Goal: Find specific page/section: Find specific page/section

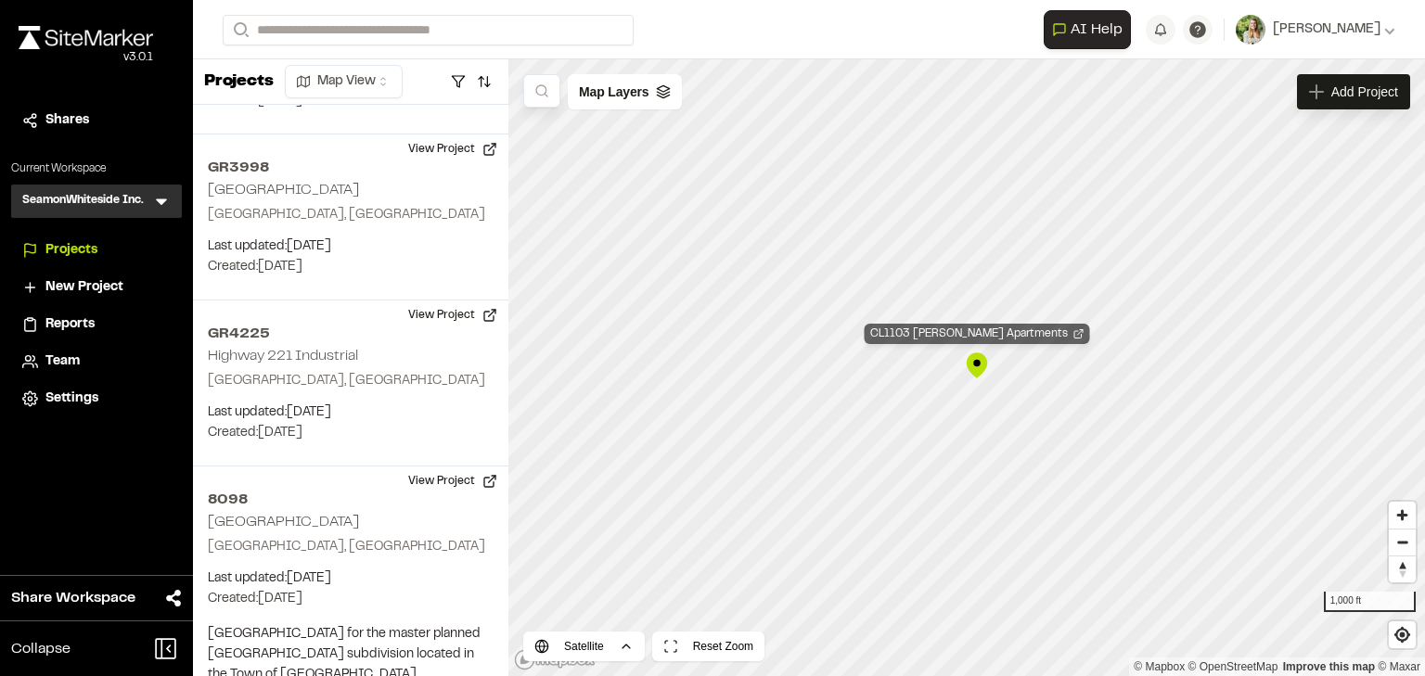
scroll to position [136822, 0]
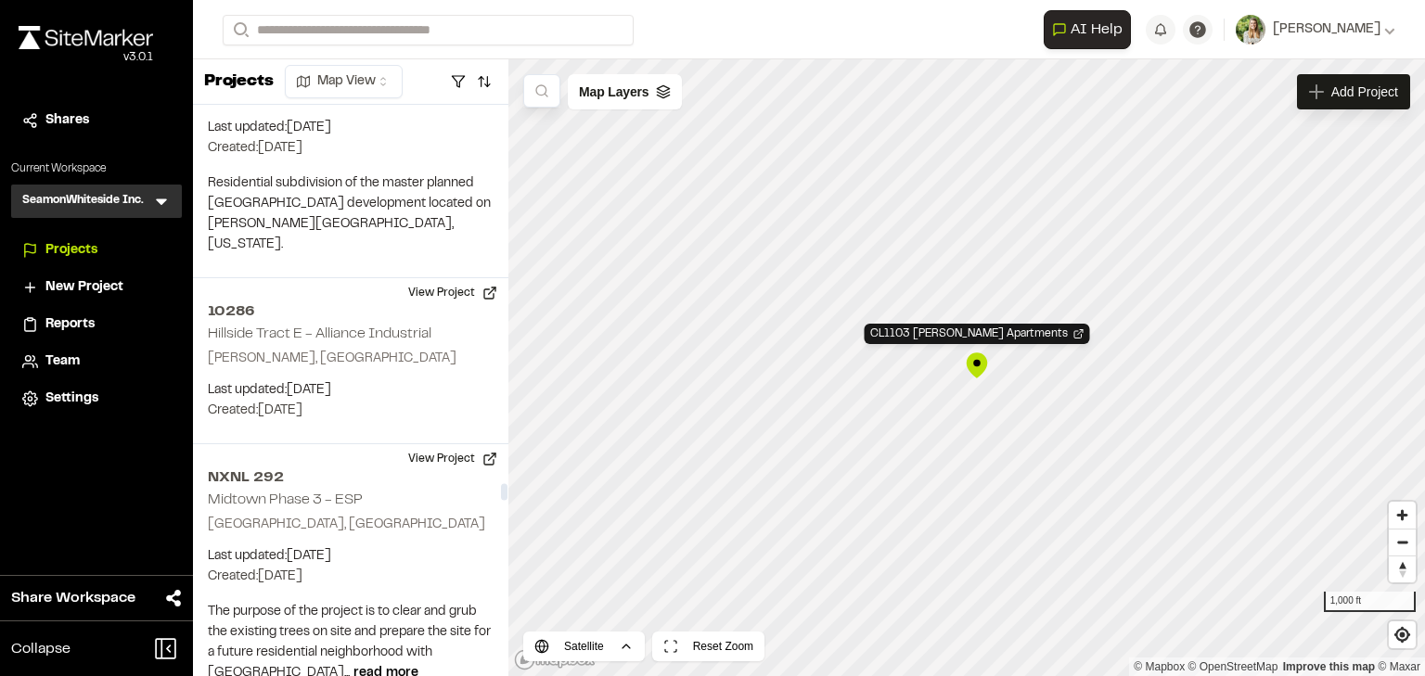
click at [977, 368] on div "CL1103 [PERSON_NAME] Apartments" at bounding box center [977, 366] width 28 height 28
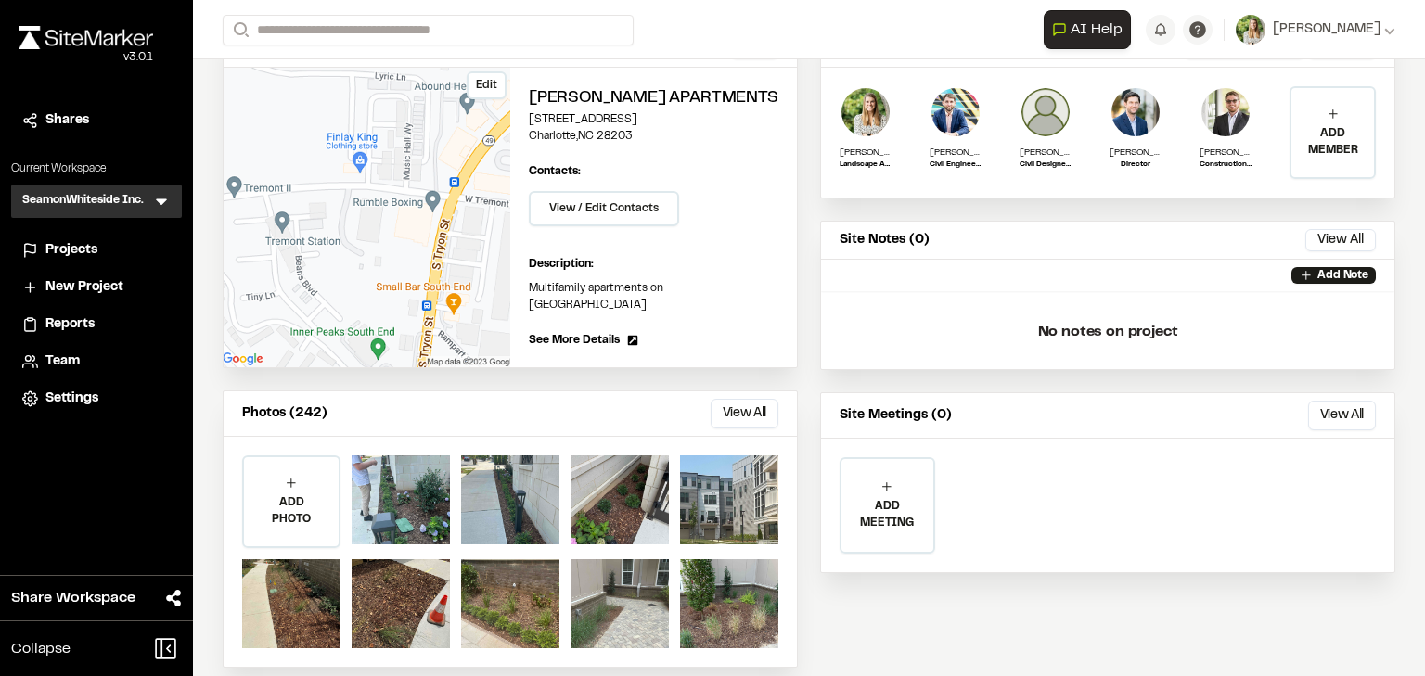
scroll to position [193, 0]
click at [735, 398] on button "View All" at bounding box center [745, 413] width 68 height 30
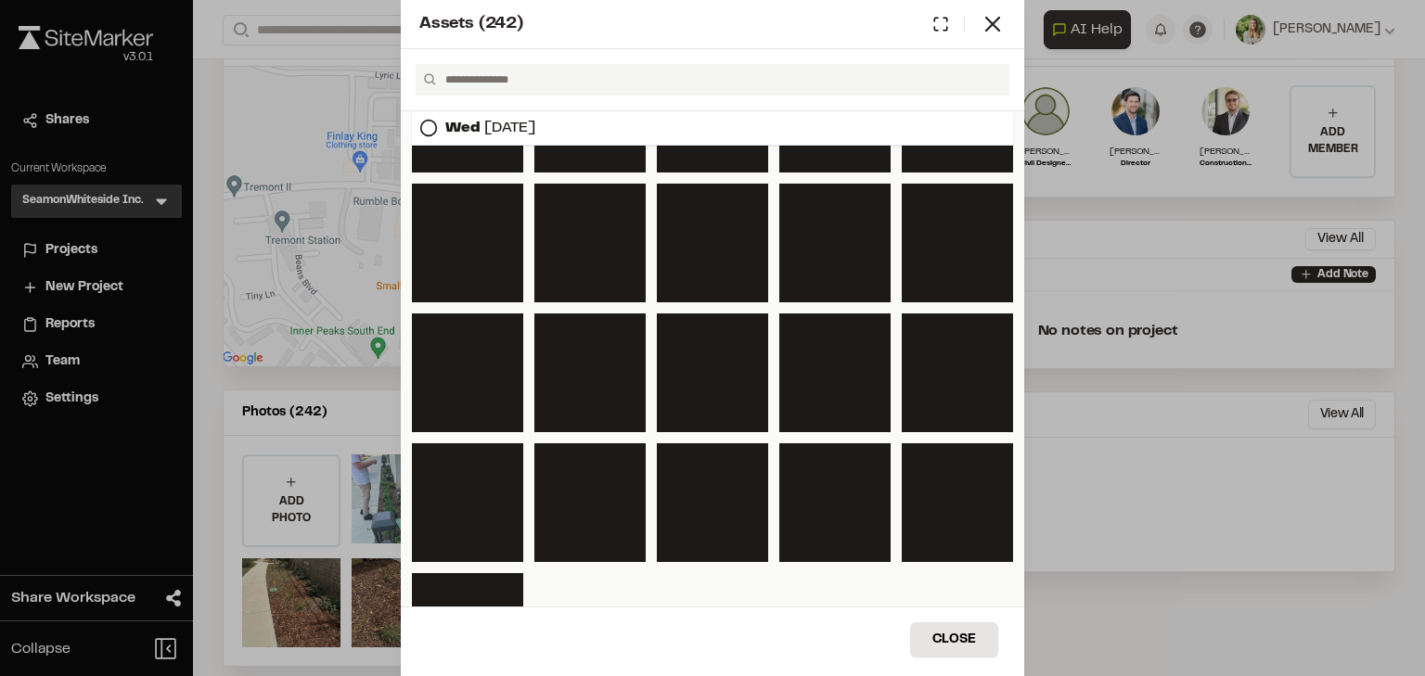
scroll to position [1808, 0]
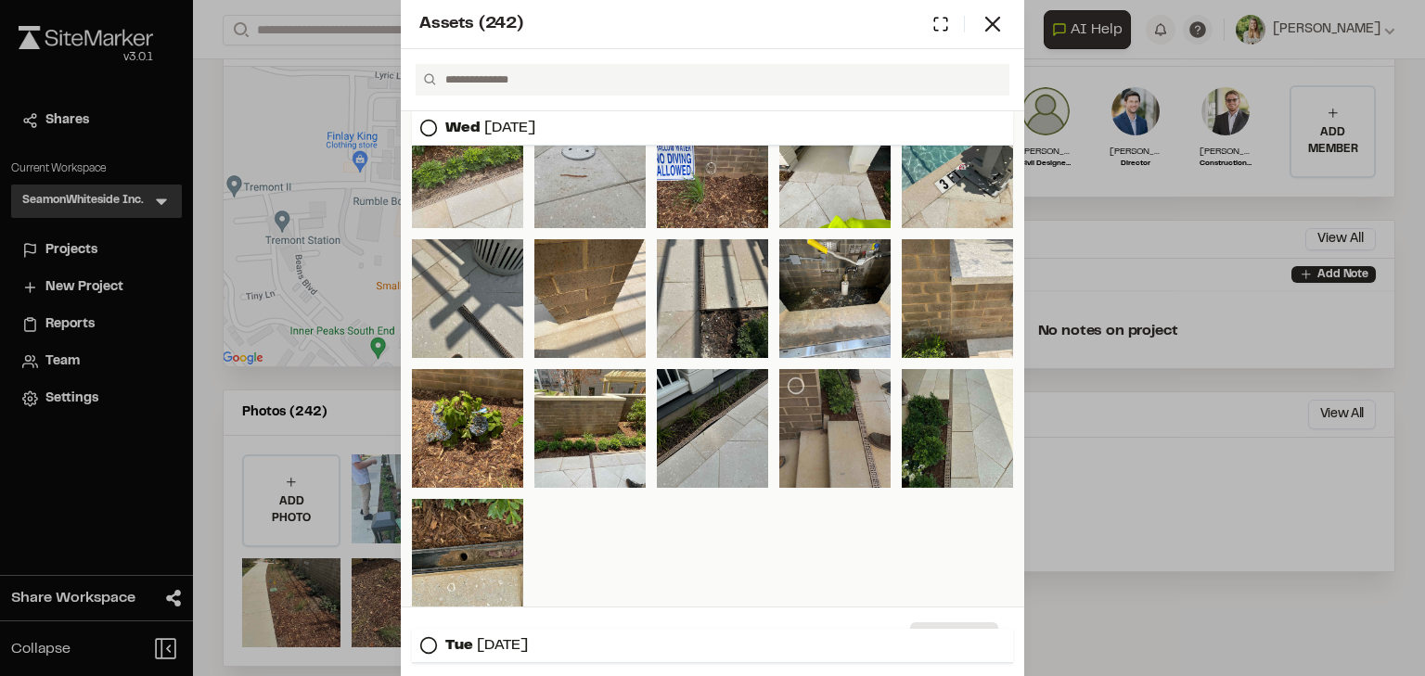
click at [849, 436] on div at bounding box center [834, 428] width 111 height 119
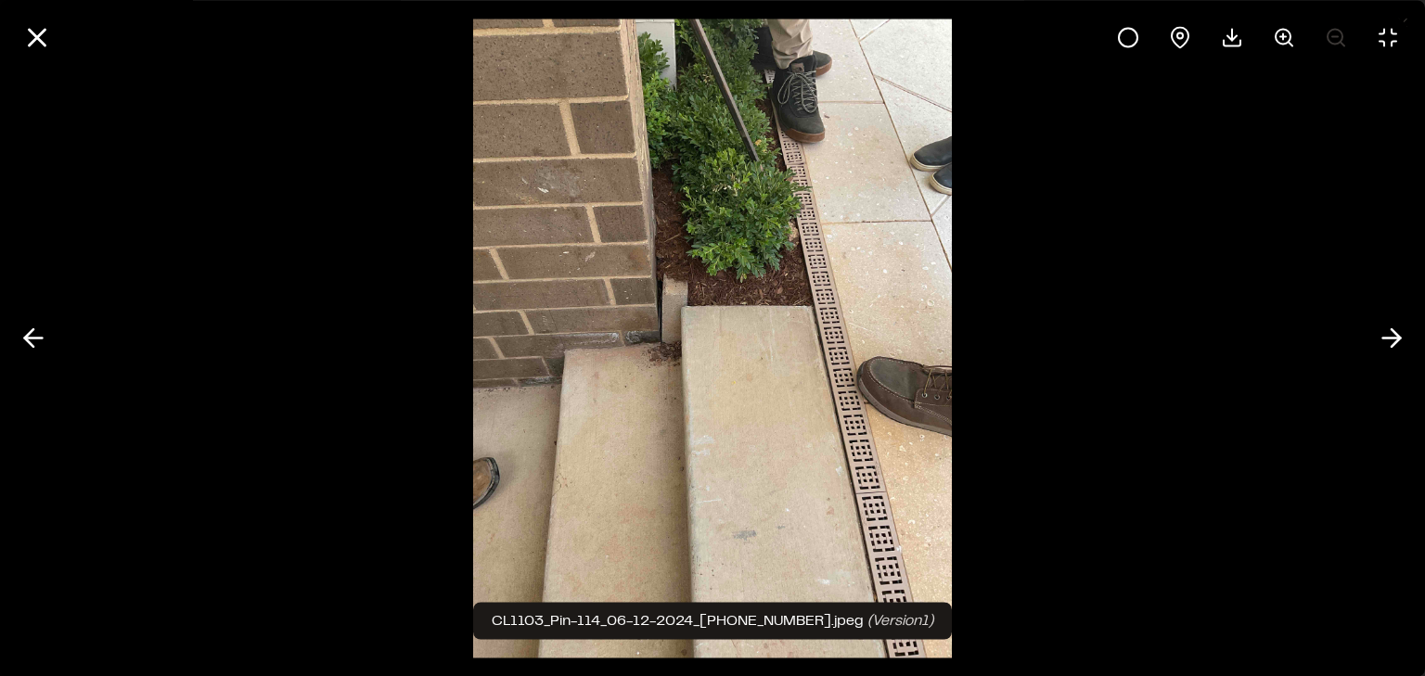
click at [1182, 327] on div at bounding box center [712, 338] width 1425 height 676
click at [1392, 340] on icon at bounding box center [1392, 339] width 30 height 32
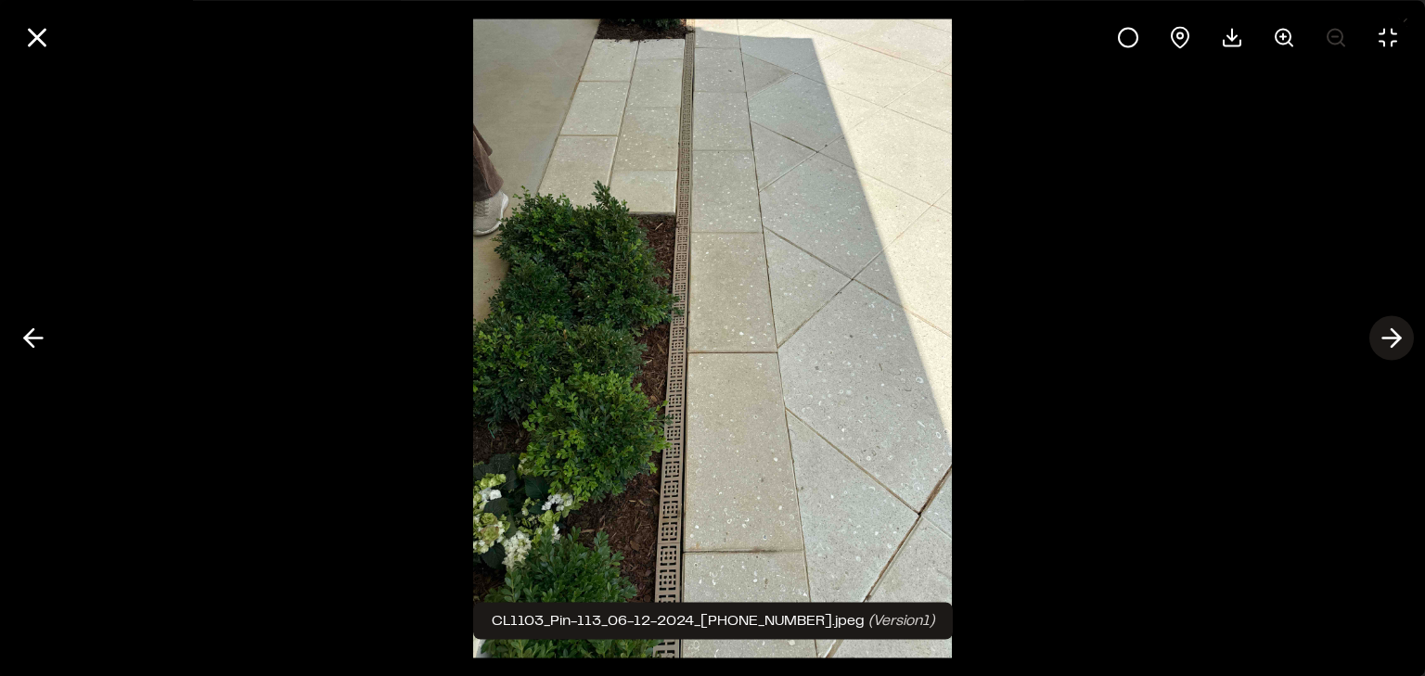
click at [1392, 341] on icon at bounding box center [1392, 339] width 30 height 32
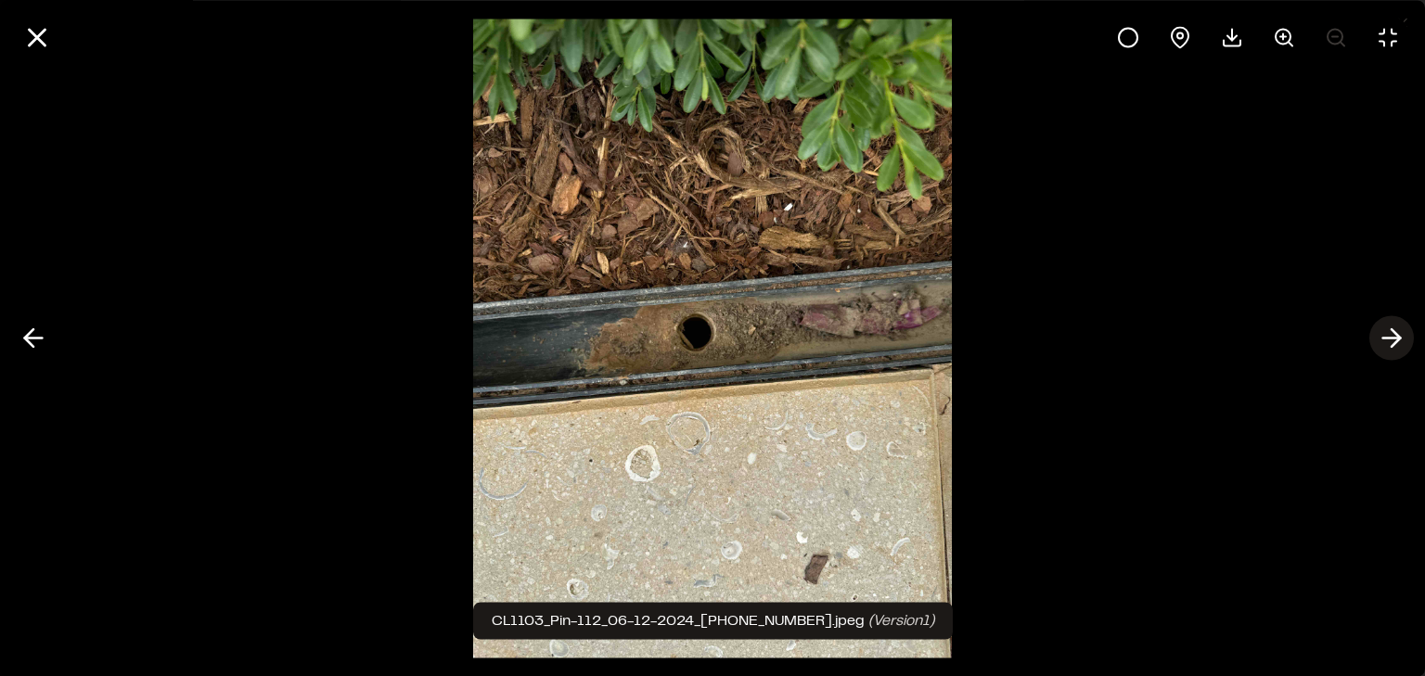
click at [1392, 341] on icon at bounding box center [1392, 339] width 30 height 32
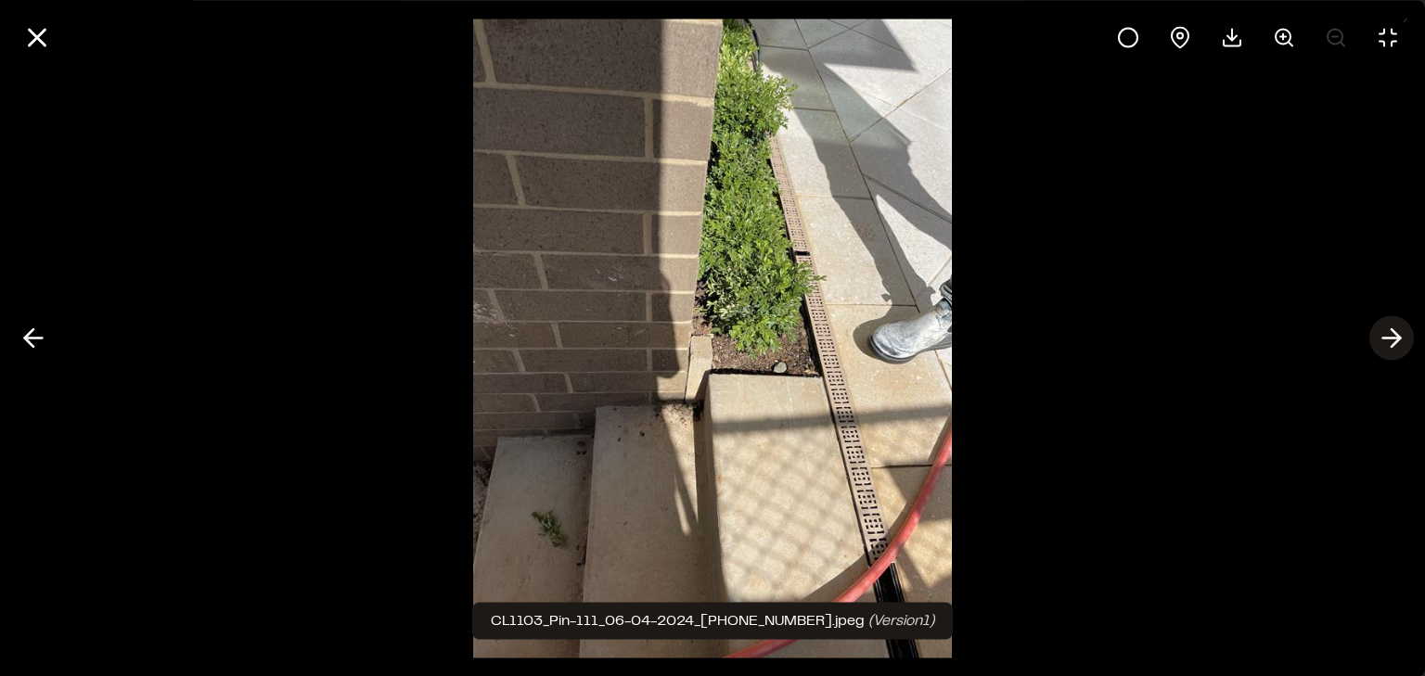
click at [1392, 341] on icon at bounding box center [1392, 339] width 30 height 32
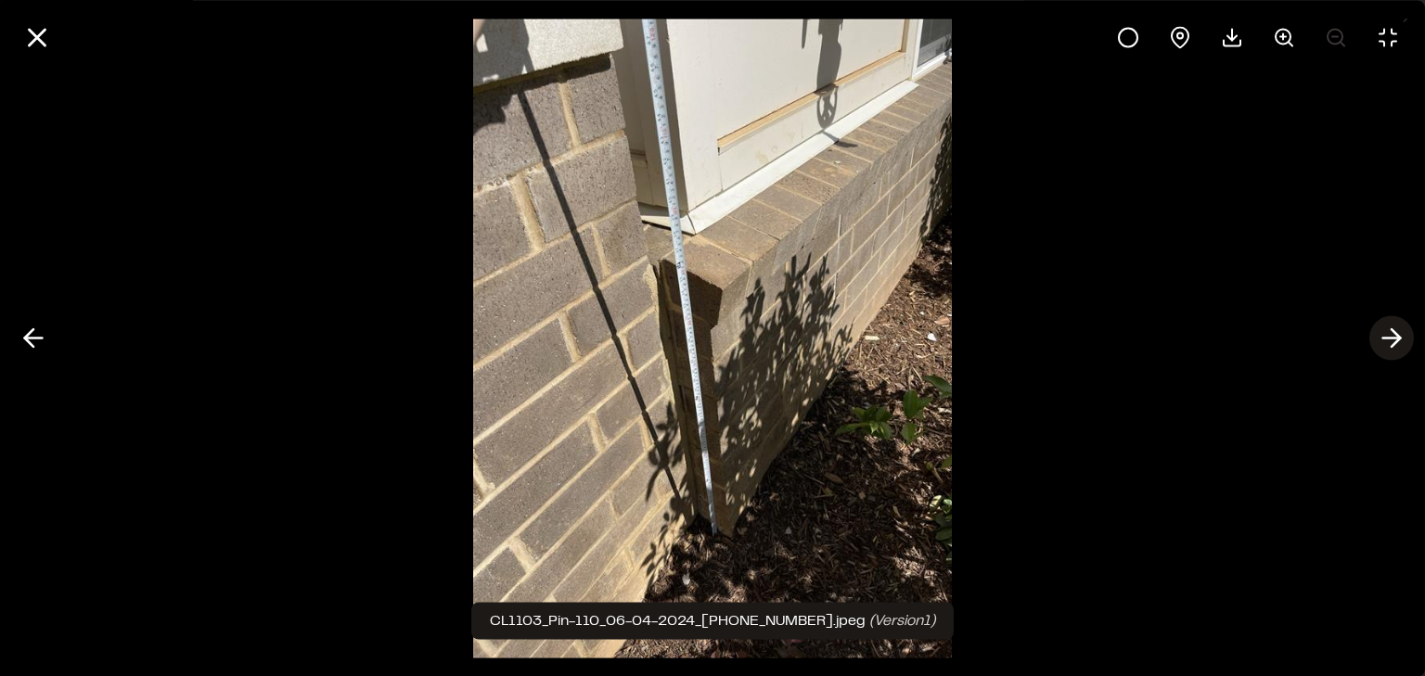
click at [1392, 341] on icon at bounding box center [1392, 339] width 30 height 32
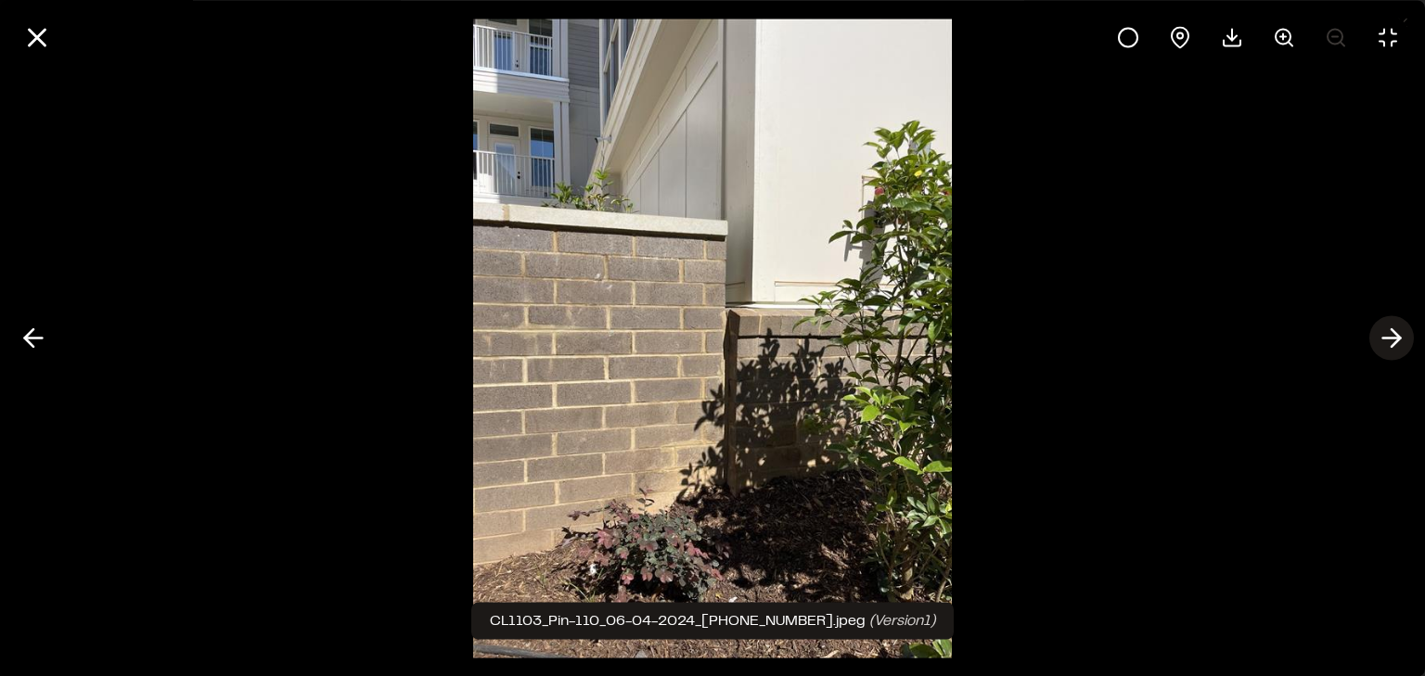
click at [1392, 341] on icon at bounding box center [1392, 339] width 30 height 32
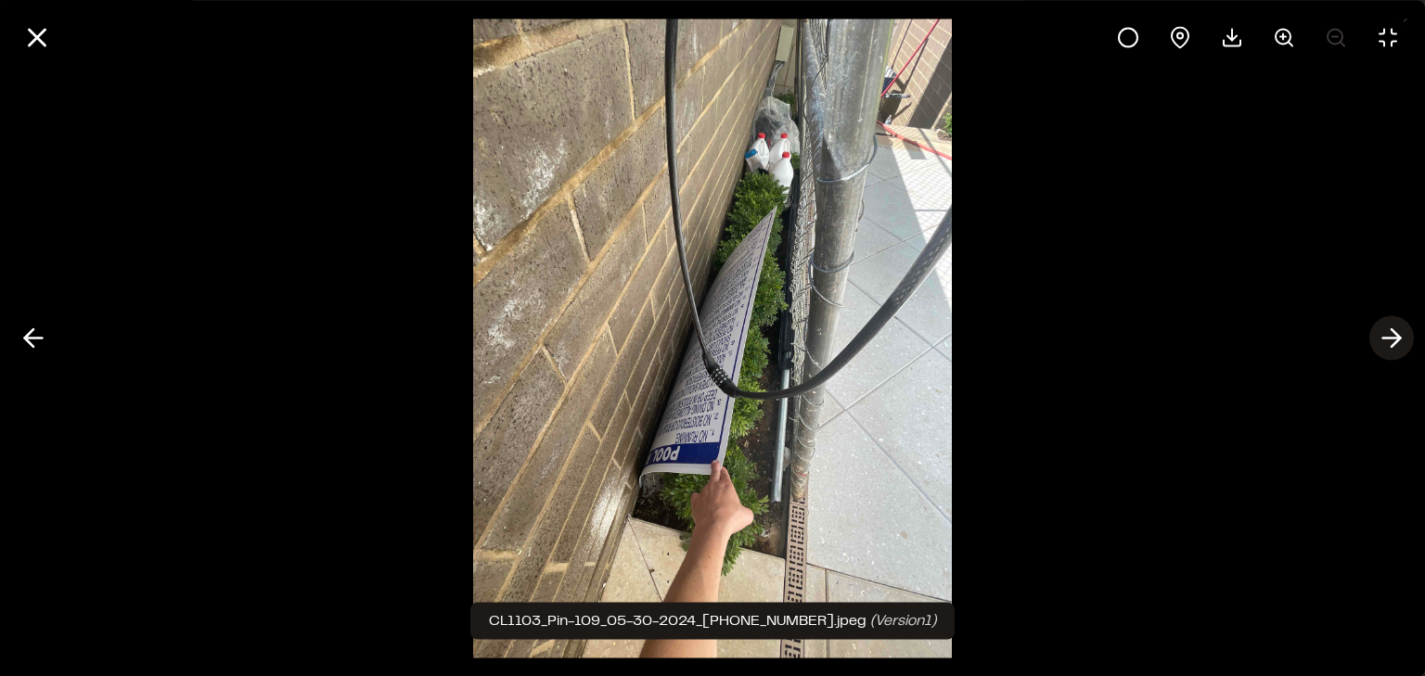
click at [1392, 341] on icon at bounding box center [1392, 339] width 30 height 32
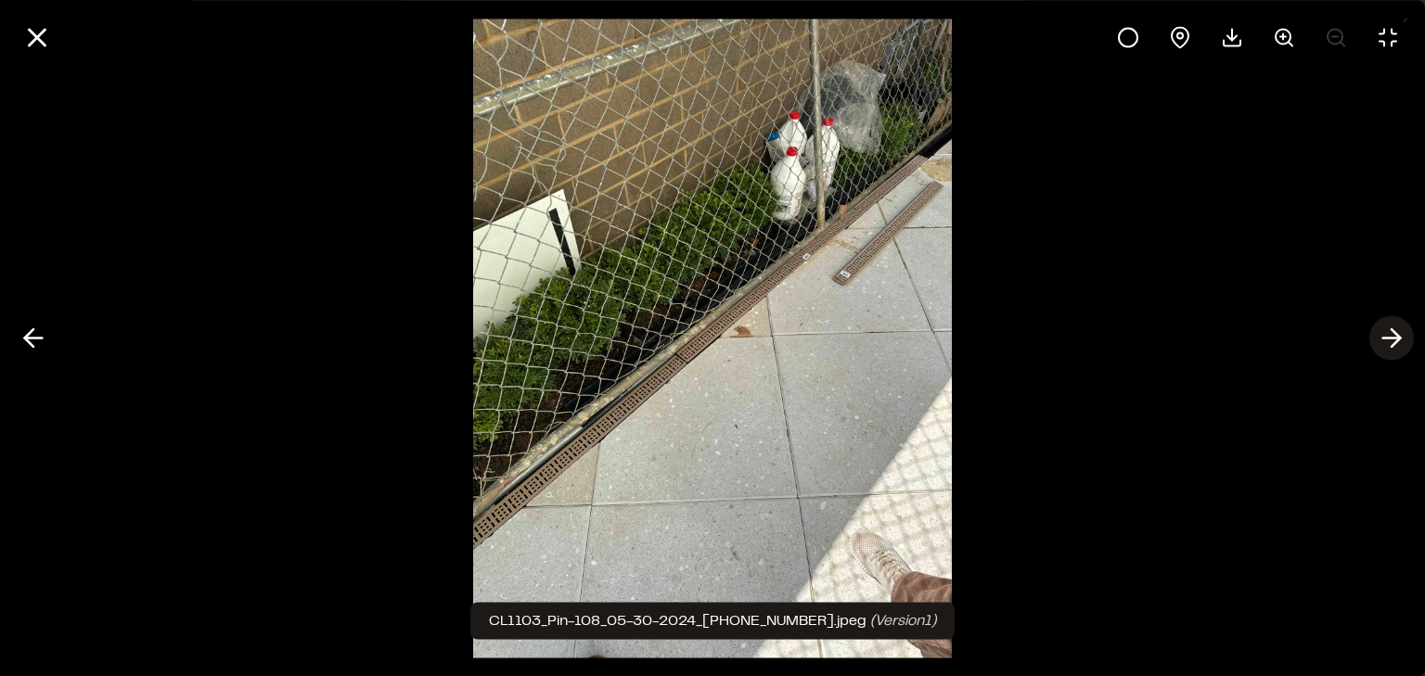
click at [1392, 341] on icon at bounding box center [1392, 339] width 30 height 32
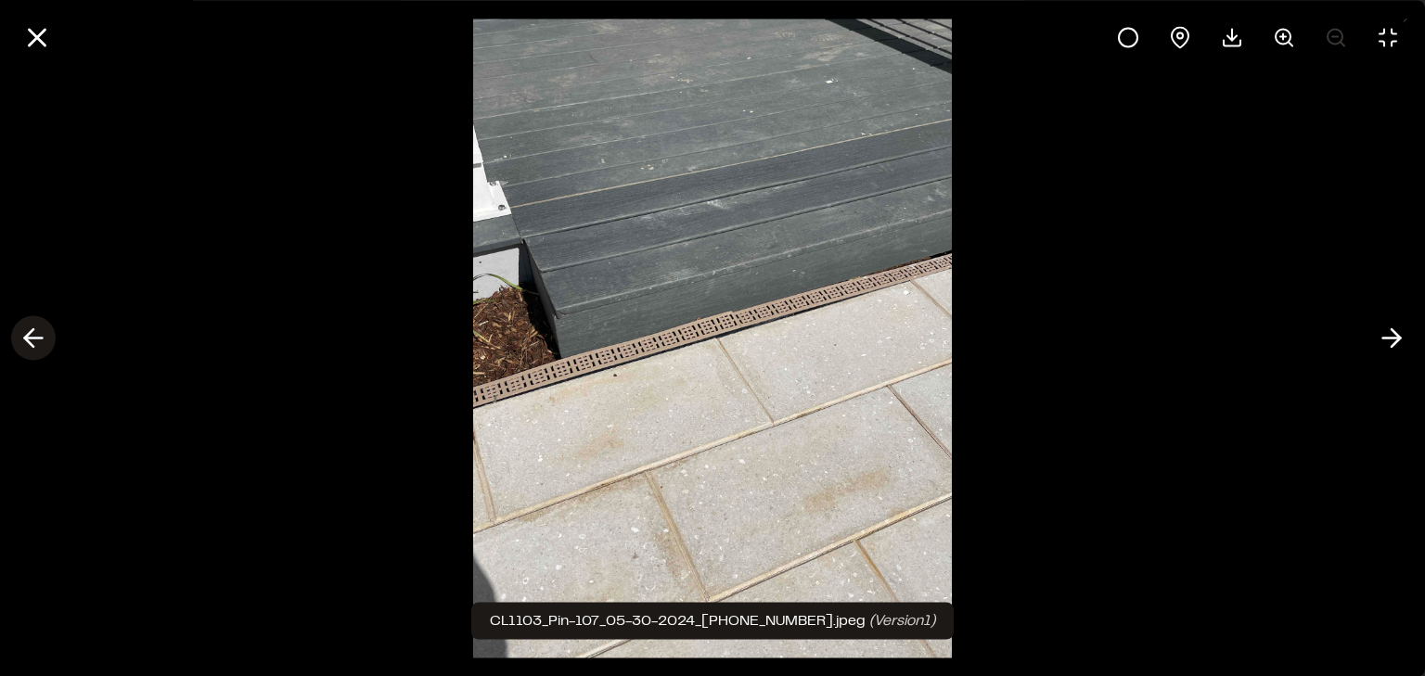
click at [26, 331] on icon at bounding box center [34, 339] width 30 height 32
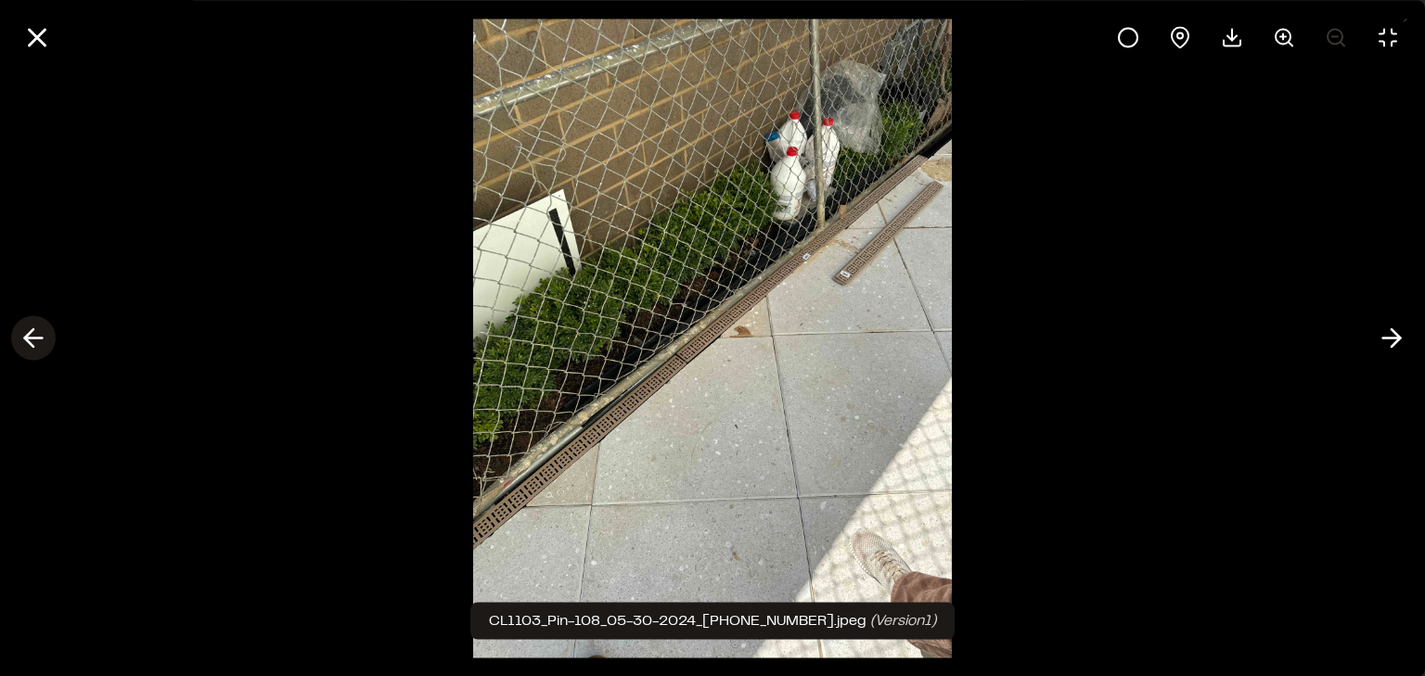
click at [32, 336] on icon at bounding box center [34, 339] width 30 height 32
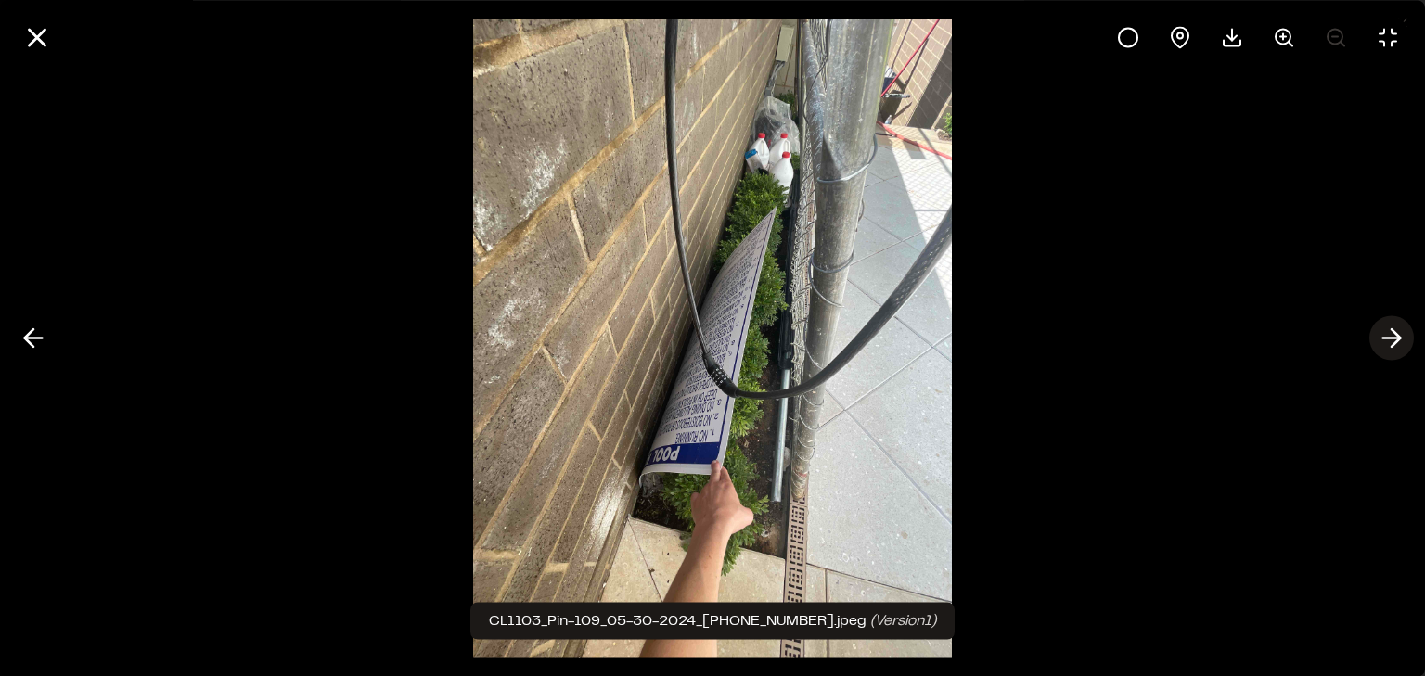
click at [1384, 330] on icon at bounding box center [1392, 339] width 30 height 32
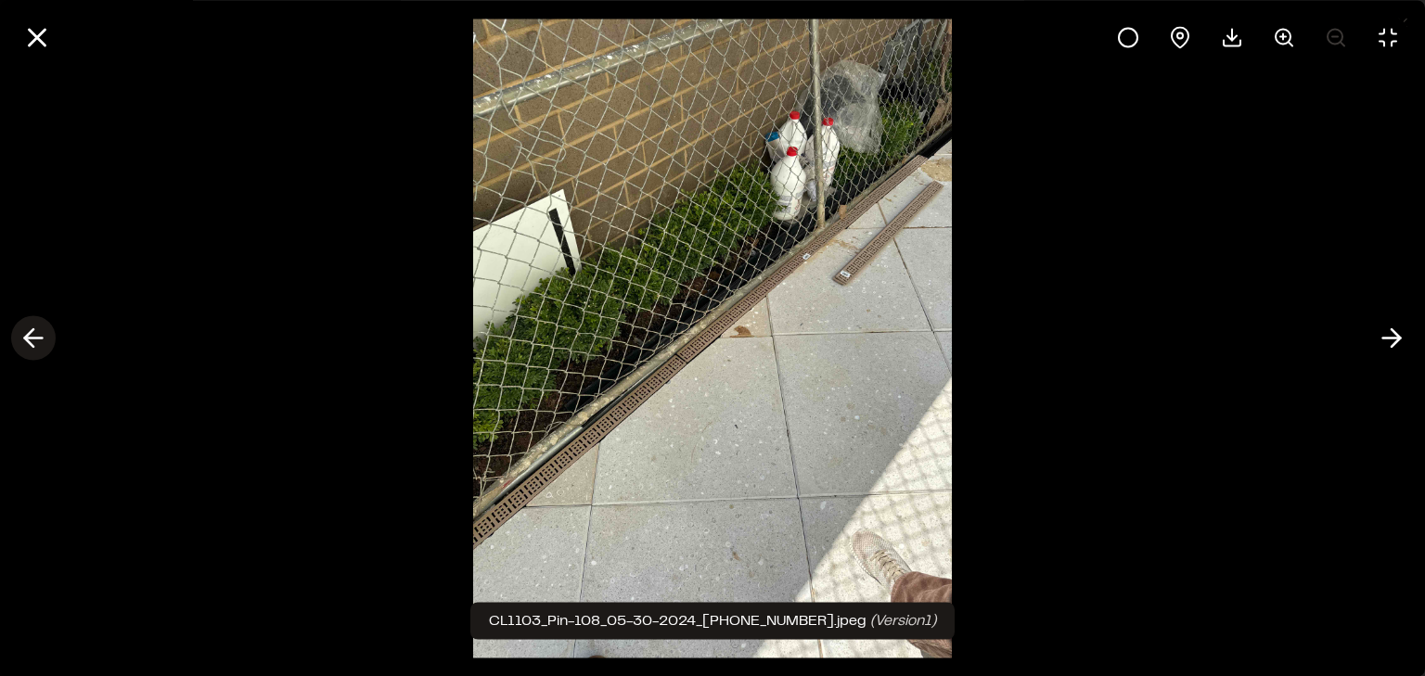
click at [20, 332] on icon at bounding box center [34, 339] width 30 height 32
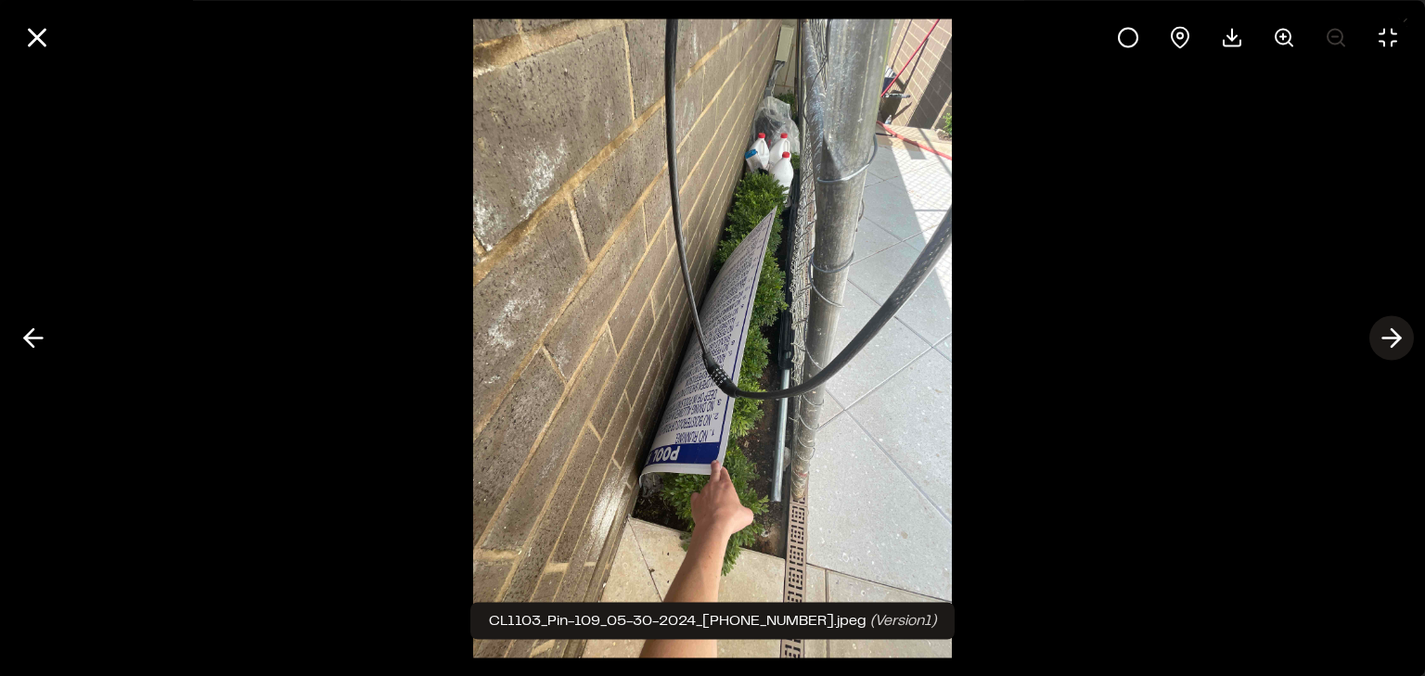
click at [1388, 339] on line at bounding box center [1392, 339] width 18 height 0
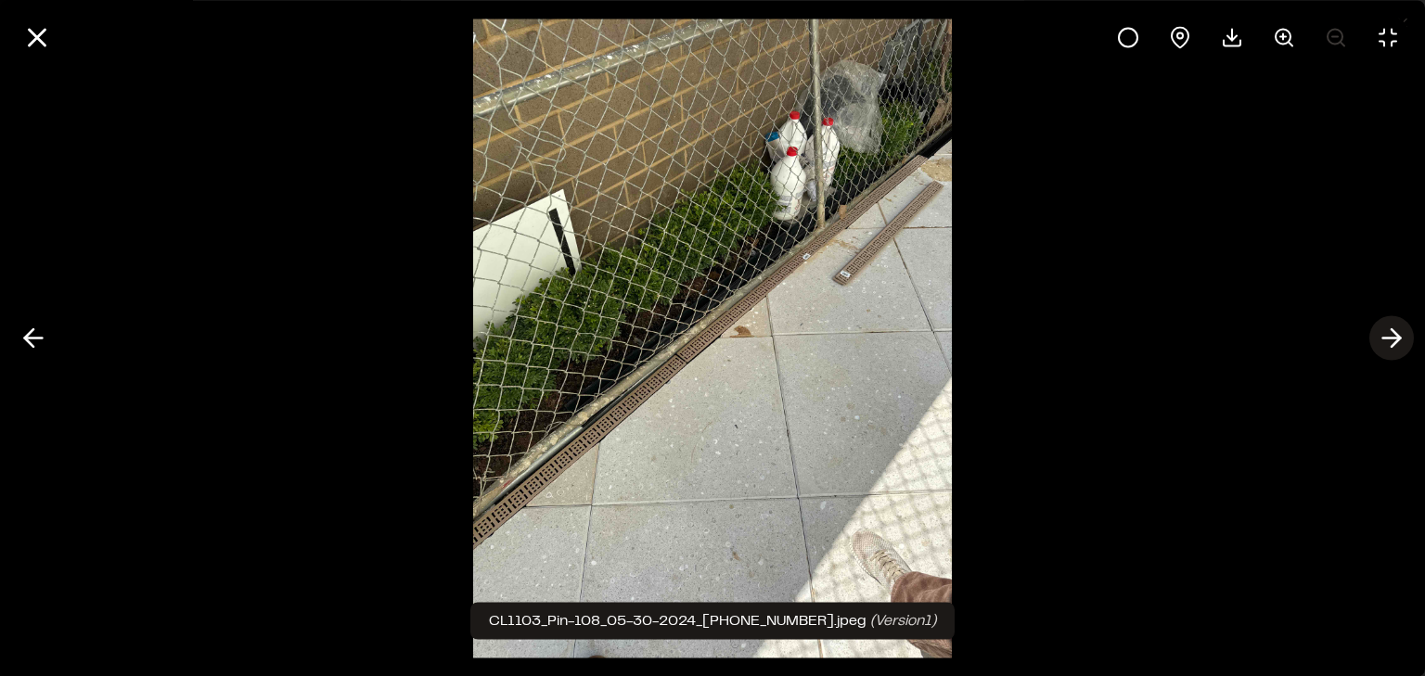
click at [1388, 339] on line at bounding box center [1392, 339] width 18 height 0
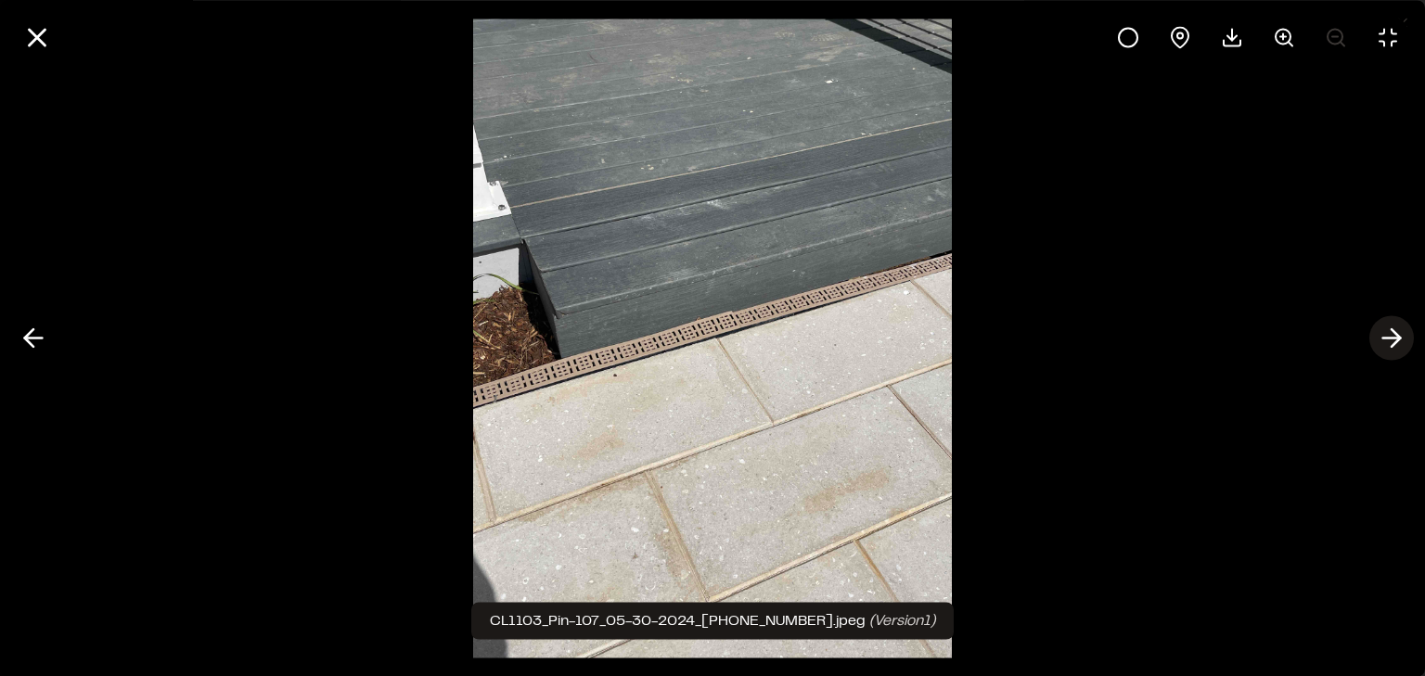
click at [1388, 339] on line at bounding box center [1392, 339] width 18 height 0
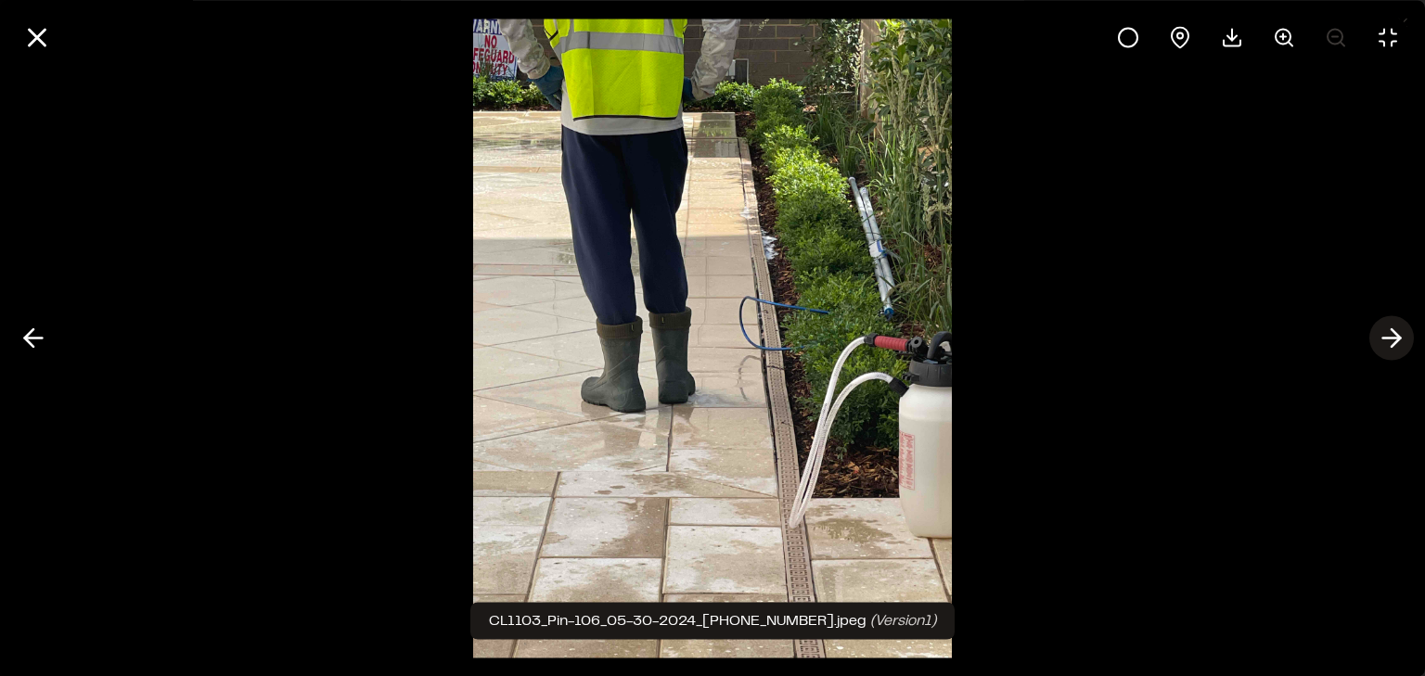
click at [1388, 339] on line at bounding box center [1392, 339] width 18 height 0
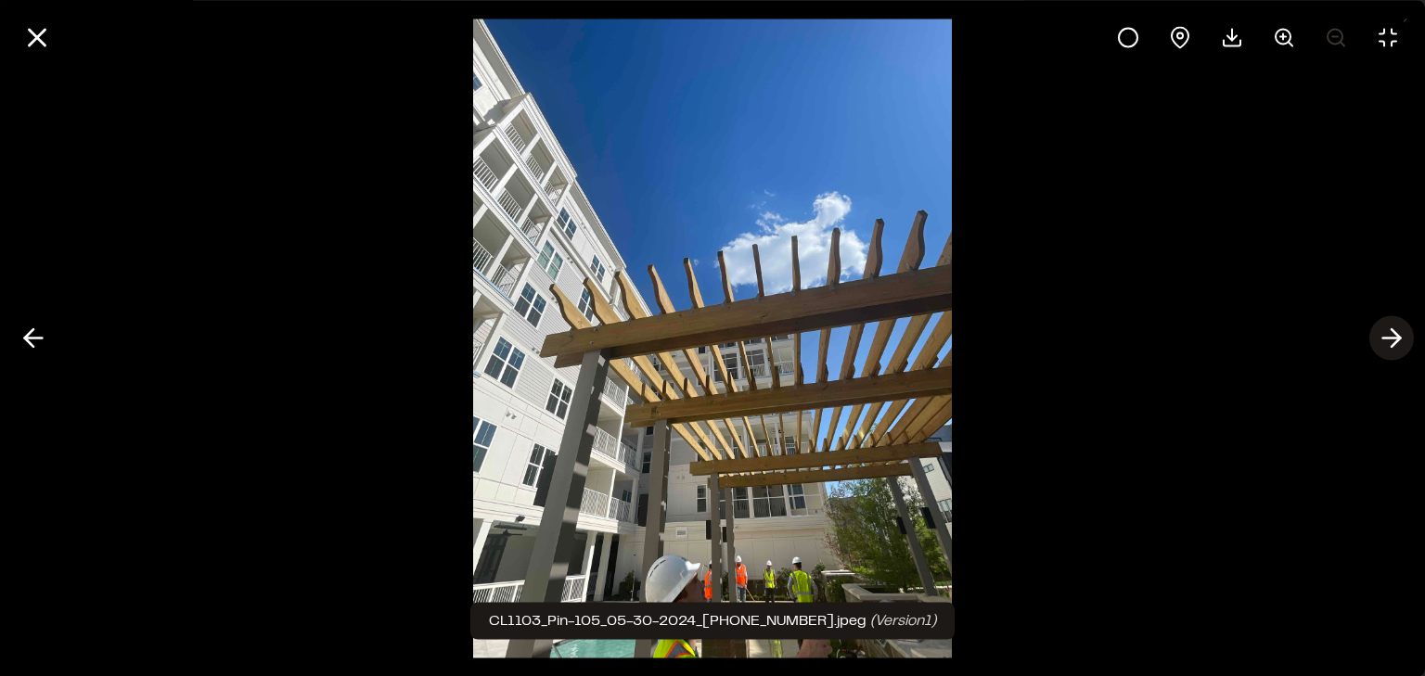
click at [1388, 339] on line at bounding box center [1392, 339] width 18 height 0
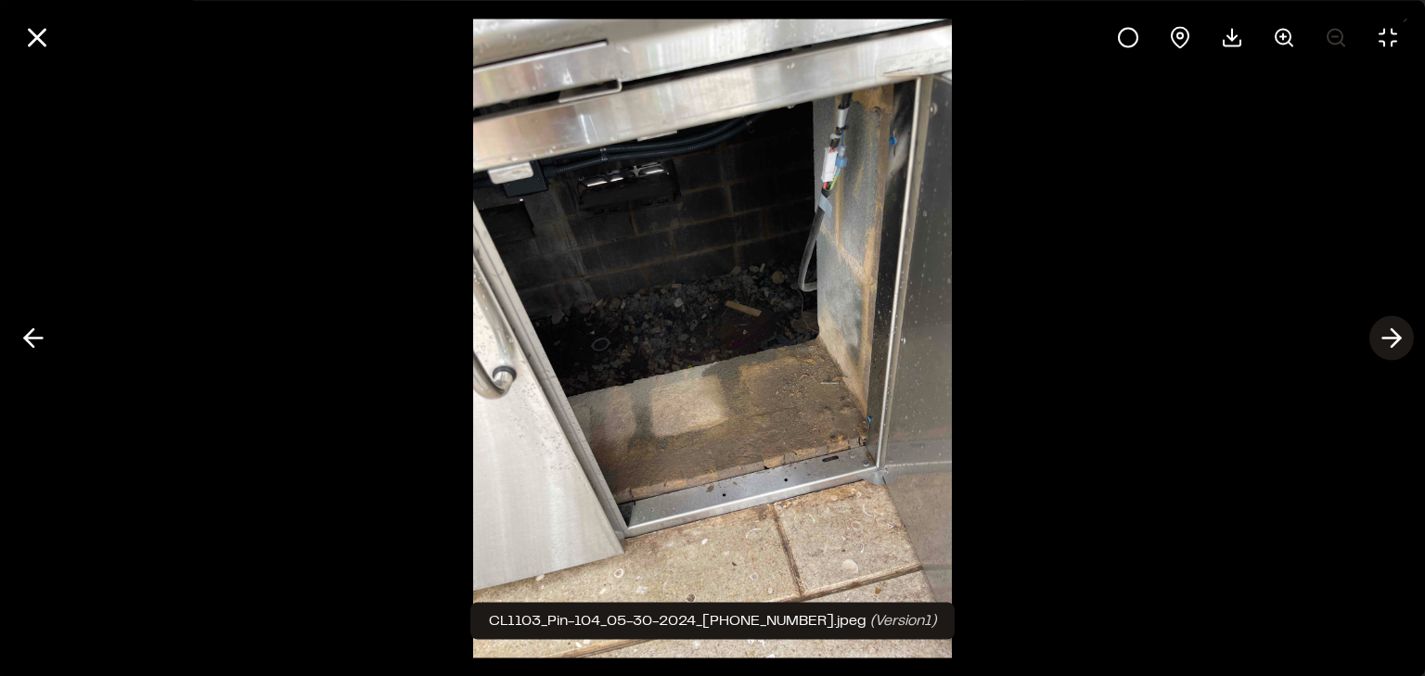
click at [1388, 339] on line at bounding box center [1392, 339] width 18 height 0
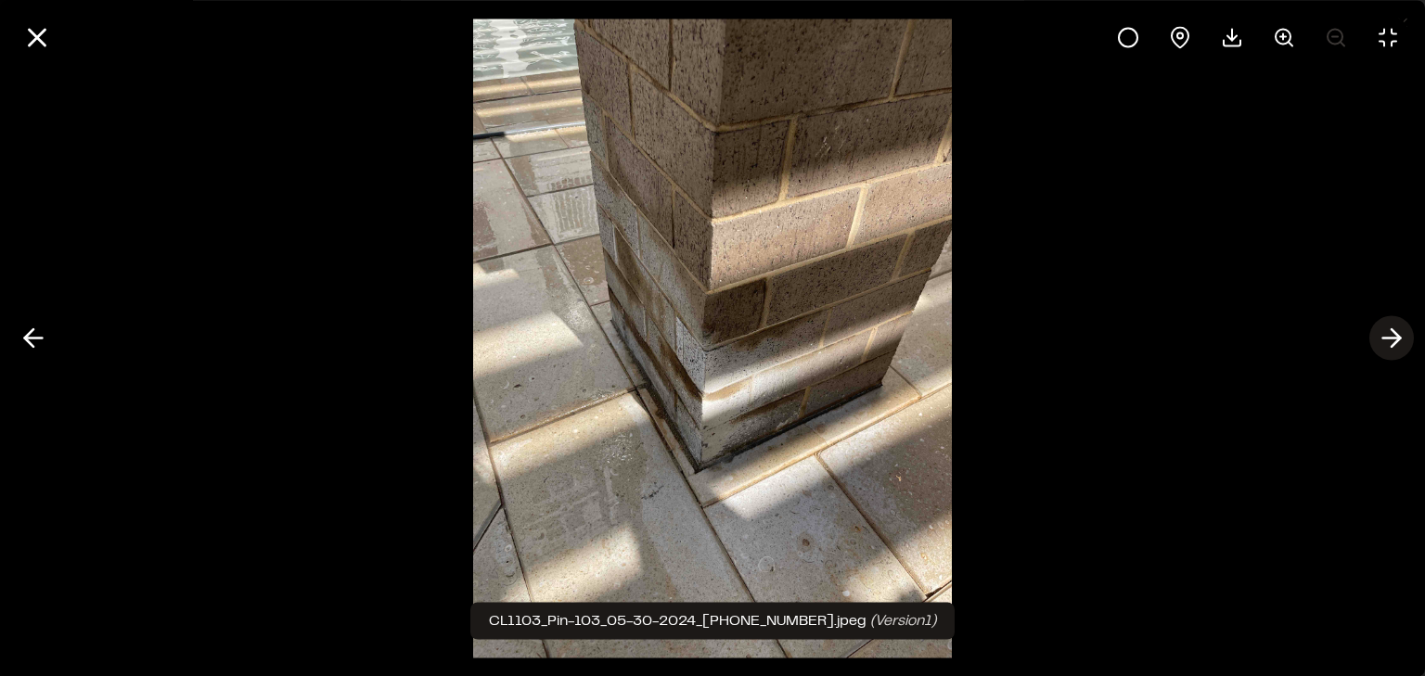
click at [1388, 339] on line at bounding box center [1392, 339] width 18 height 0
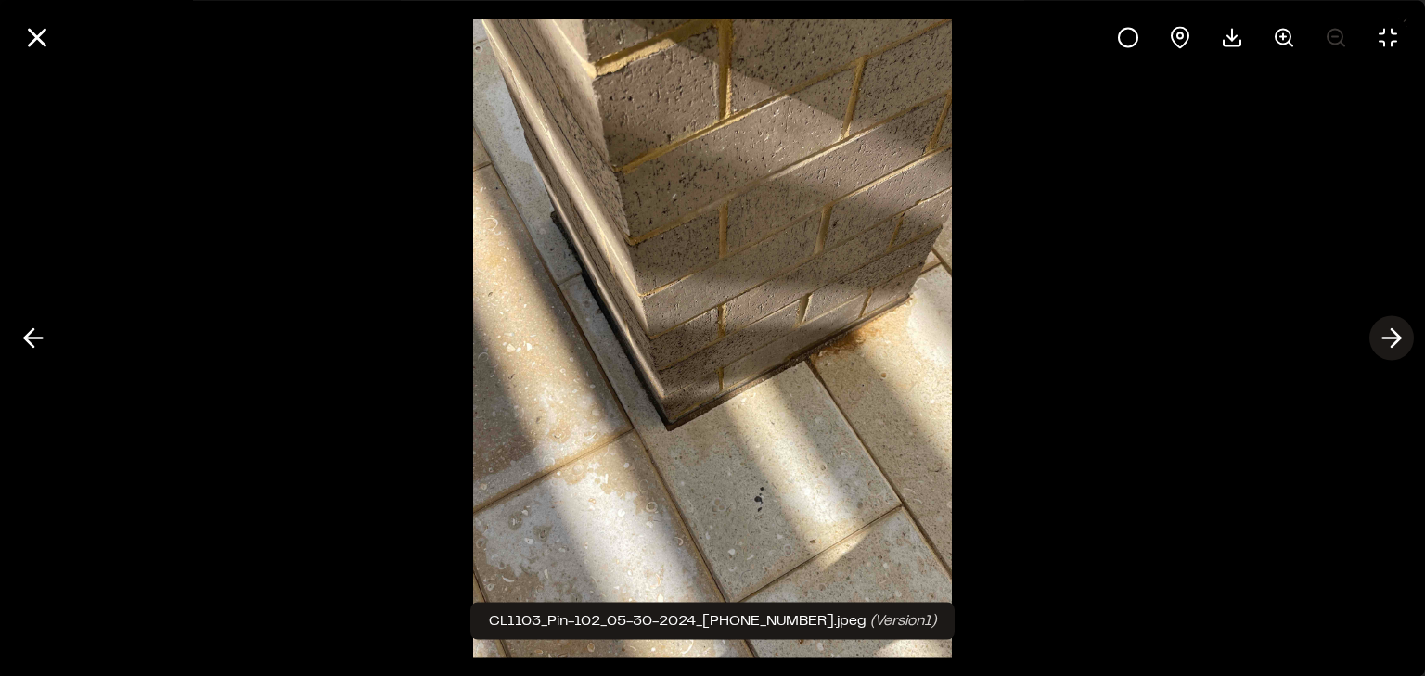
click at [1388, 339] on line at bounding box center [1392, 339] width 18 height 0
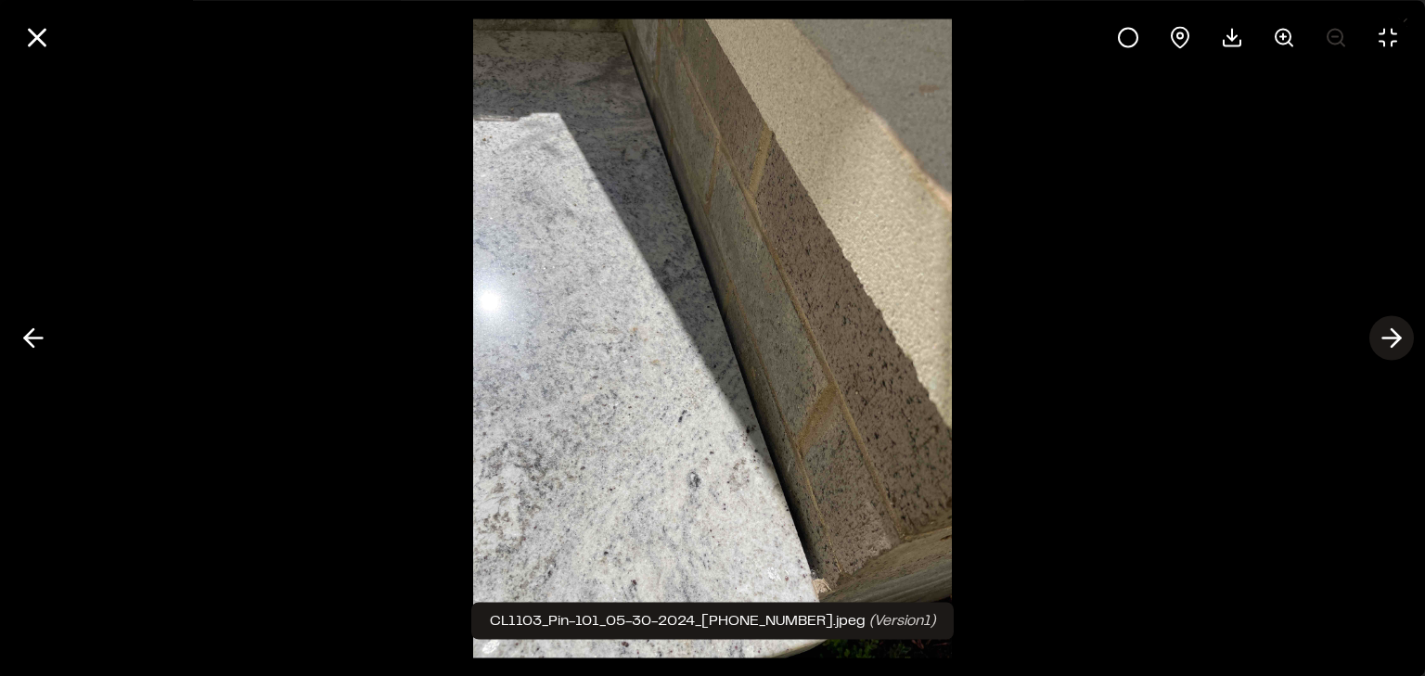
click at [1388, 339] on line at bounding box center [1392, 339] width 18 height 0
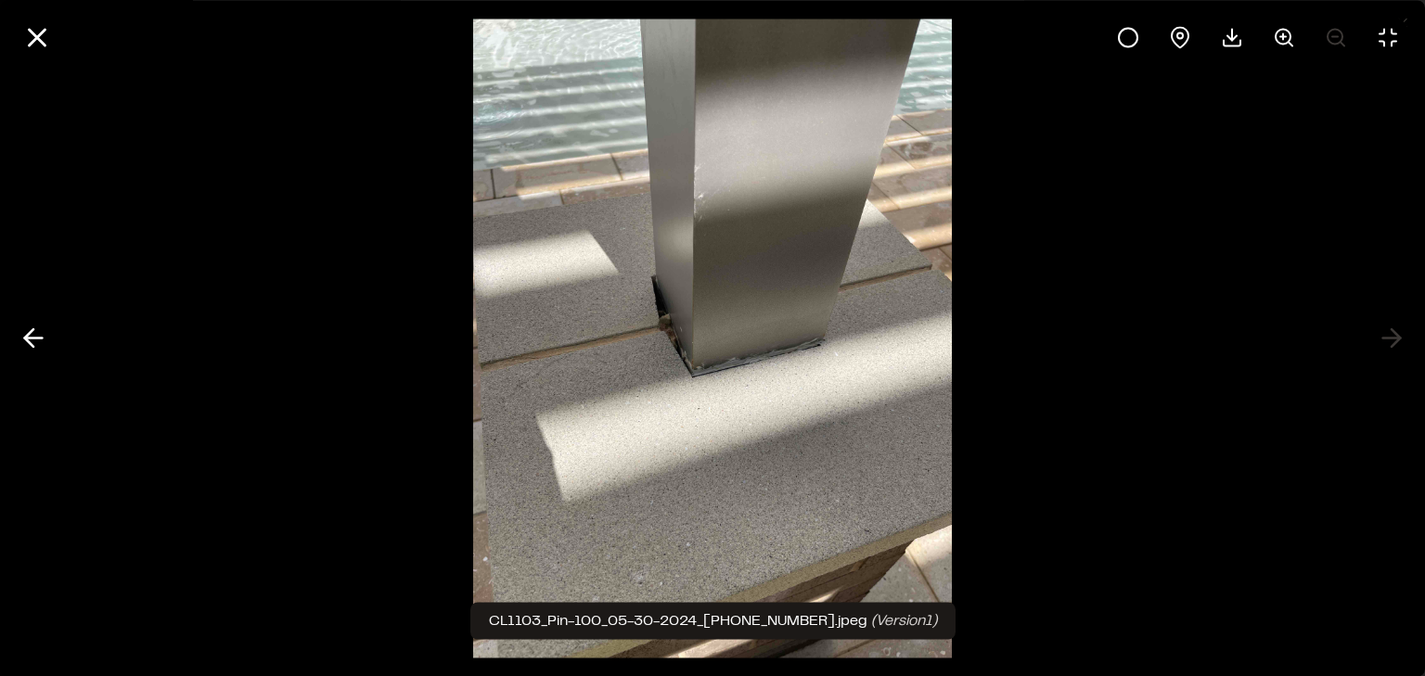
click at [1382, 329] on div at bounding box center [712, 338] width 1425 height 676
drag, startPoint x: 1387, startPoint y: 340, endPoint x: 919, endPoint y: 229, distance: 480.6
click at [1387, 340] on div at bounding box center [712, 338] width 1425 height 676
click at [27, 332] on icon at bounding box center [34, 339] width 30 height 32
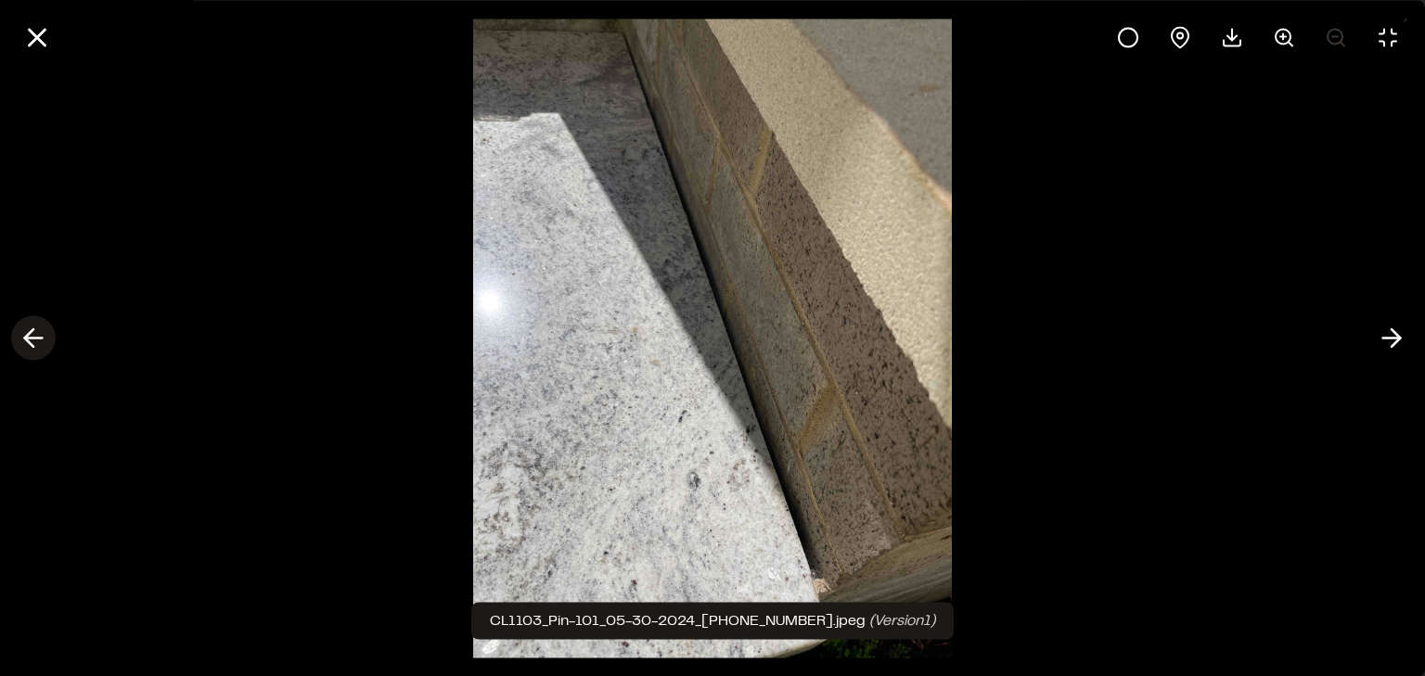
click at [32, 331] on polyline at bounding box center [29, 338] width 8 height 18
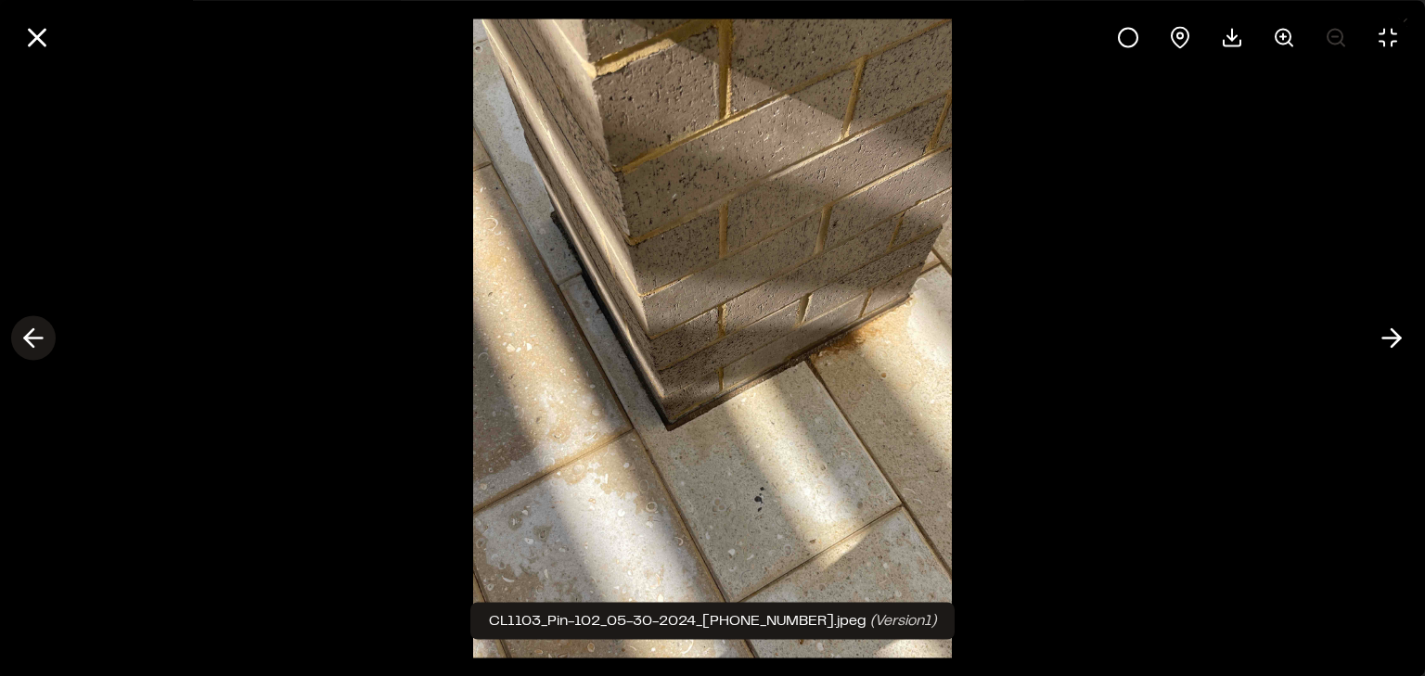
click at [30, 334] on polyline at bounding box center [29, 338] width 8 height 18
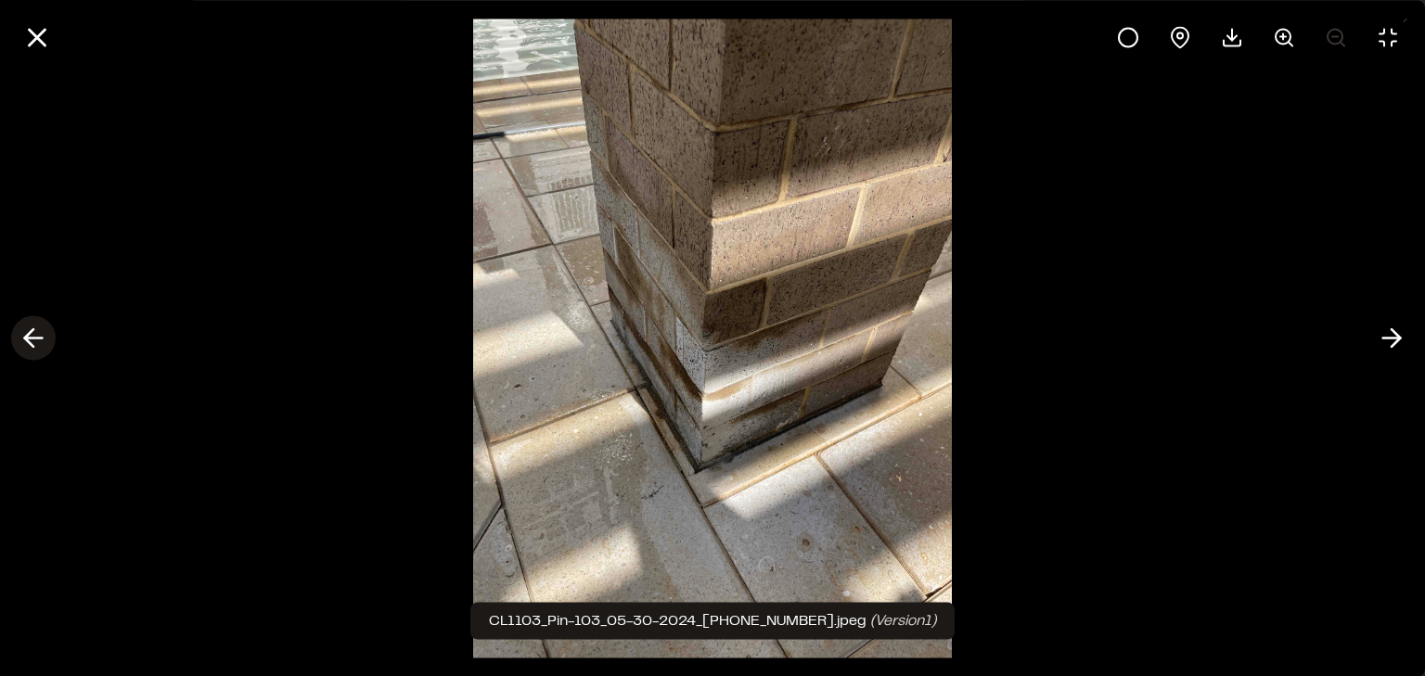
click at [30, 345] on icon at bounding box center [34, 339] width 30 height 32
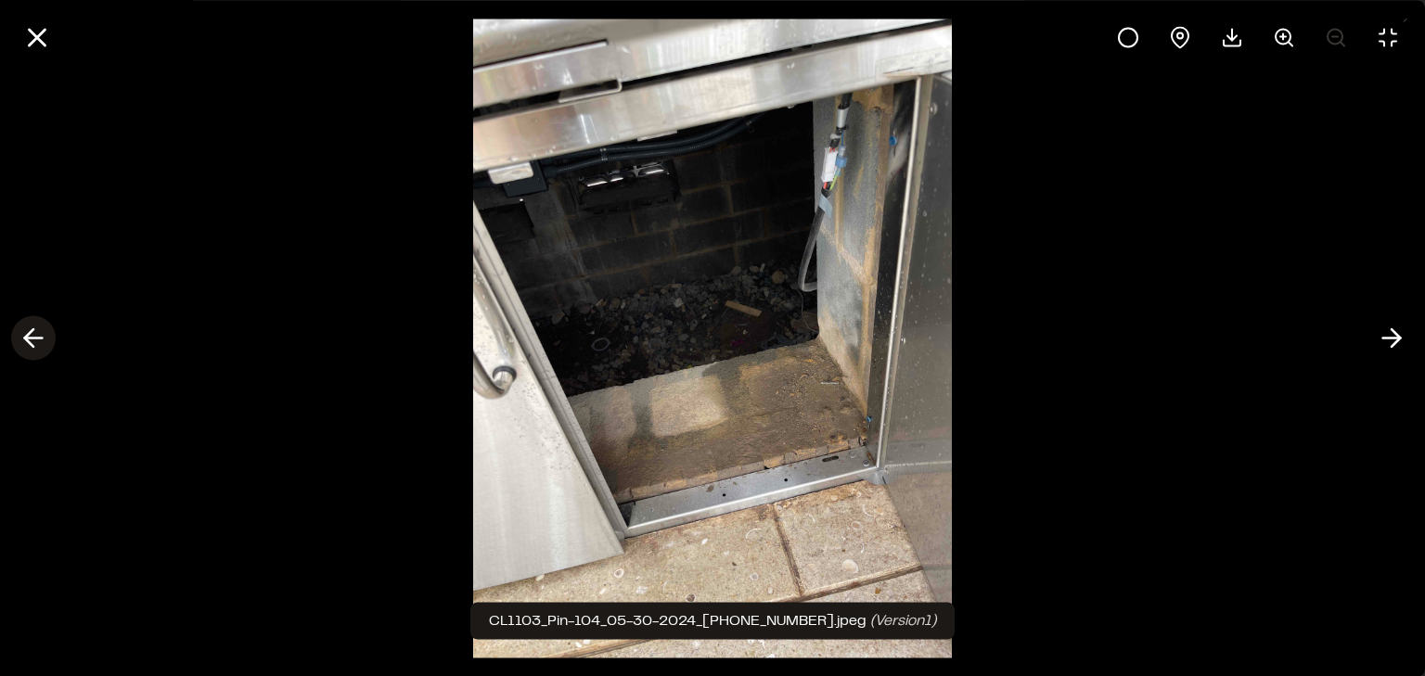
click at [27, 346] on icon at bounding box center [34, 339] width 30 height 32
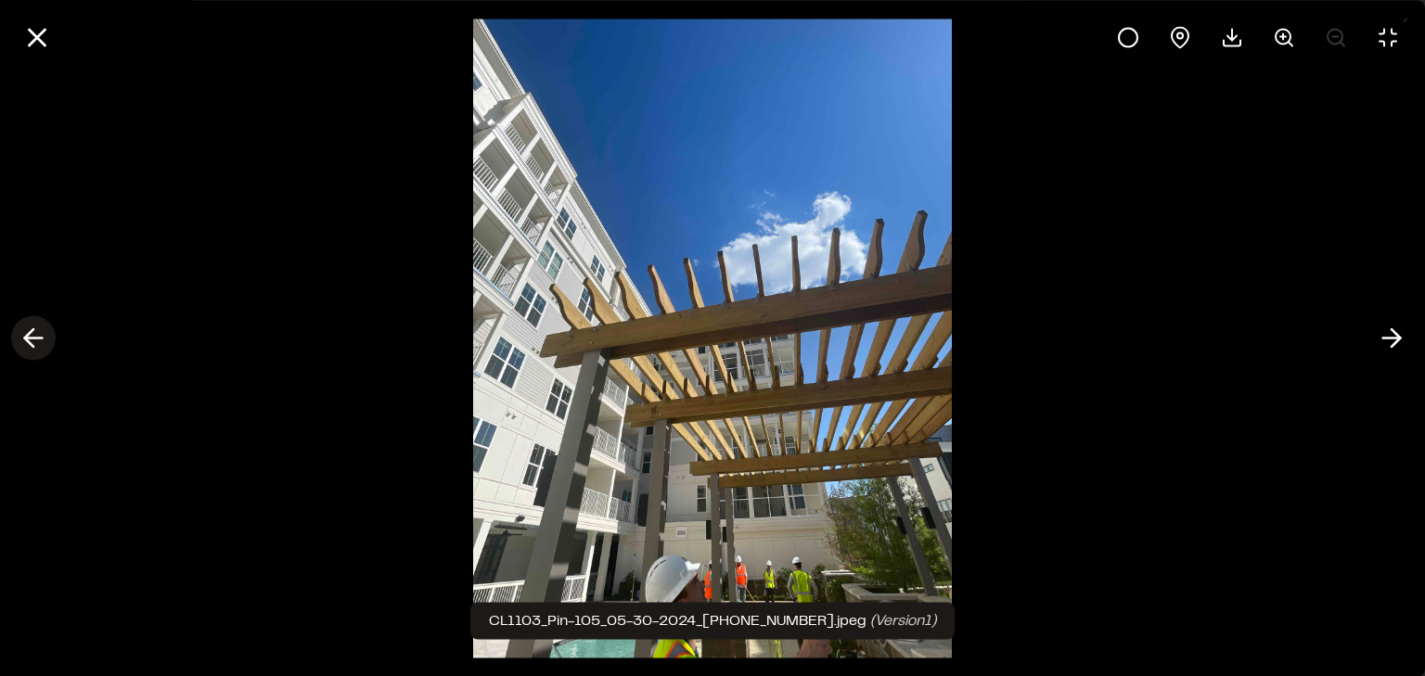
click at [32, 348] on icon at bounding box center [34, 339] width 30 height 32
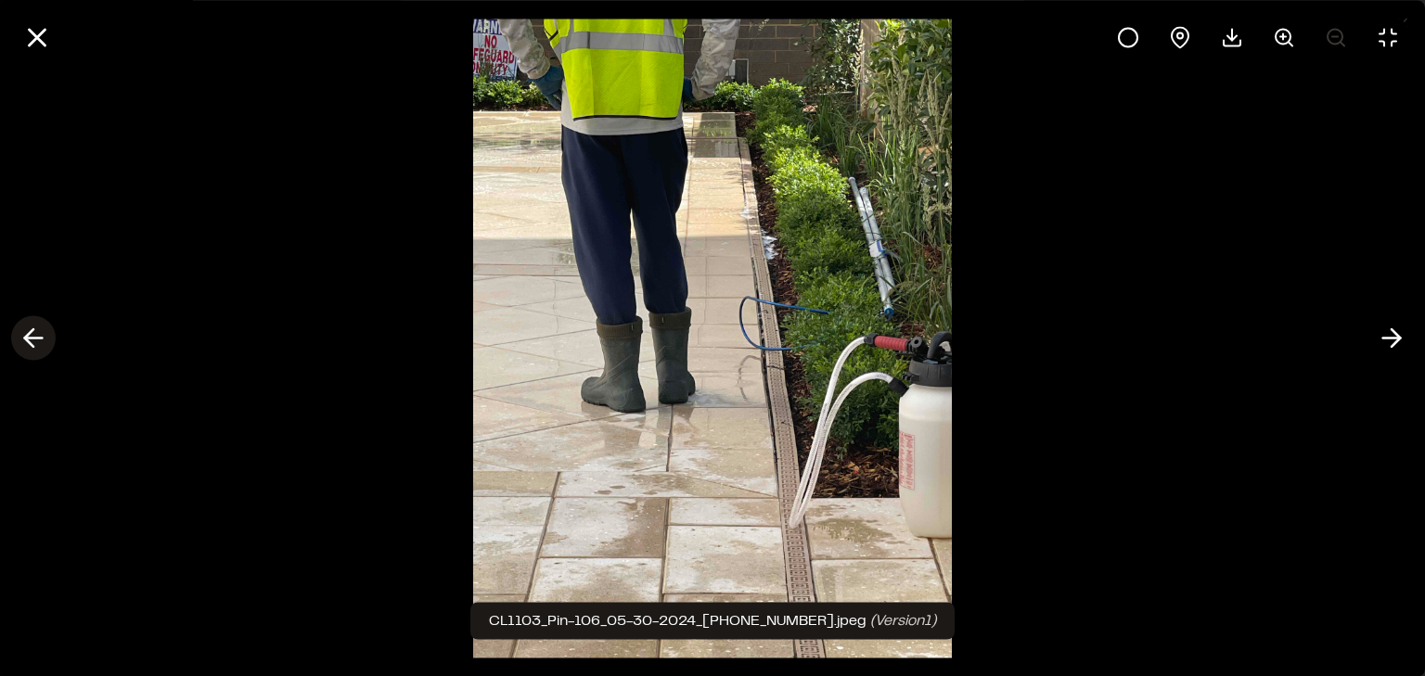
click at [19, 340] on icon at bounding box center [34, 339] width 30 height 32
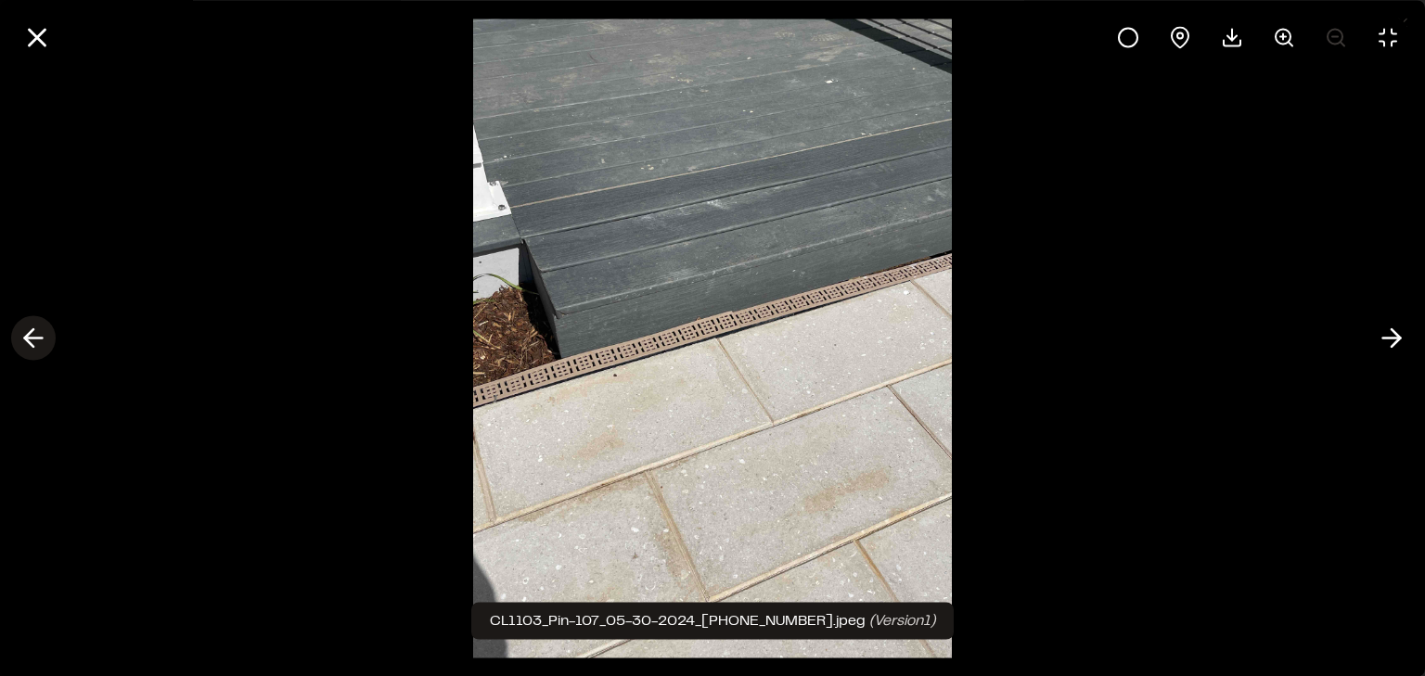
click at [33, 339] on line at bounding box center [34, 339] width 18 height 0
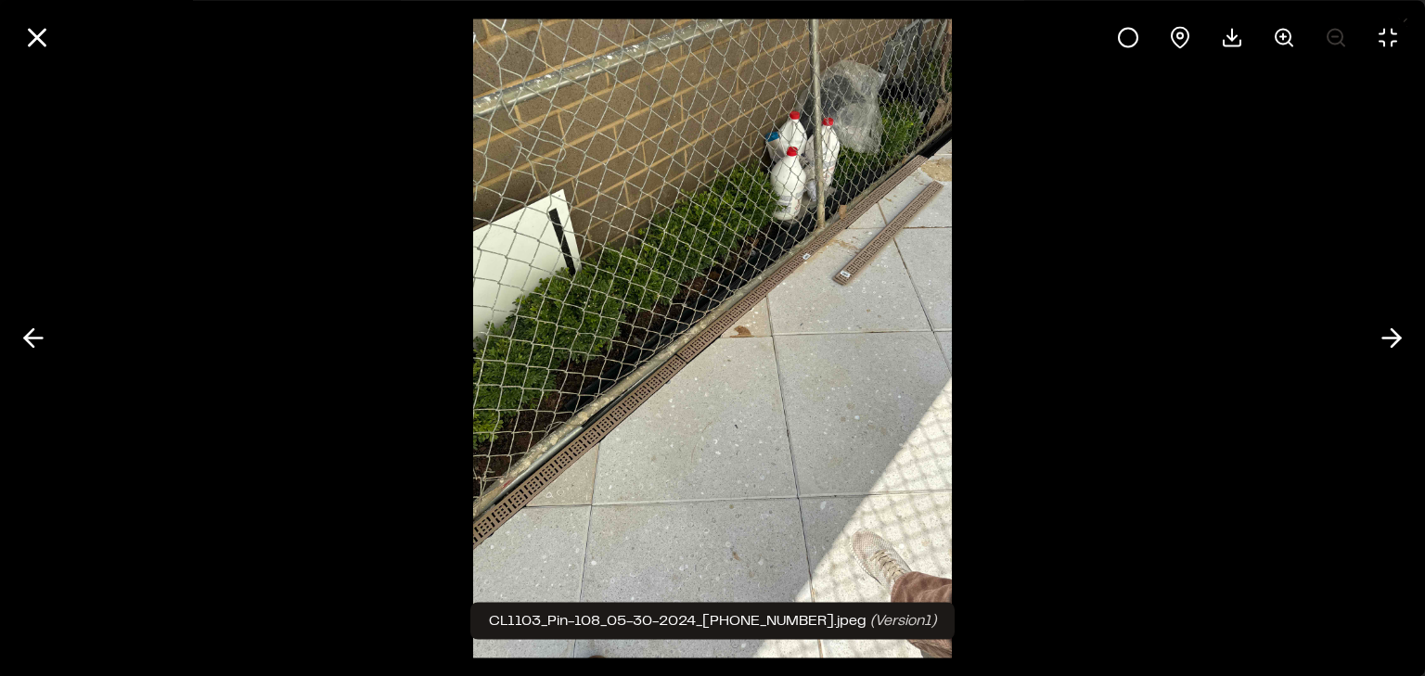
drag, startPoint x: 807, startPoint y: 366, endPoint x: 759, endPoint y: 386, distance: 52.0
drag, startPoint x: 759, startPoint y: 386, endPoint x: 484, endPoint y: 365, distance: 275.4
click at [481, 365] on img at bounding box center [713, 338] width 480 height 676
click at [51, 331] on button at bounding box center [33, 338] width 45 height 45
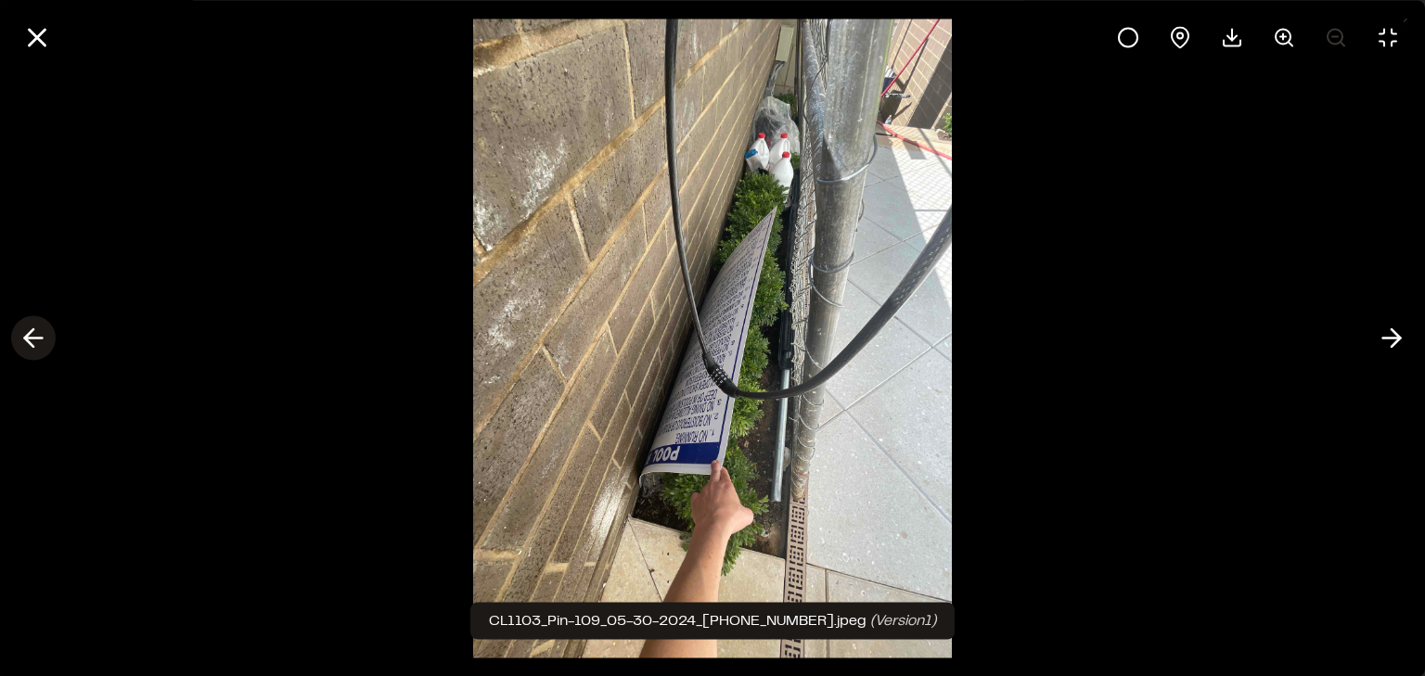
click at [45, 341] on icon at bounding box center [34, 339] width 30 height 32
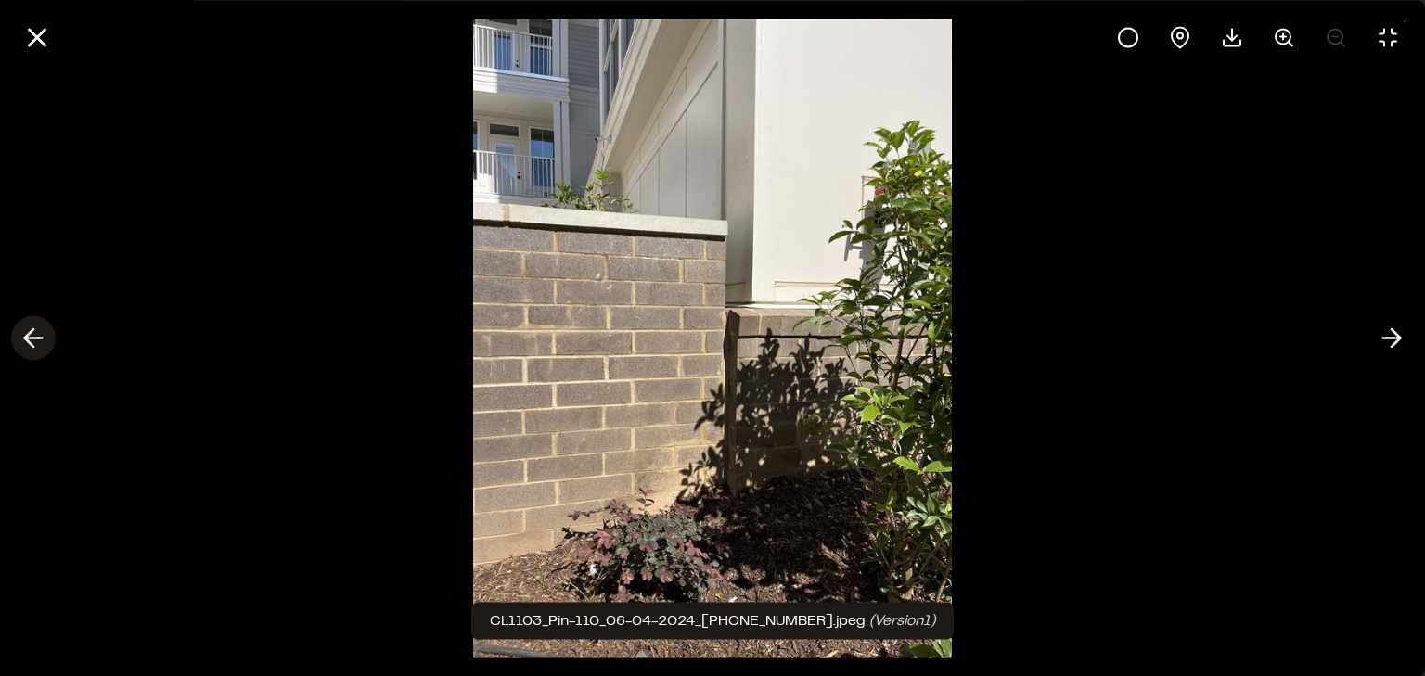
click at [45, 341] on icon at bounding box center [34, 339] width 30 height 32
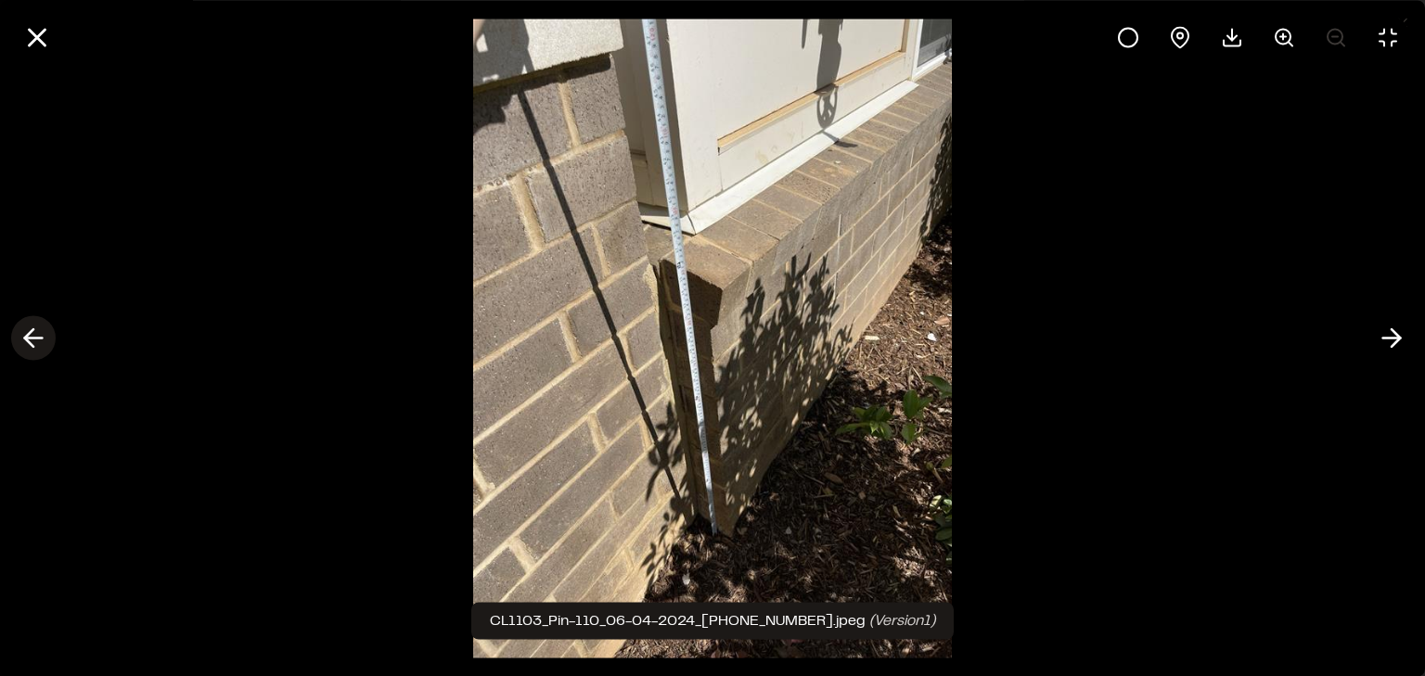
click at [45, 341] on icon at bounding box center [34, 339] width 30 height 32
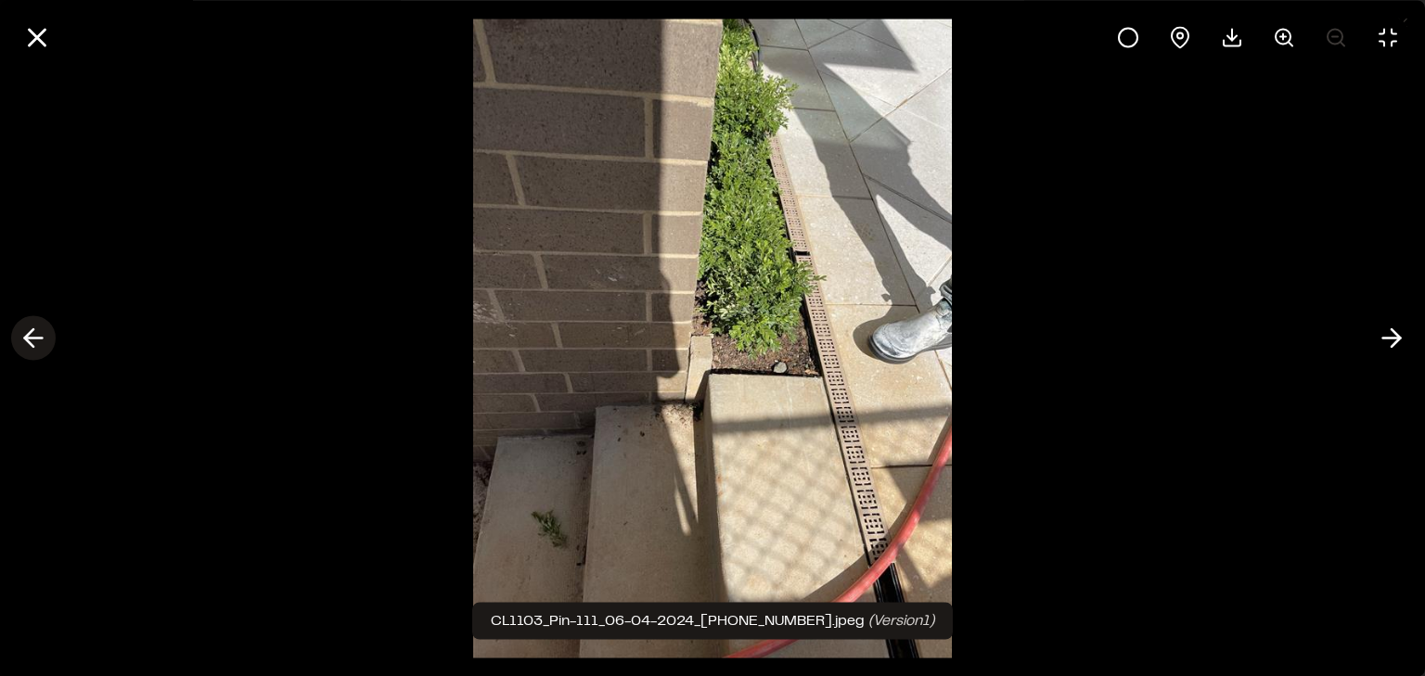
click at [28, 339] on line at bounding box center [34, 339] width 18 height 0
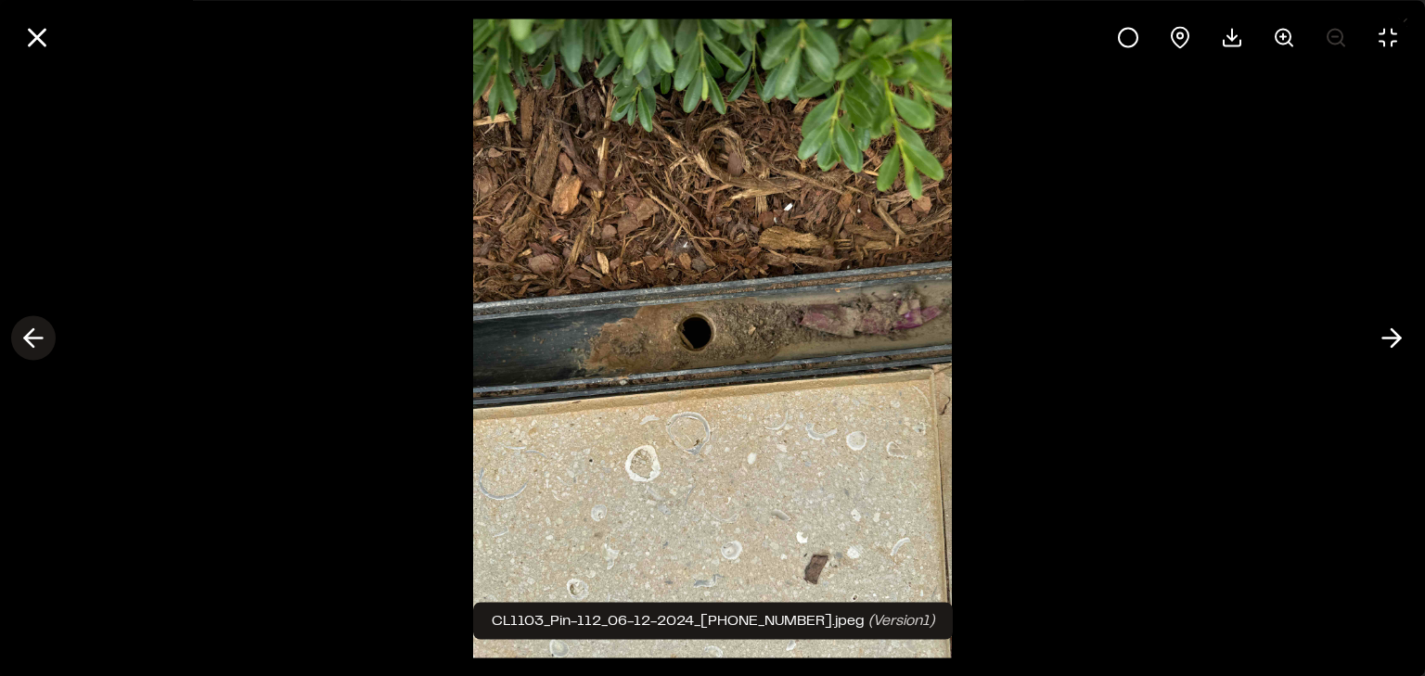
click at [28, 339] on line at bounding box center [34, 339] width 18 height 0
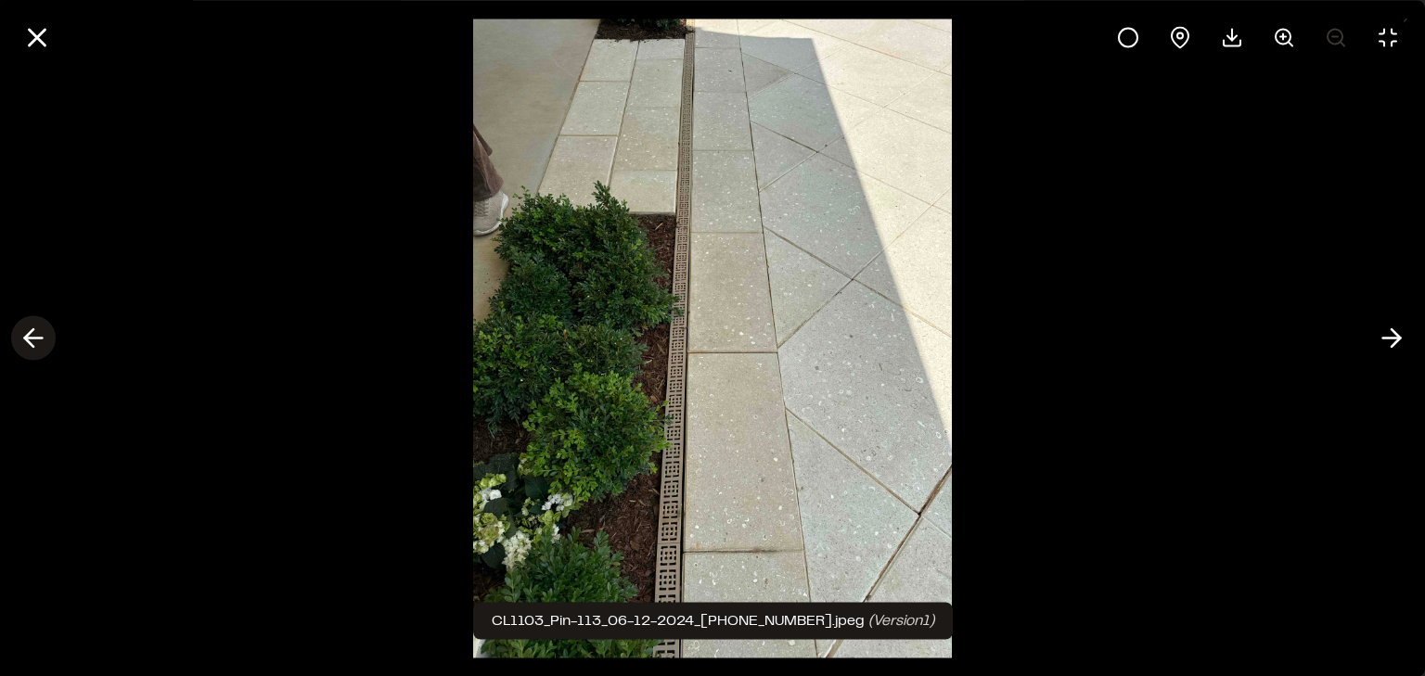
click at [28, 339] on line at bounding box center [34, 339] width 18 height 0
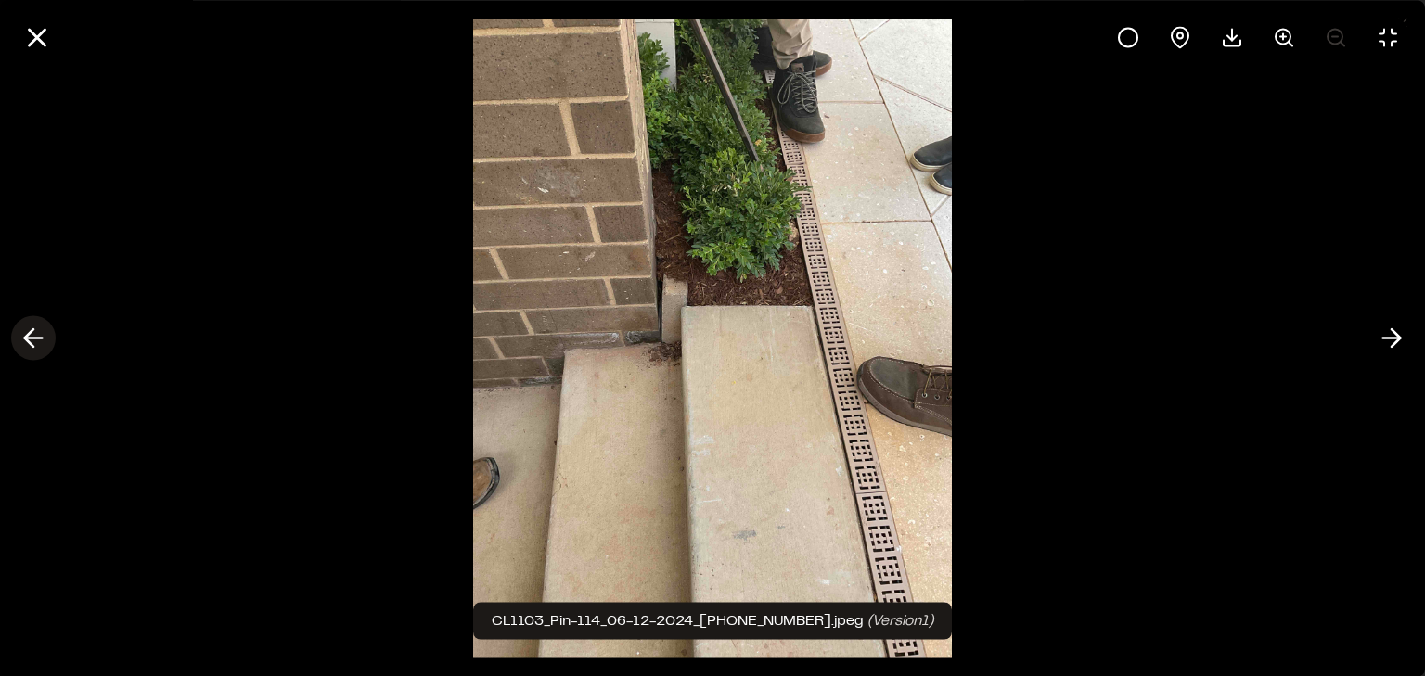
click at [28, 339] on line at bounding box center [34, 339] width 18 height 0
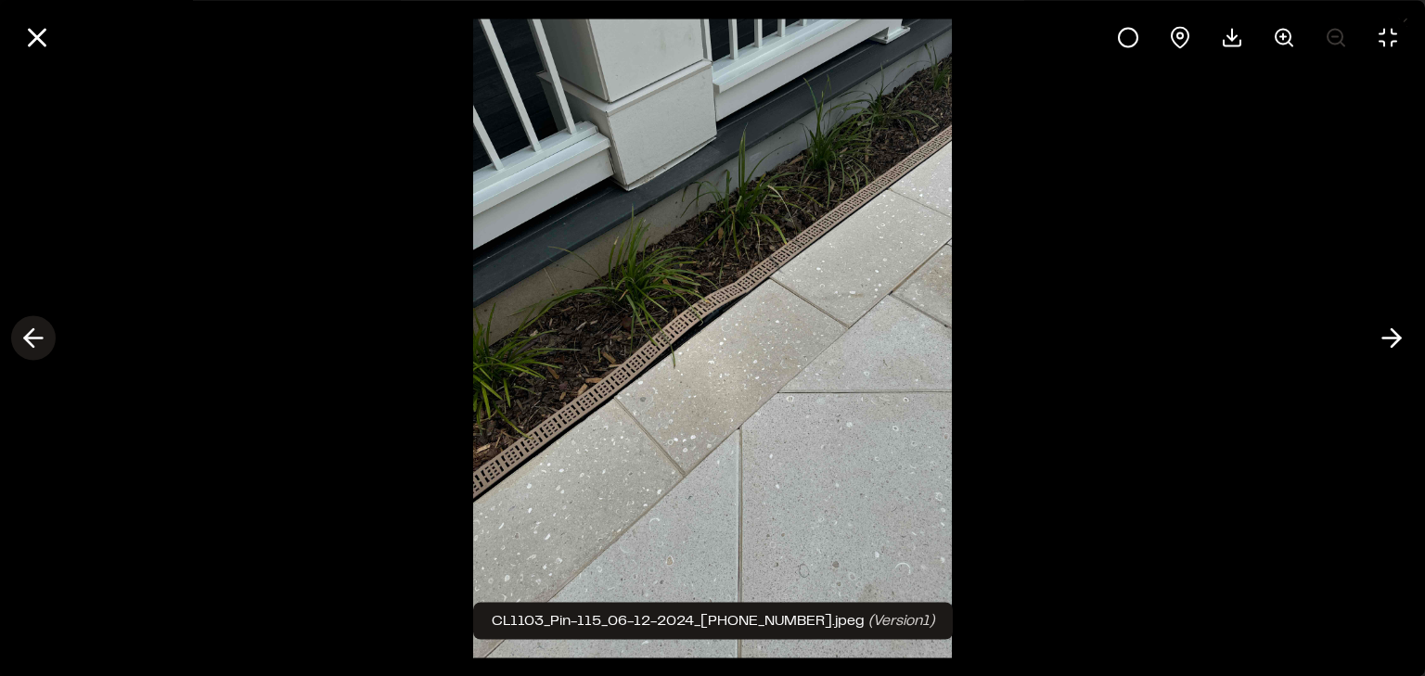
click at [28, 339] on line at bounding box center [34, 339] width 18 height 0
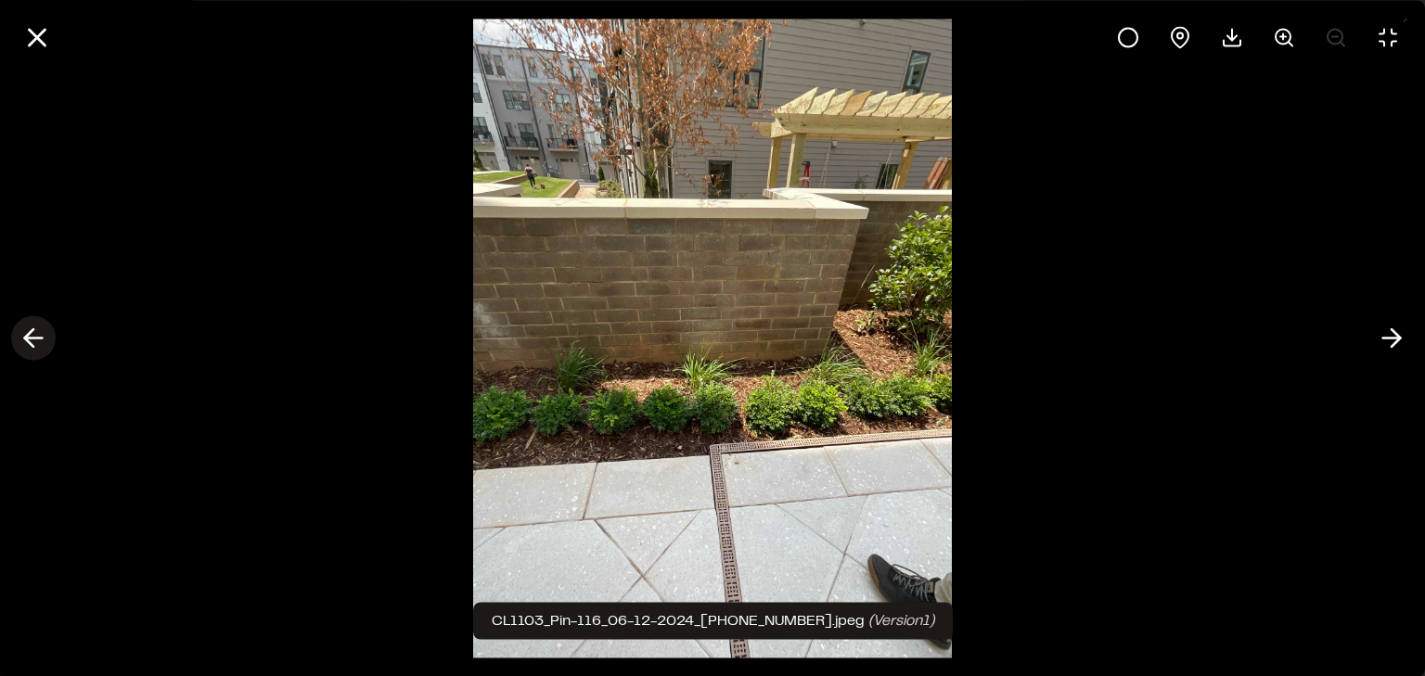
click at [28, 339] on line at bounding box center [34, 339] width 18 height 0
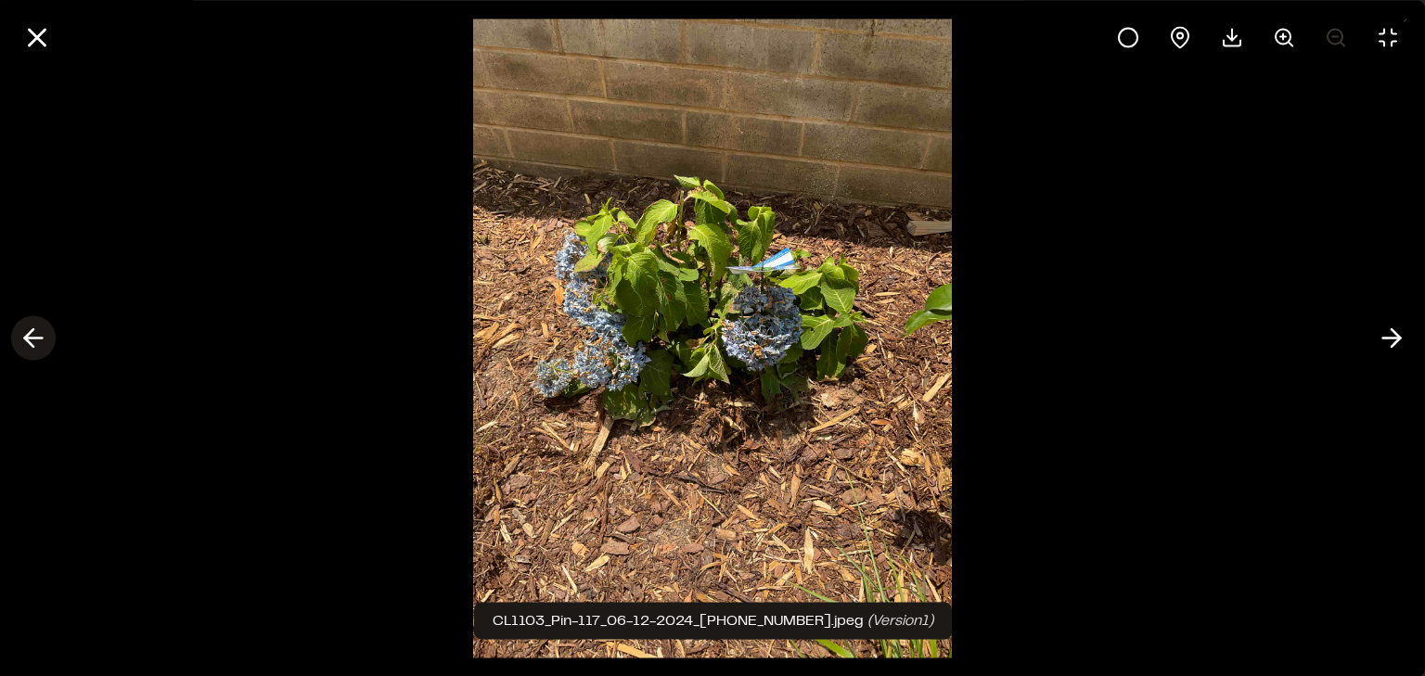
click at [28, 339] on line at bounding box center [34, 339] width 18 height 0
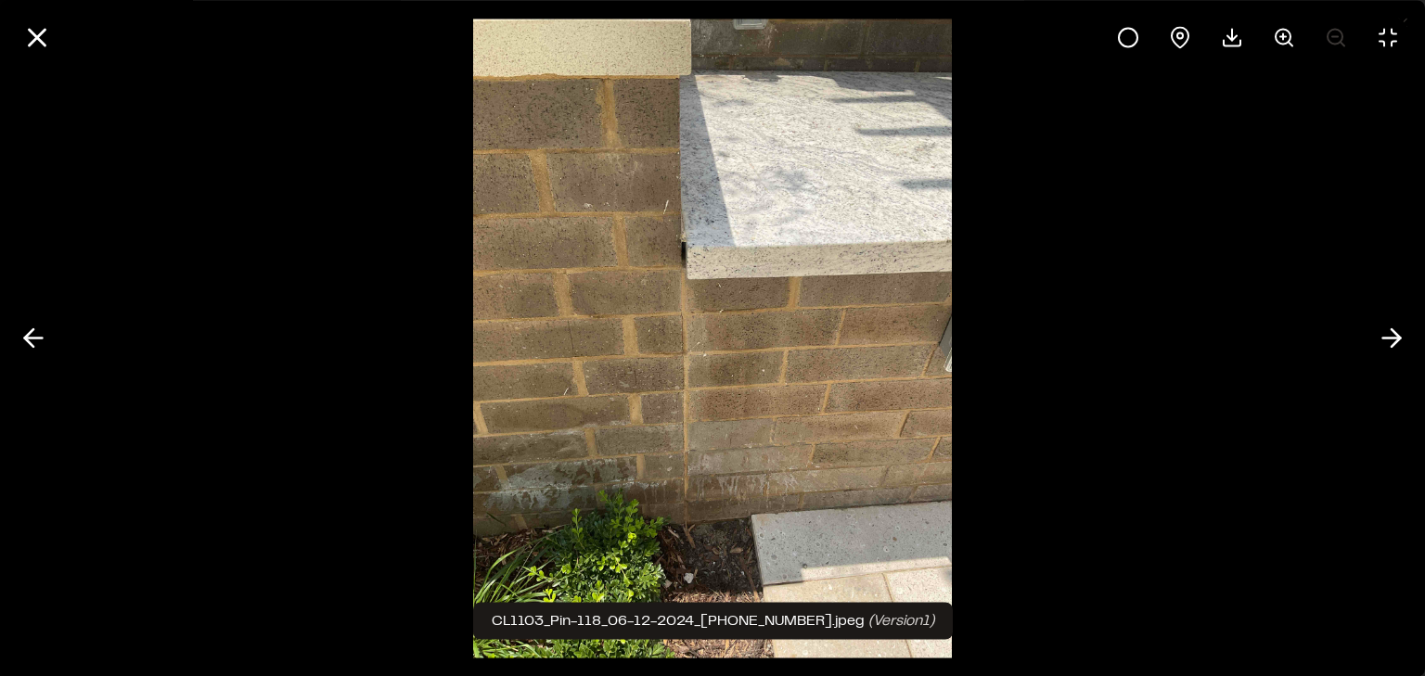
click at [126, 382] on div at bounding box center [712, 338] width 1425 height 676
click at [17, 333] on button at bounding box center [33, 338] width 45 height 45
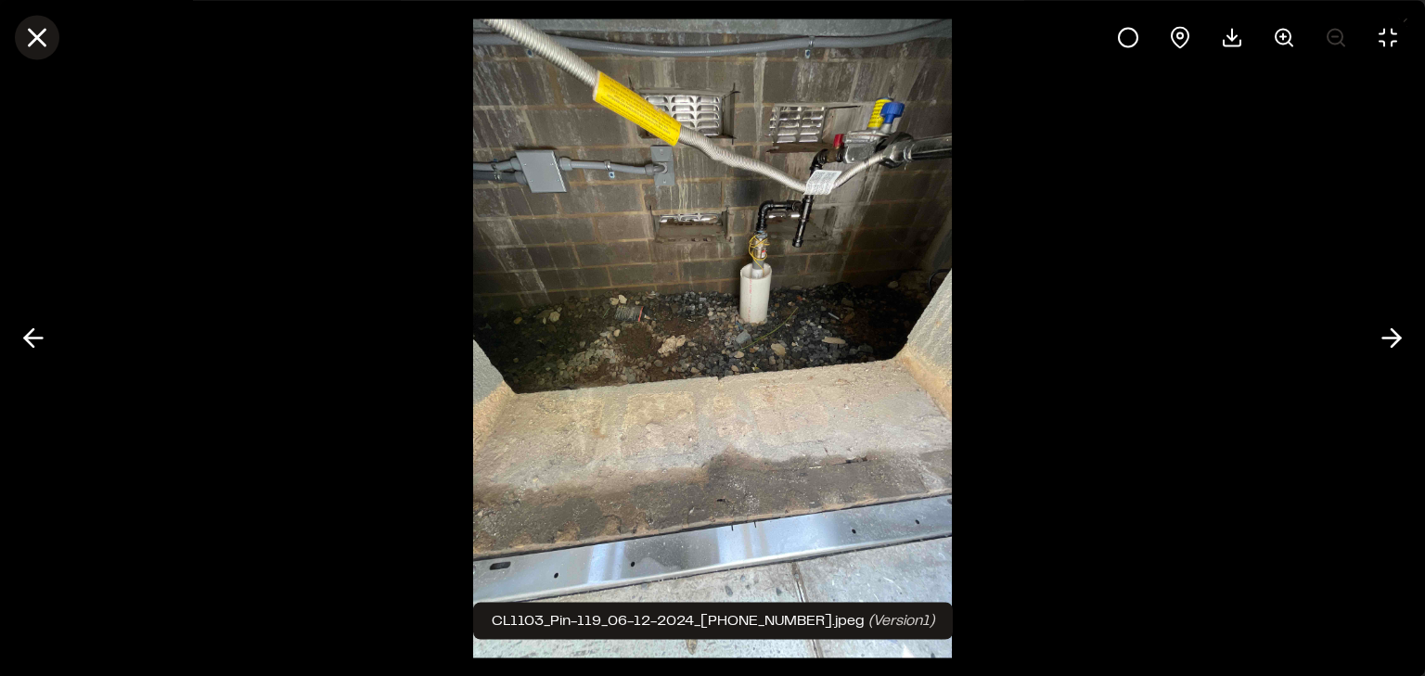
drag, startPoint x: 44, startPoint y: 42, endPoint x: 73, endPoint y: 40, distance: 29.7
click at [44, 42] on line at bounding box center [38, 38] width 16 height 16
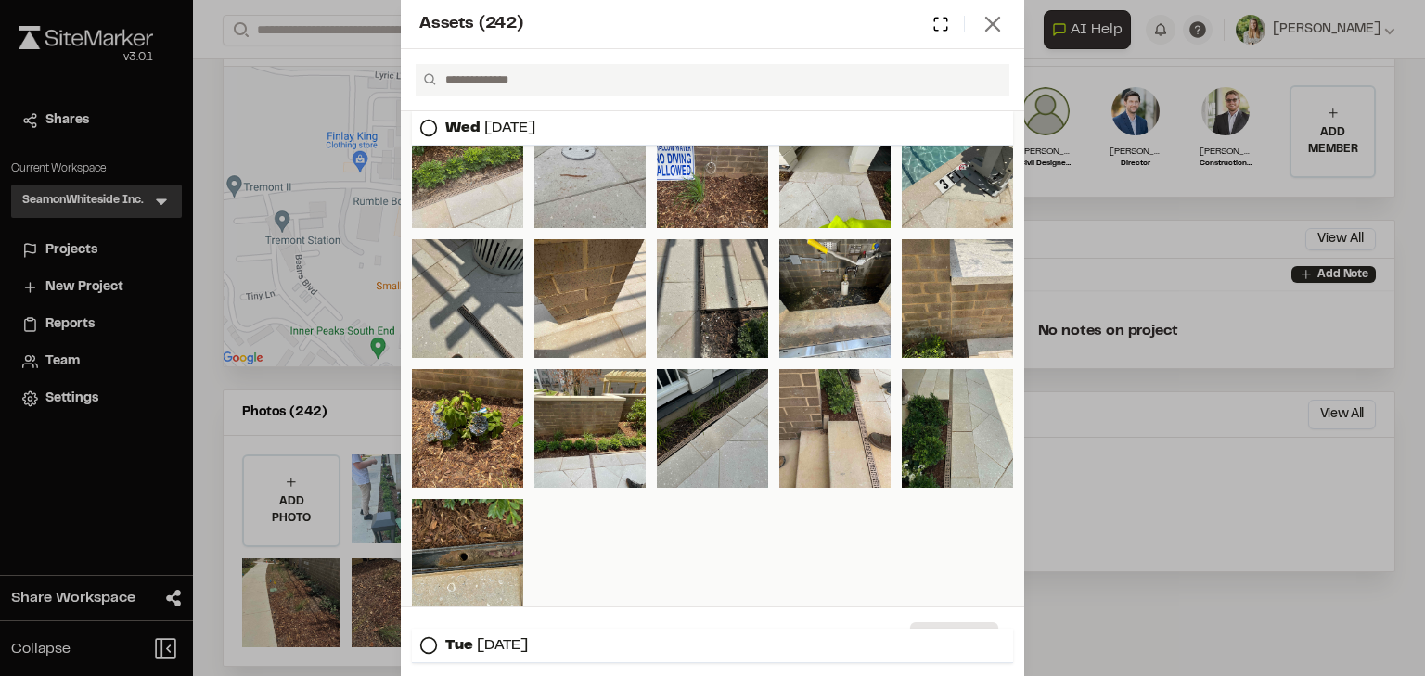
click at [989, 16] on icon at bounding box center [993, 24] width 26 height 26
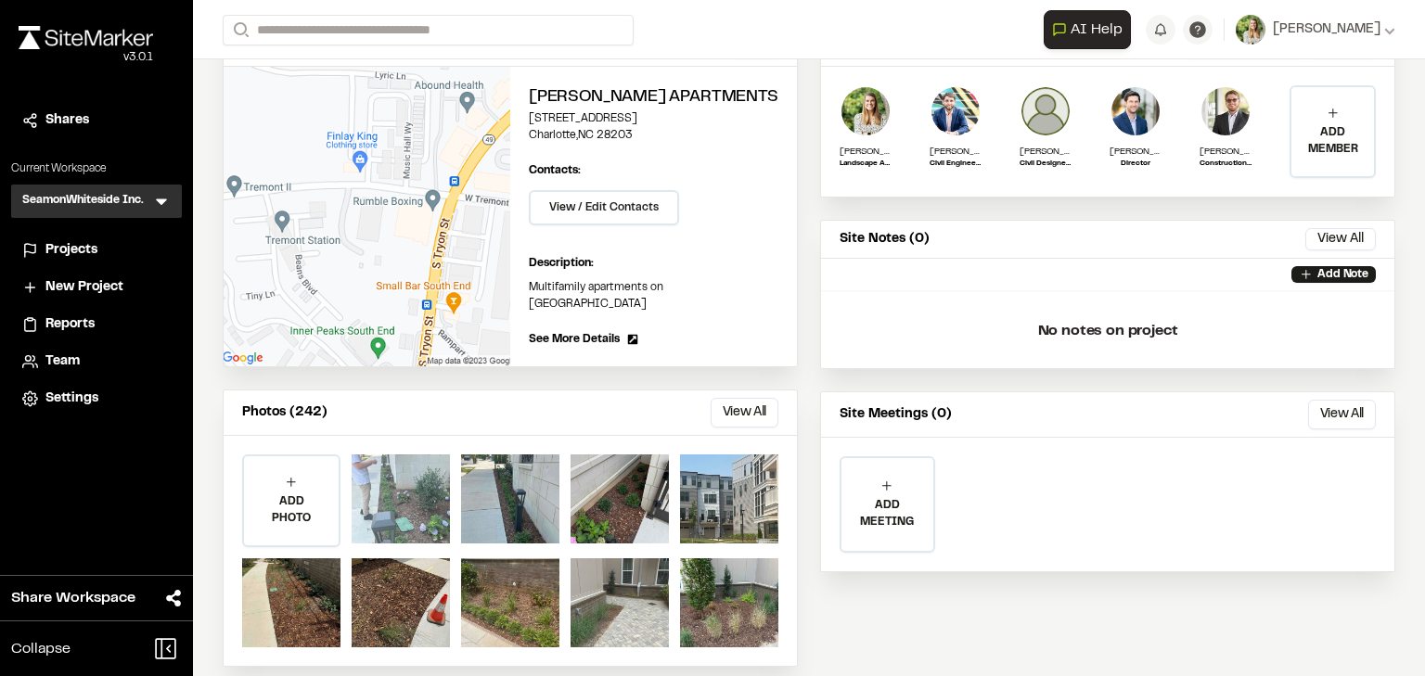
click at [389, 471] on div at bounding box center [401, 499] width 98 height 89
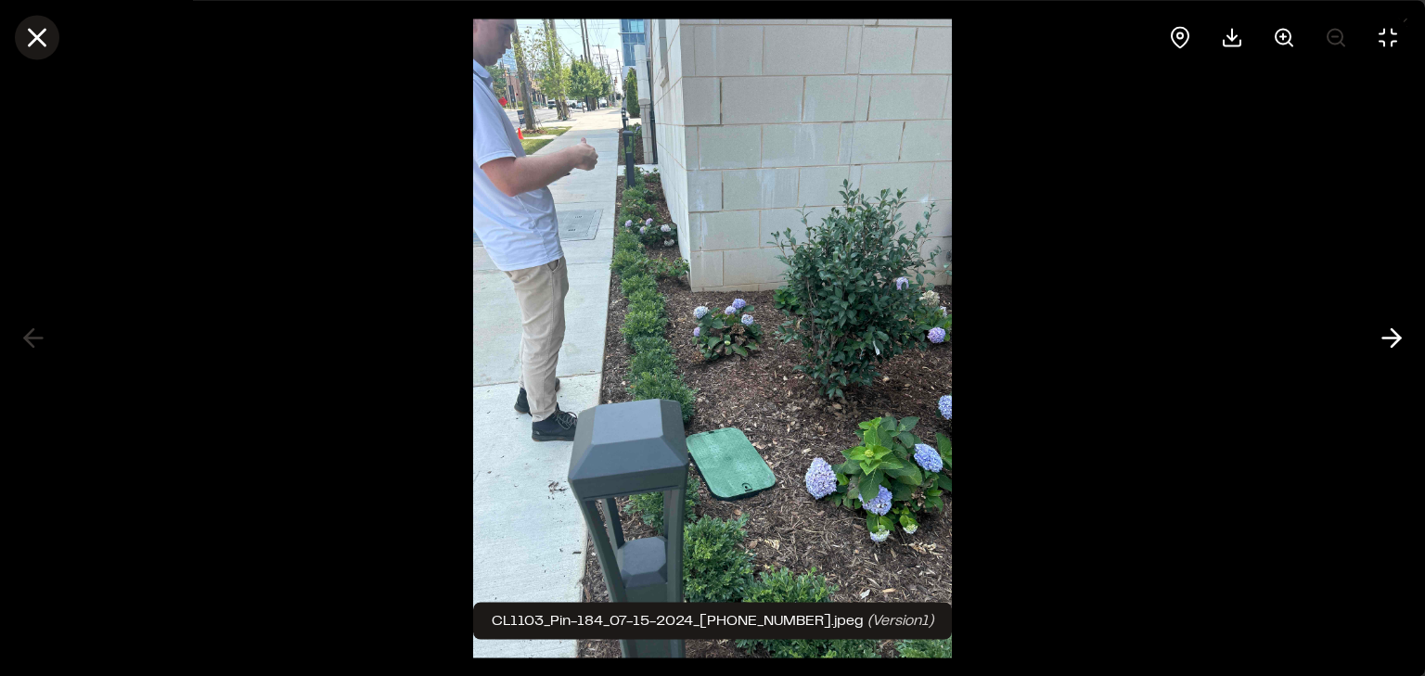
click at [35, 44] on icon at bounding box center [37, 37] width 32 height 32
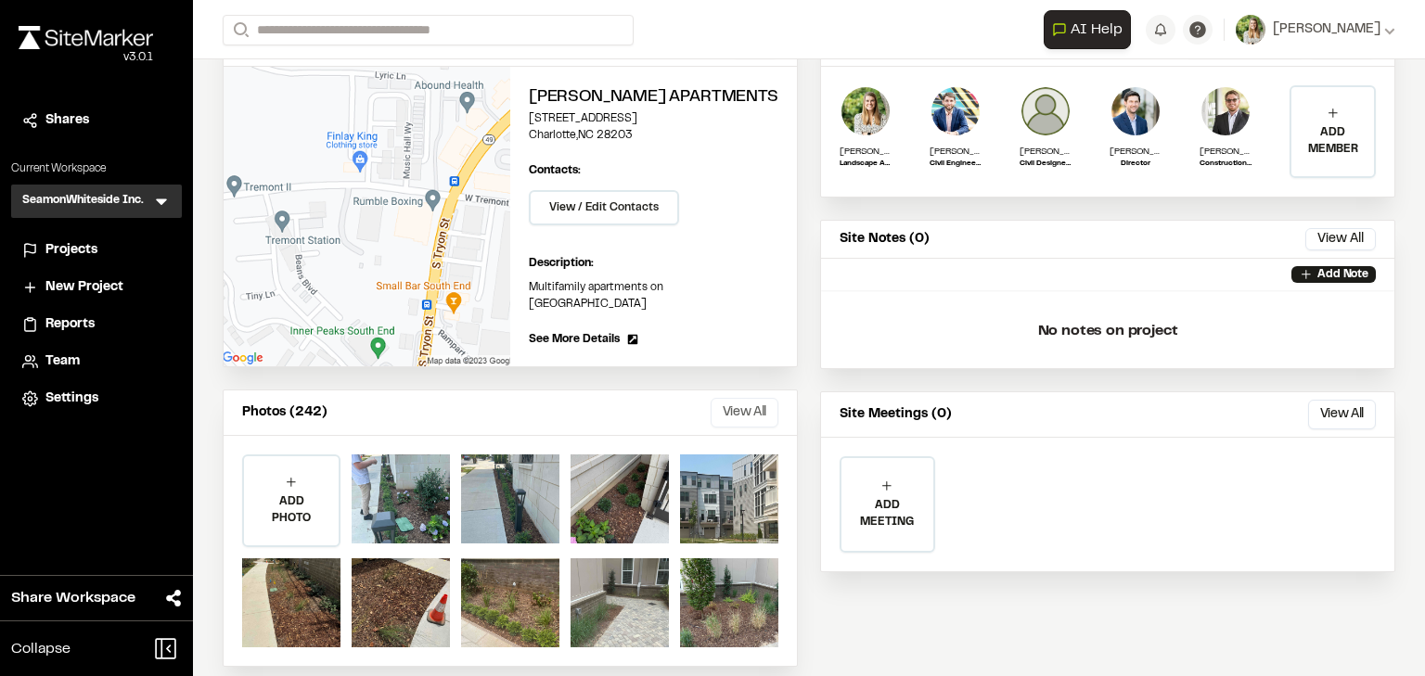
click at [720, 398] on button "View All" at bounding box center [745, 413] width 68 height 30
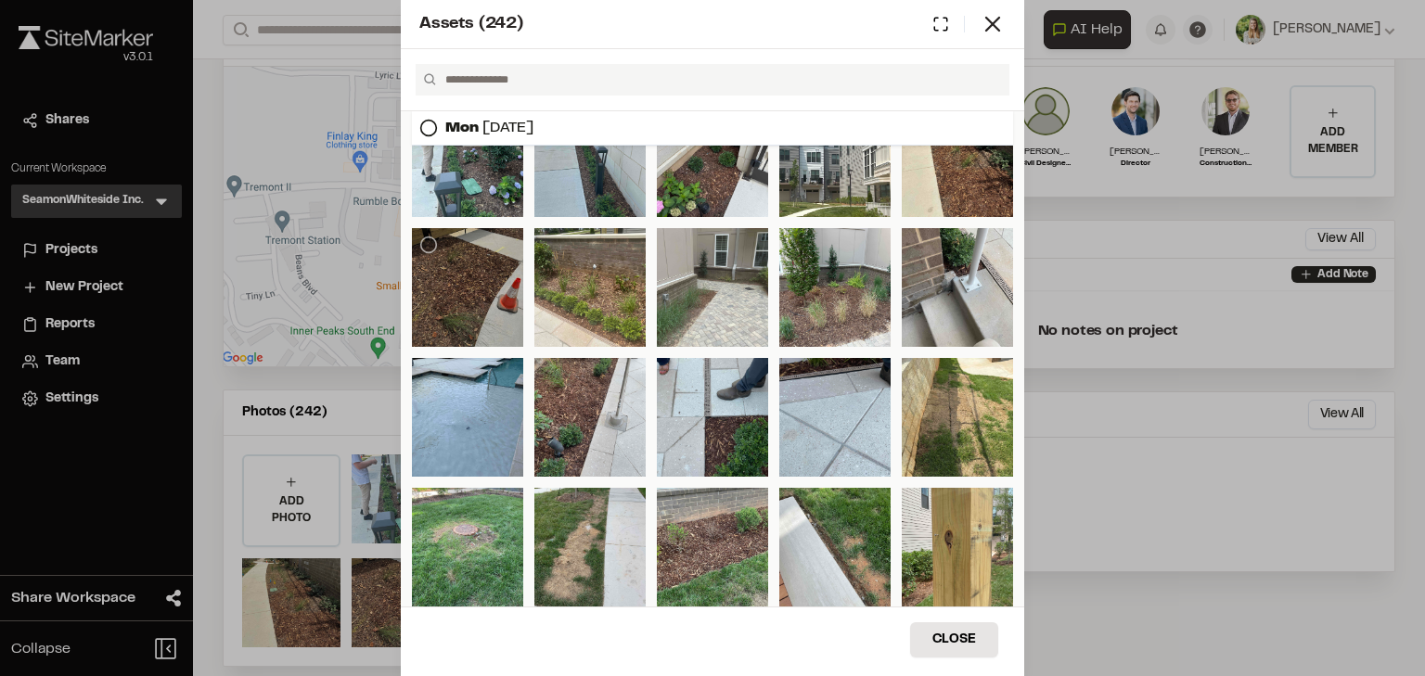
scroll to position [0, 0]
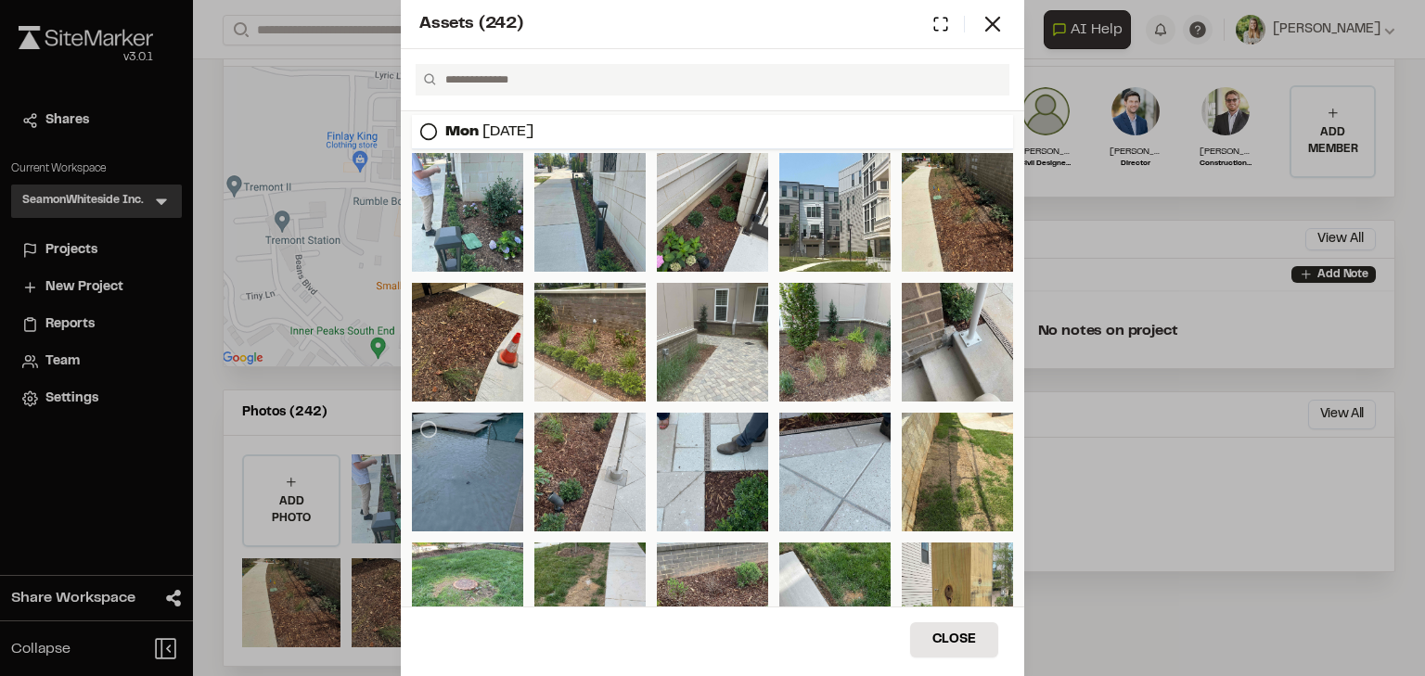
click at [477, 448] on div at bounding box center [467, 472] width 111 height 119
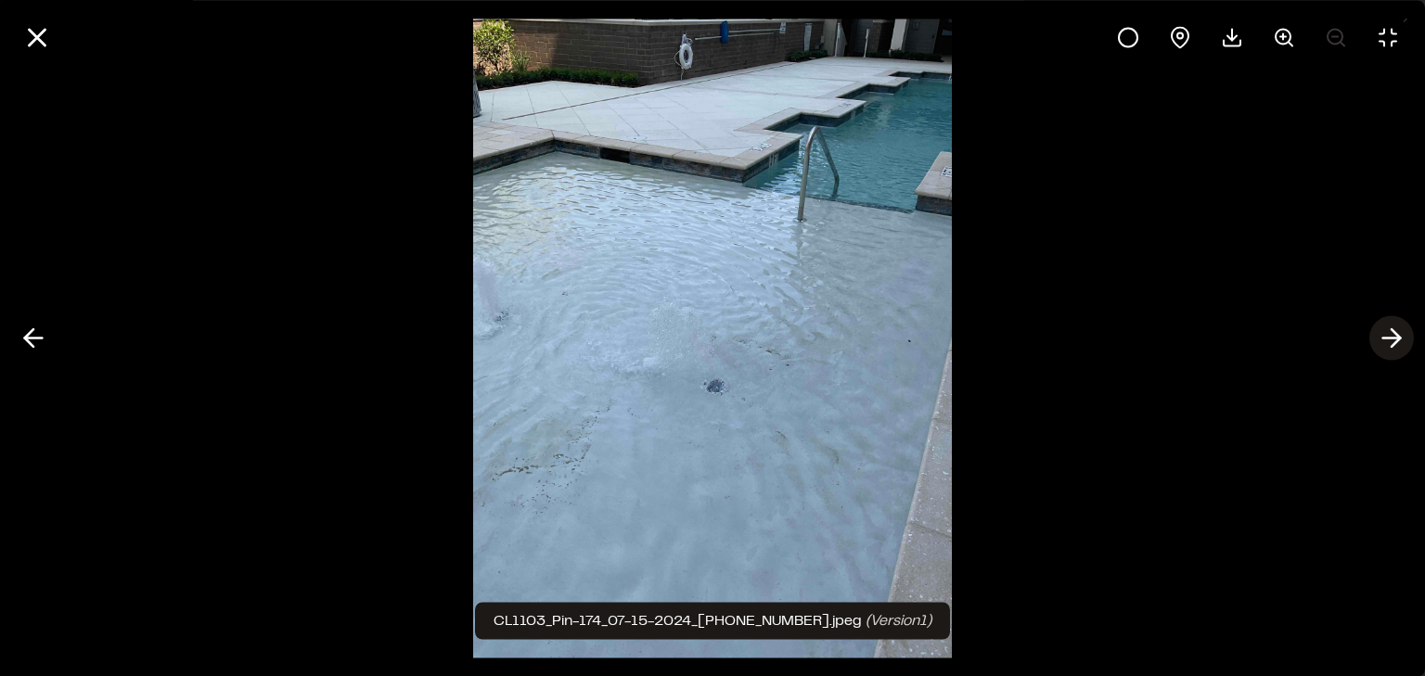
click at [1385, 327] on icon at bounding box center [1392, 339] width 30 height 32
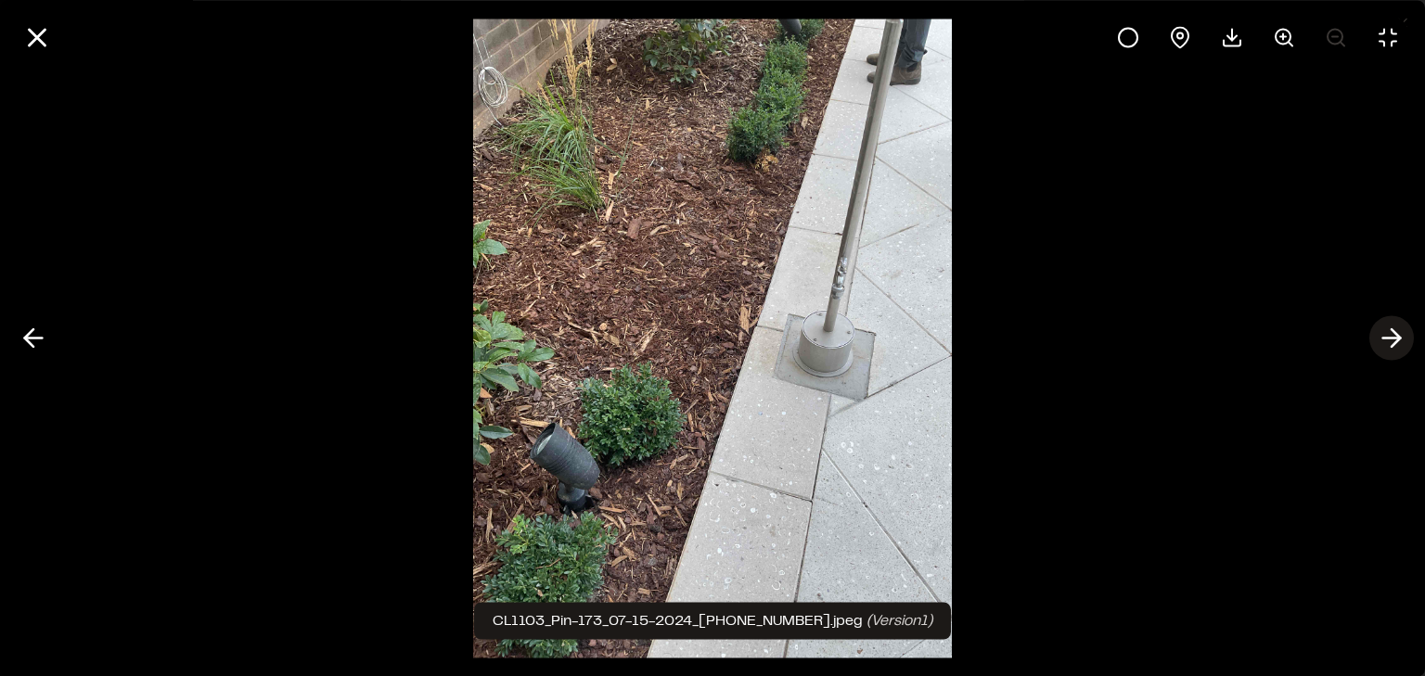
click at [1385, 327] on icon at bounding box center [1392, 339] width 30 height 32
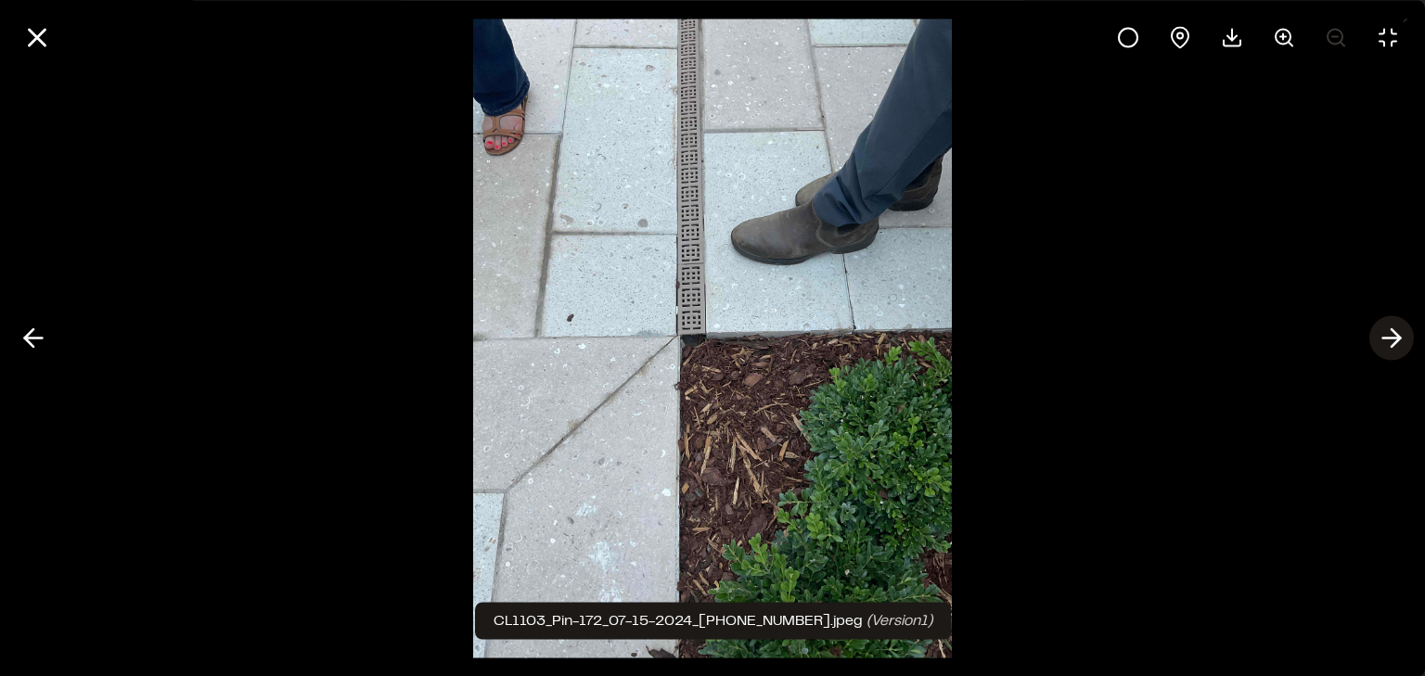
click at [1385, 327] on icon at bounding box center [1392, 339] width 30 height 32
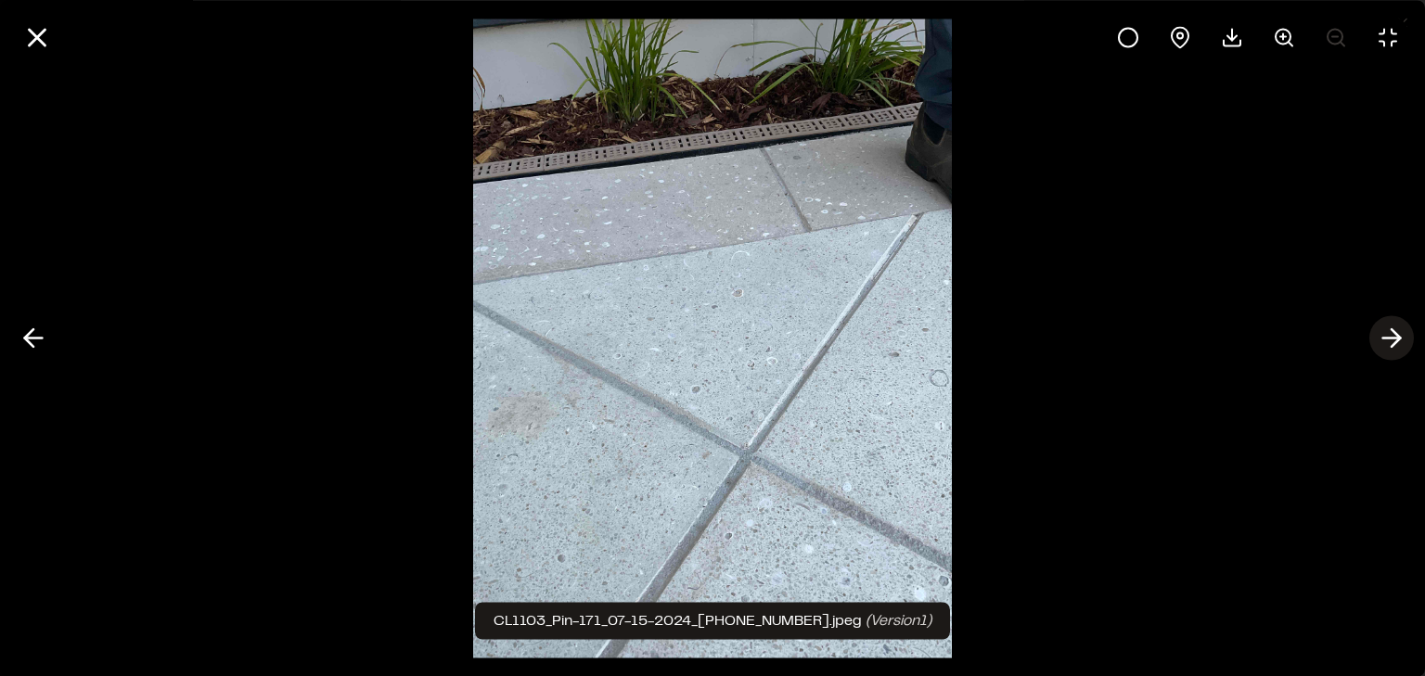
click at [1385, 327] on icon at bounding box center [1392, 339] width 30 height 32
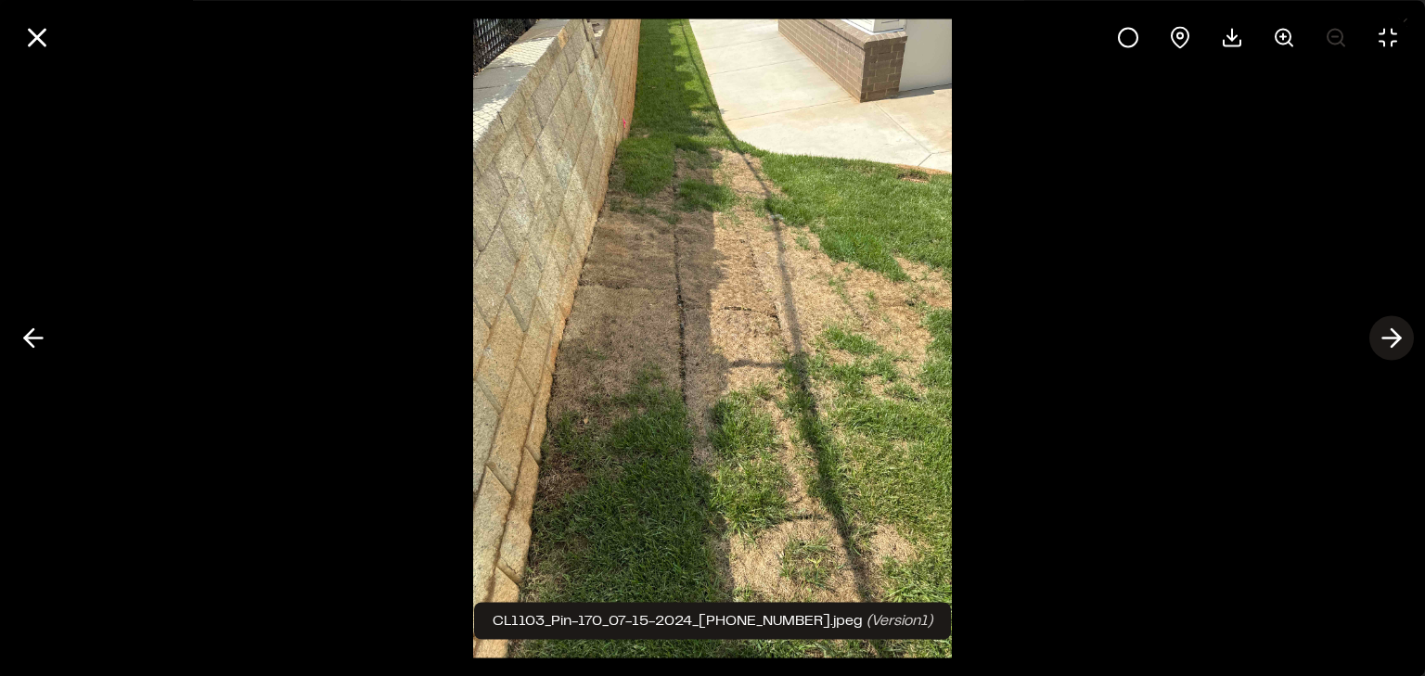
click at [1385, 327] on icon at bounding box center [1392, 339] width 30 height 32
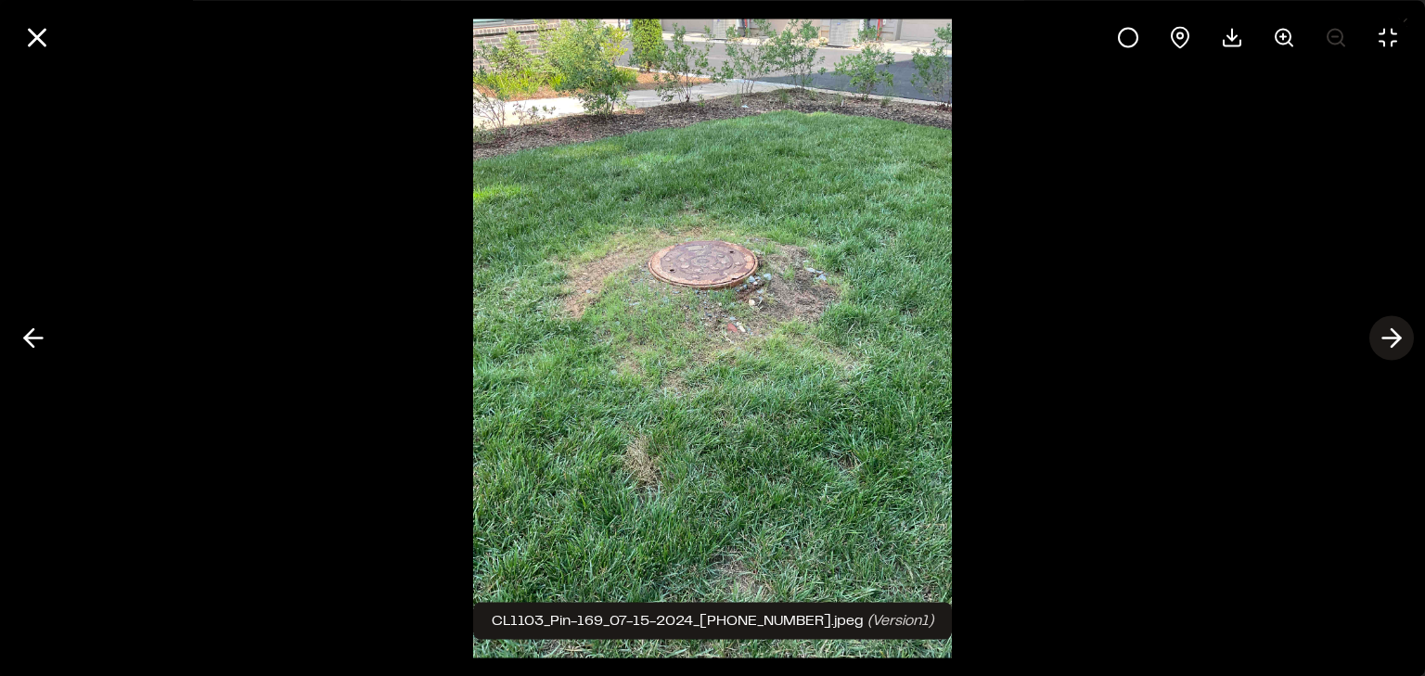
click at [1385, 327] on icon at bounding box center [1392, 339] width 30 height 32
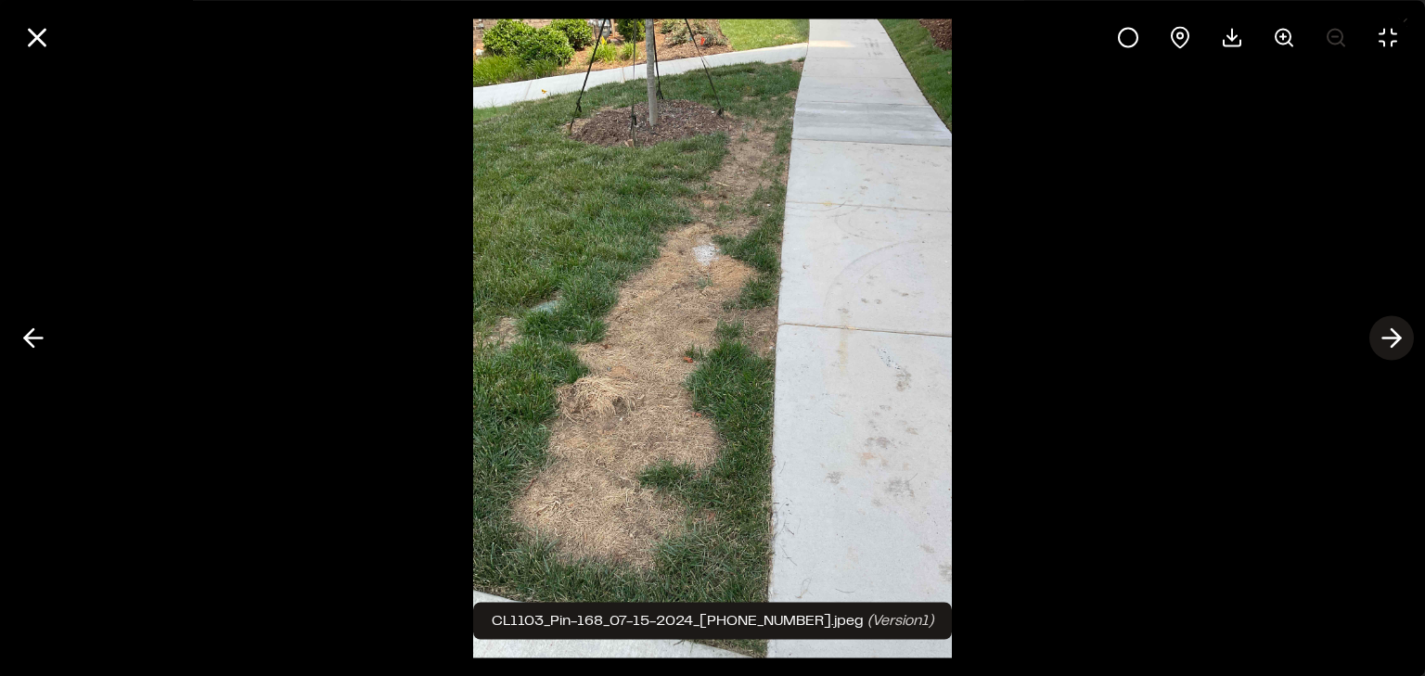
click at [1385, 327] on icon at bounding box center [1392, 339] width 30 height 32
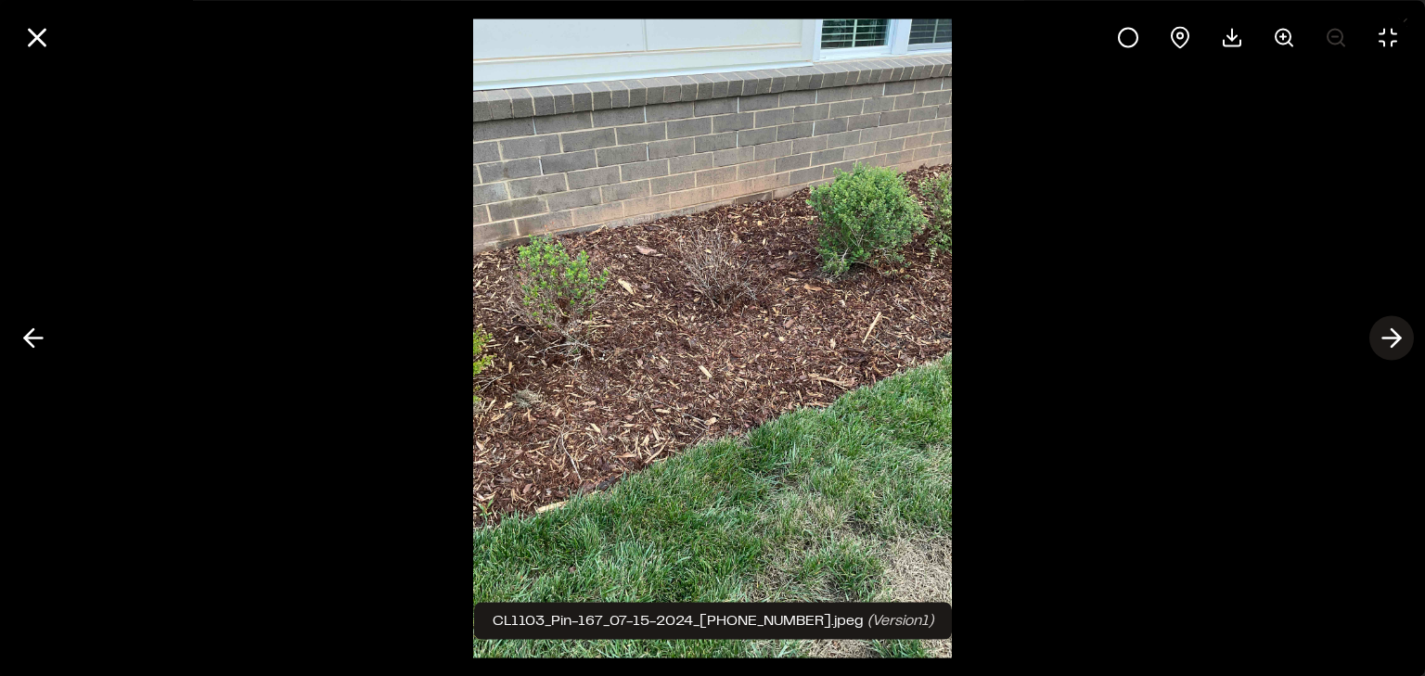
click at [1385, 327] on icon at bounding box center [1392, 339] width 30 height 32
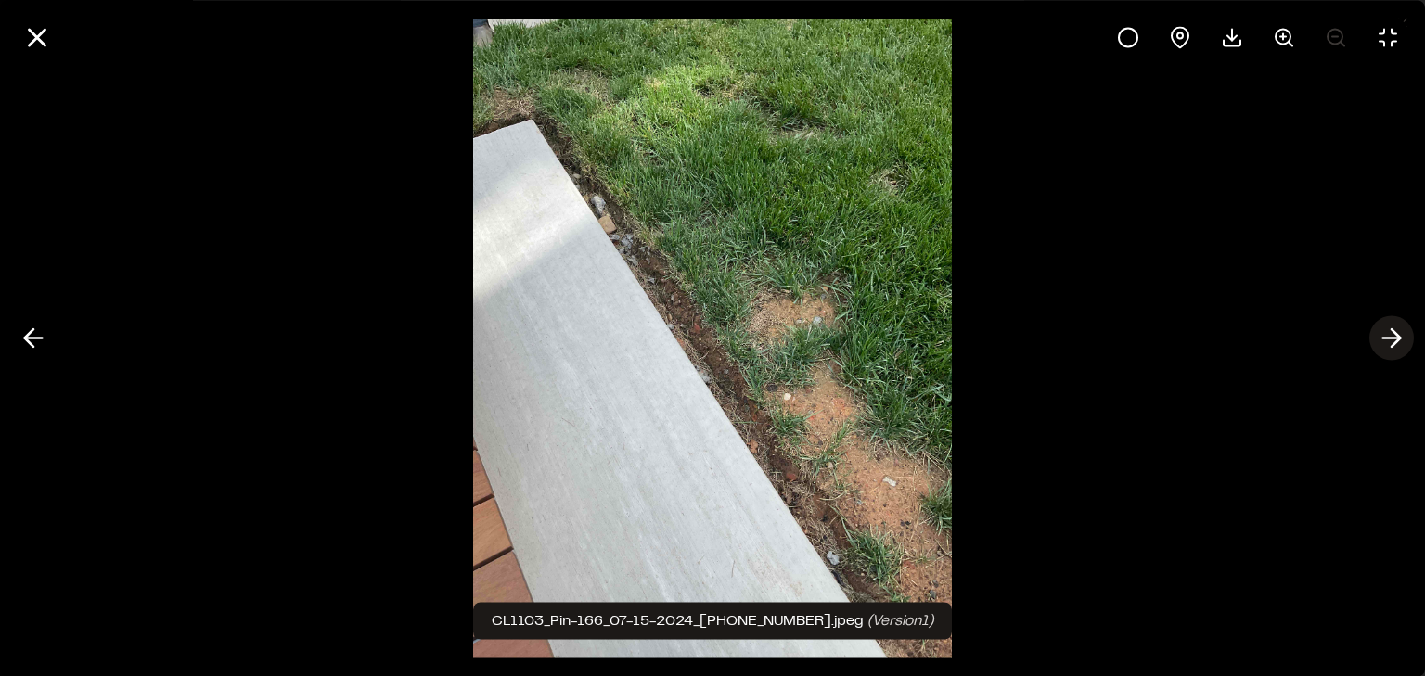
click at [1385, 327] on icon at bounding box center [1392, 339] width 30 height 32
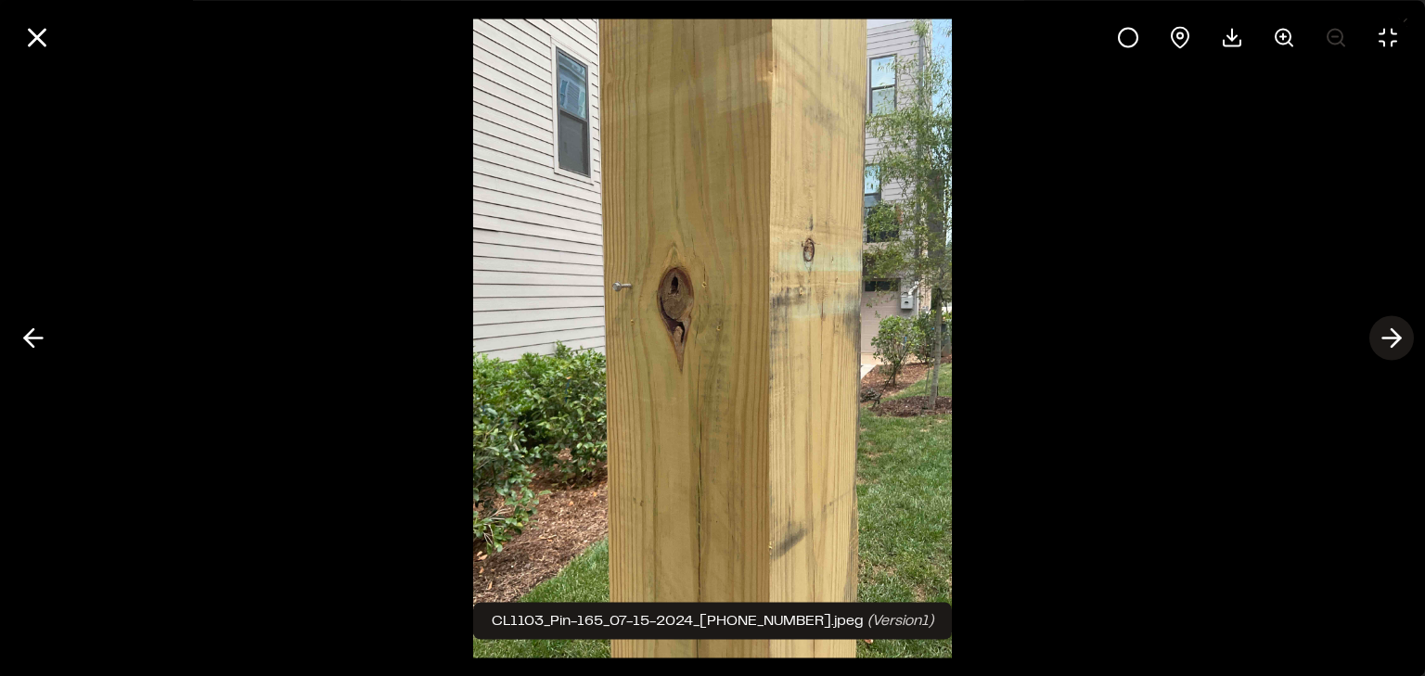
click at [1385, 327] on icon at bounding box center [1392, 339] width 30 height 32
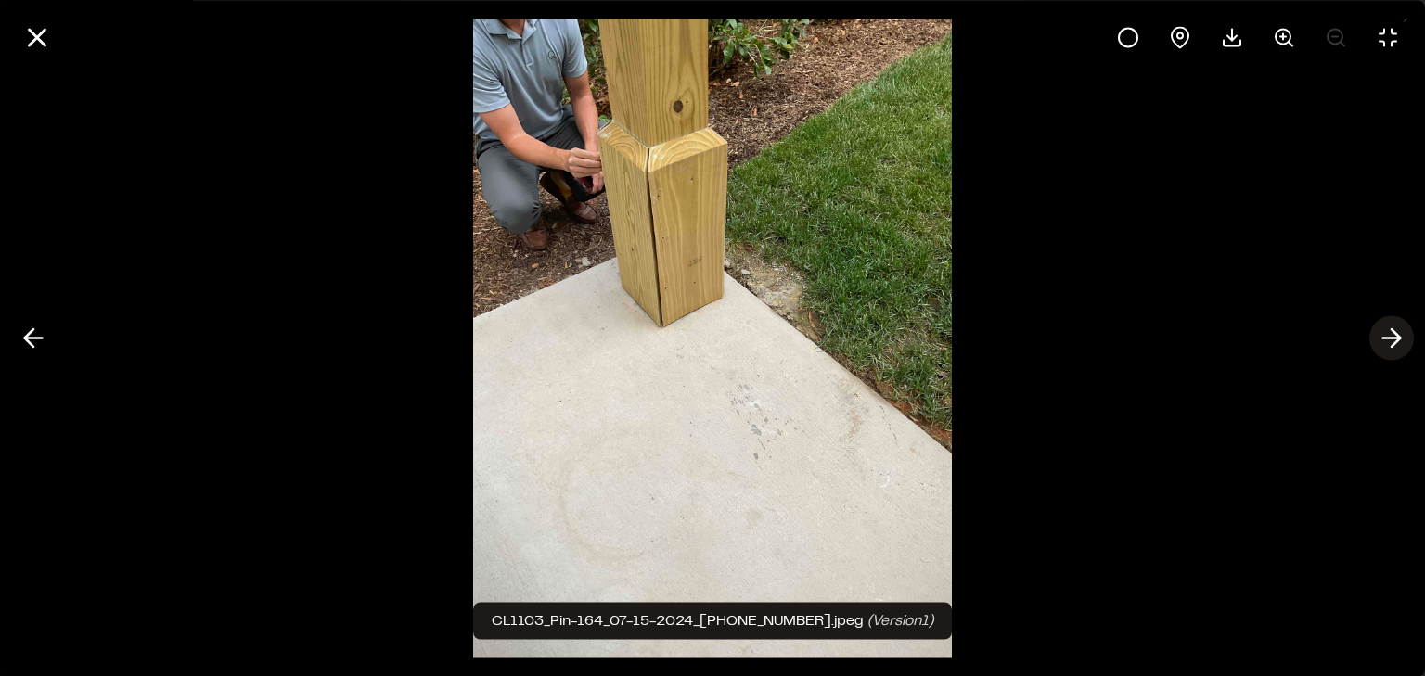
click at [1385, 327] on icon at bounding box center [1392, 339] width 30 height 32
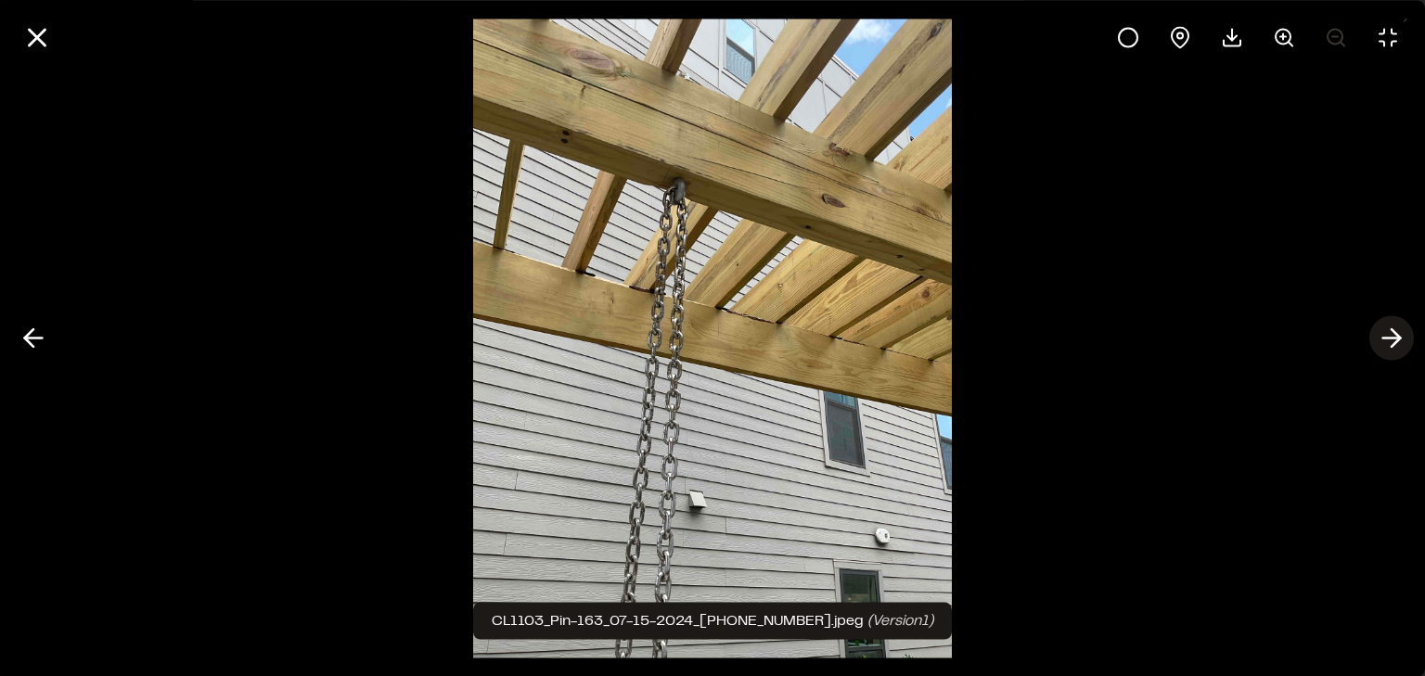
click at [1385, 327] on icon at bounding box center [1392, 339] width 30 height 32
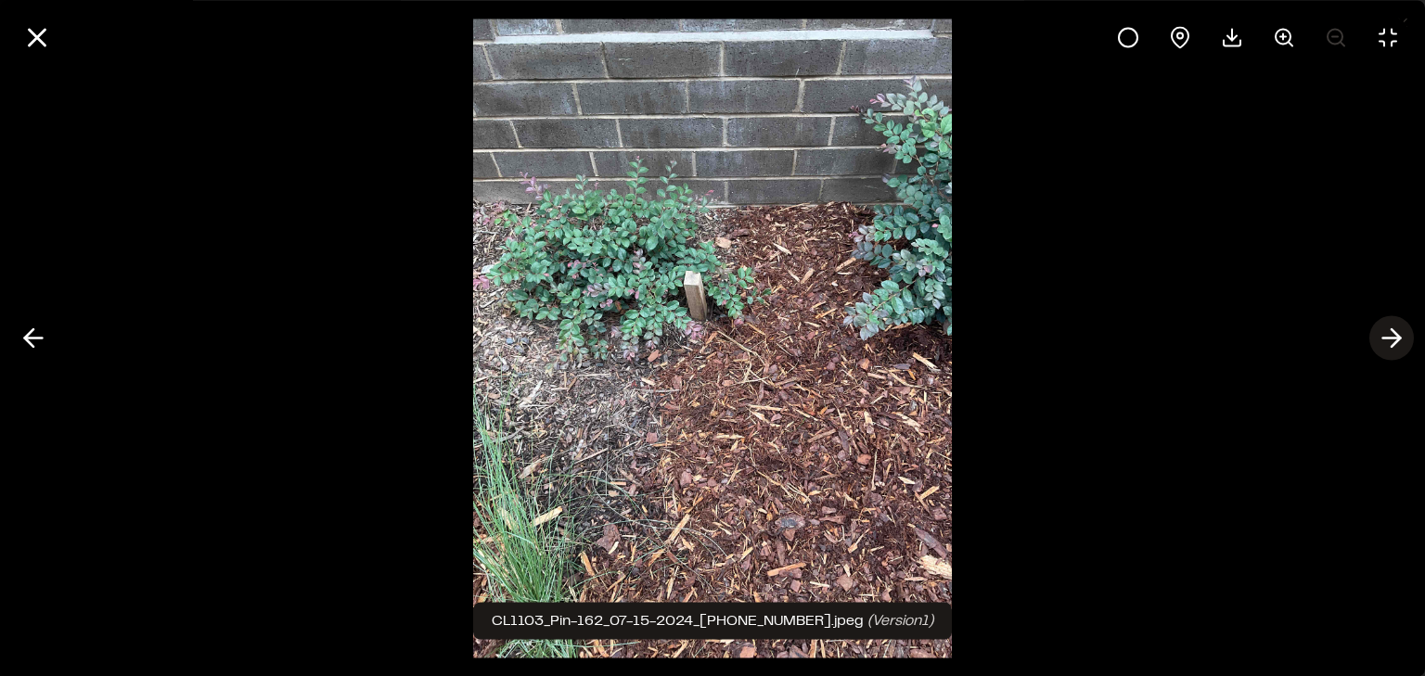
click at [1385, 327] on icon at bounding box center [1392, 339] width 30 height 32
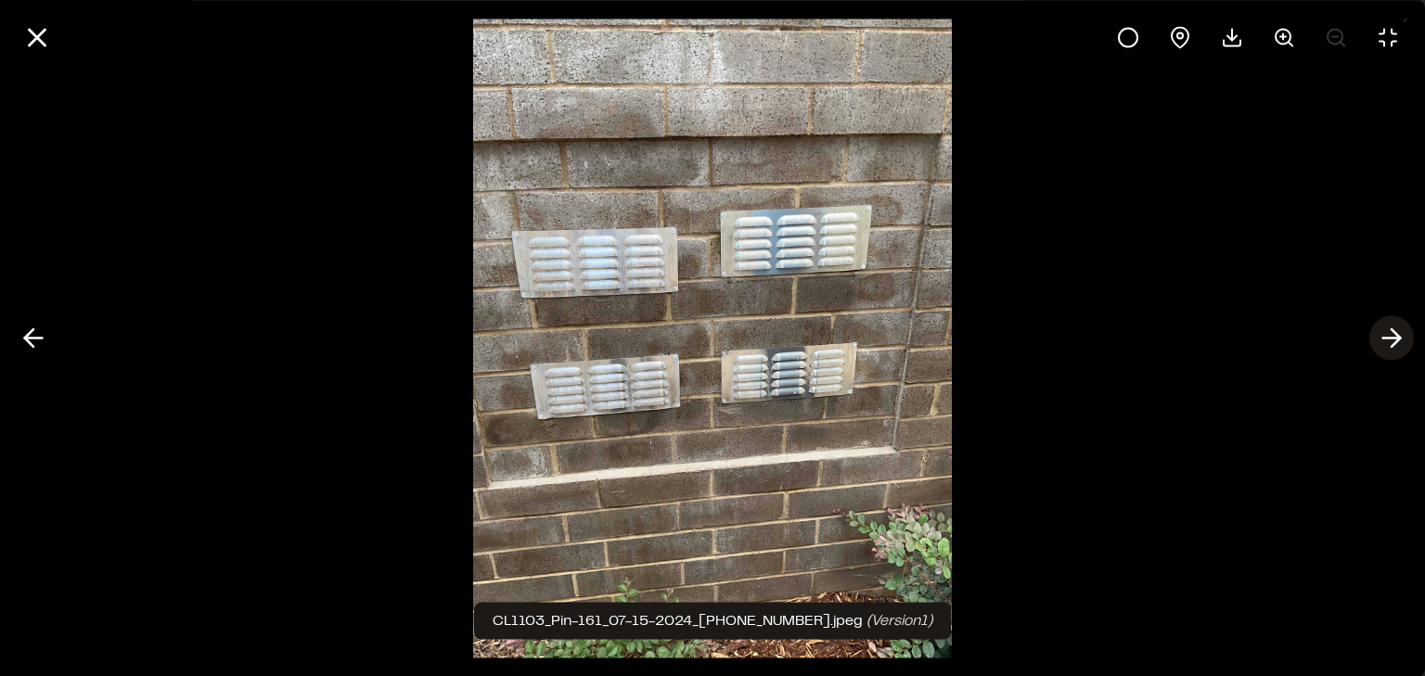
click at [1385, 327] on icon at bounding box center [1392, 339] width 30 height 32
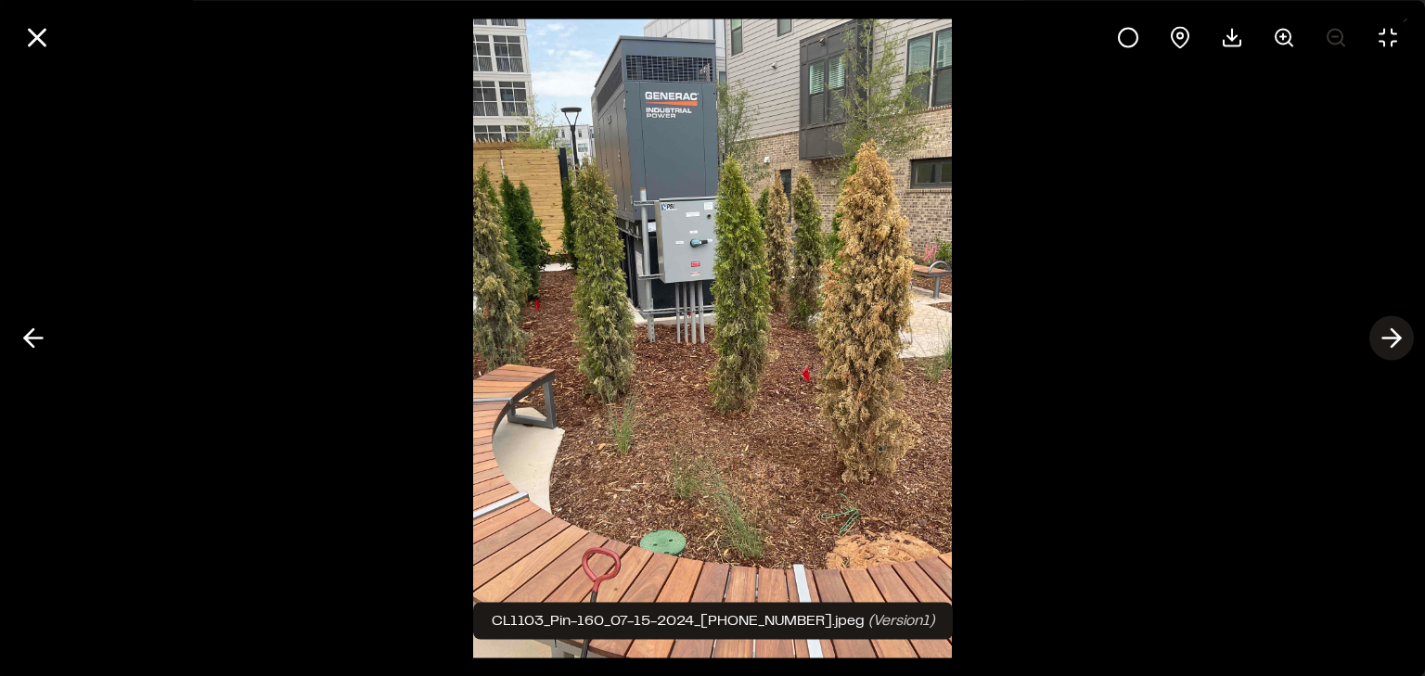
click at [1385, 327] on icon at bounding box center [1392, 339] width 30 height 32
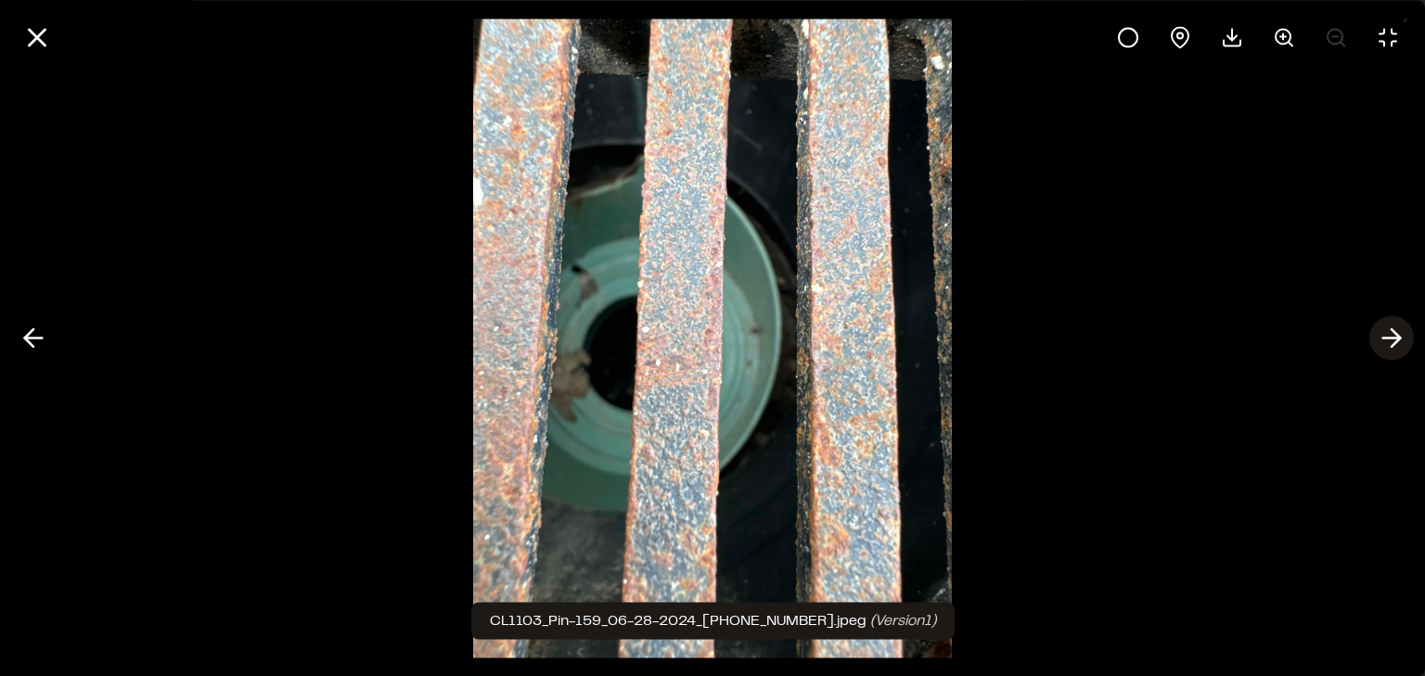
click at [1385, 327] on icon at bounding box center [1392, 339] width 30 height 32
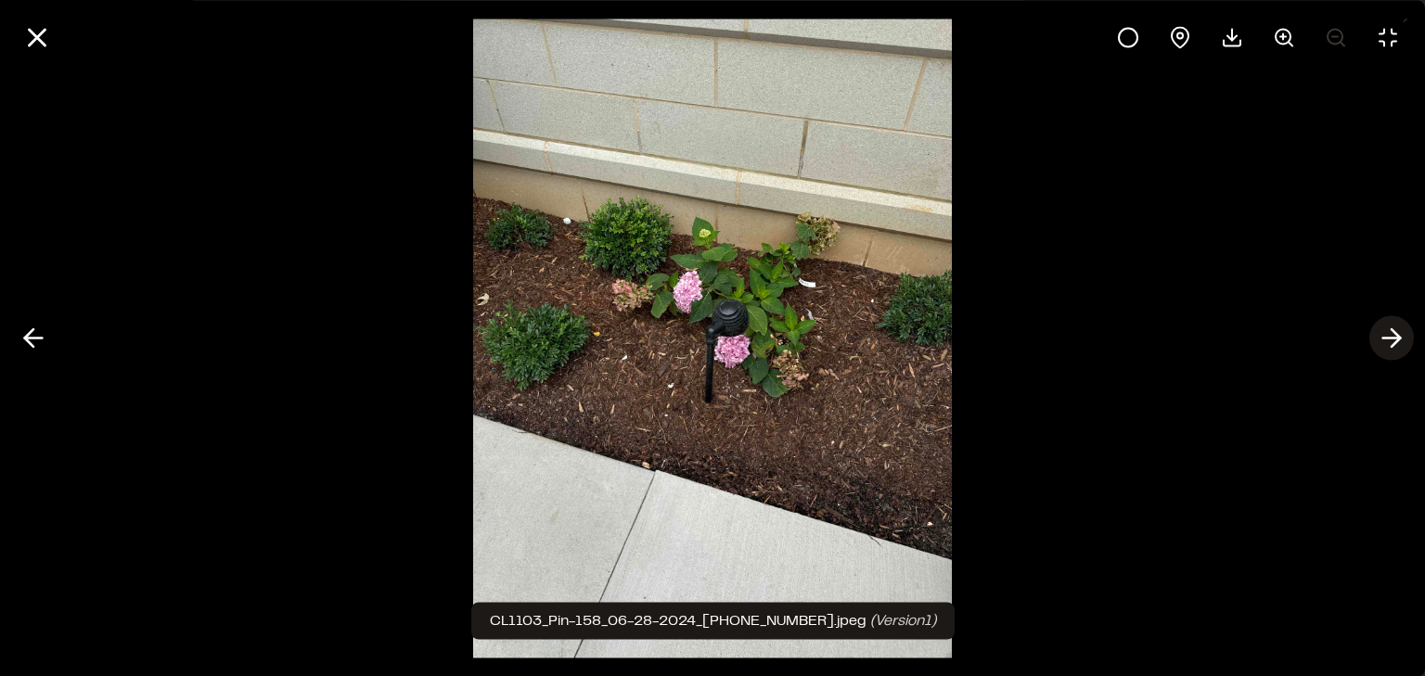
click at [1385, 327] on icon at bounding box center [1392, 339] width 30 height 32
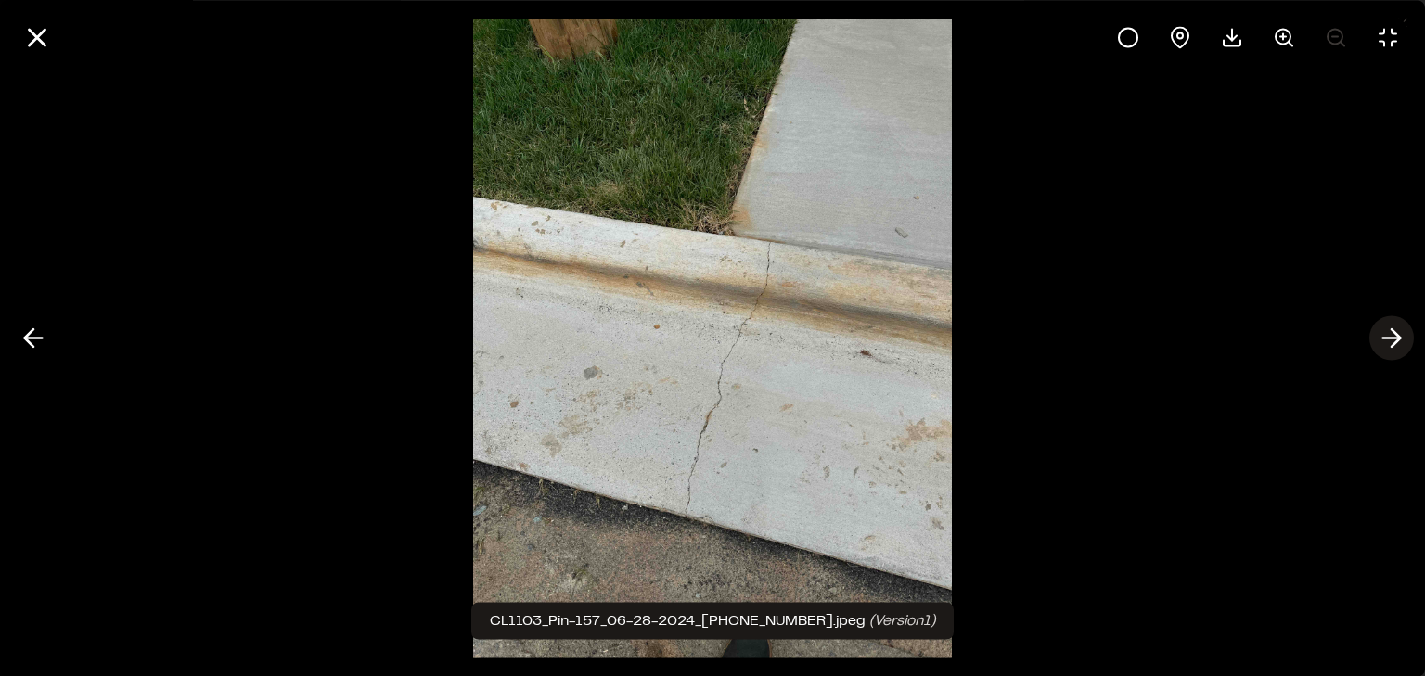
click at [1385, 327] on icon at bounding box center [1392, 339] width 30 height 32
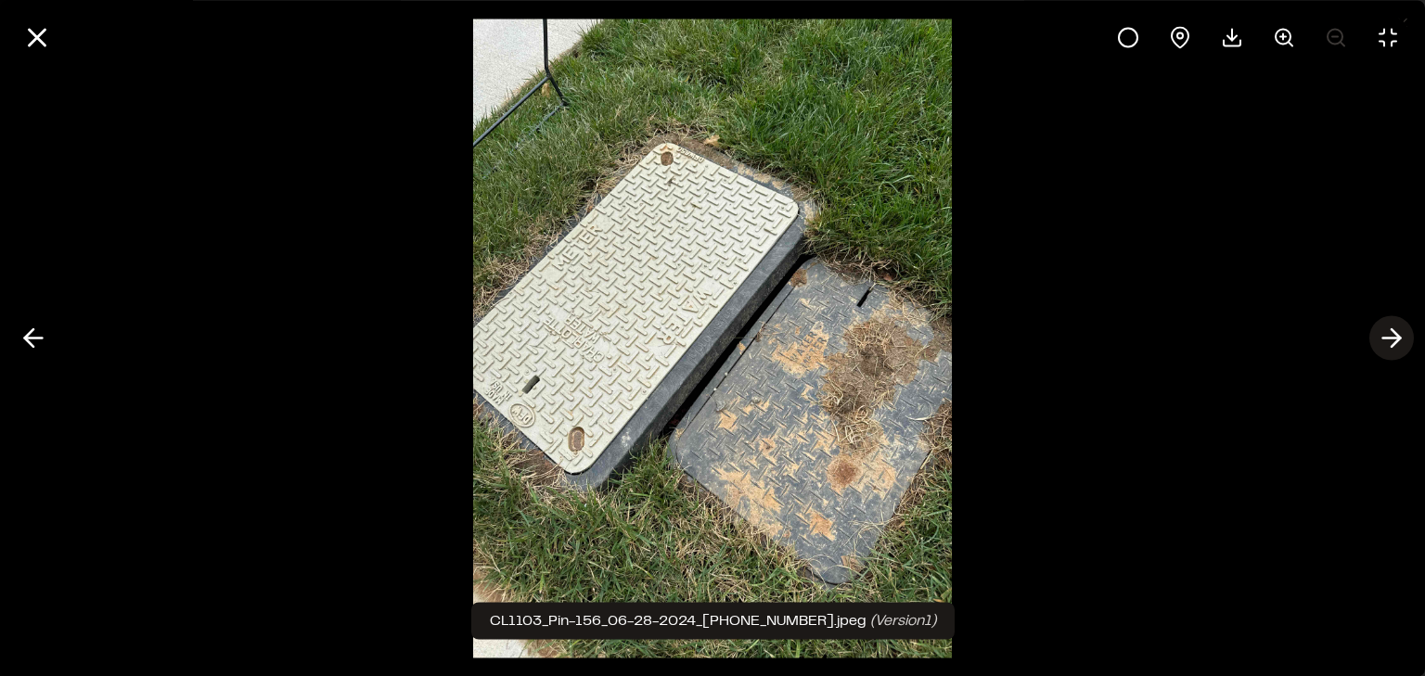
click at [1385, 327] on icon at bounding box center [1392, 339] width 30 height 32
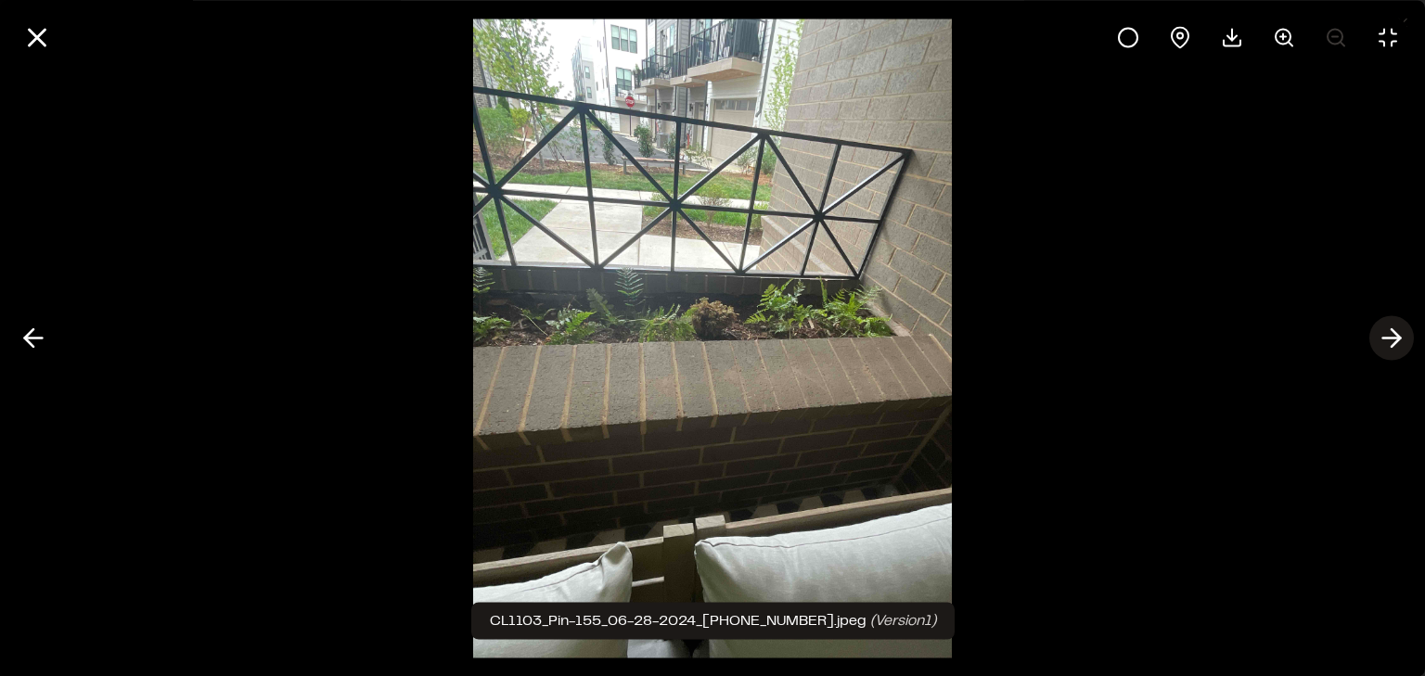
click at [1385, 327] on icon at bounding box center [1392, 339] width 30 height 32
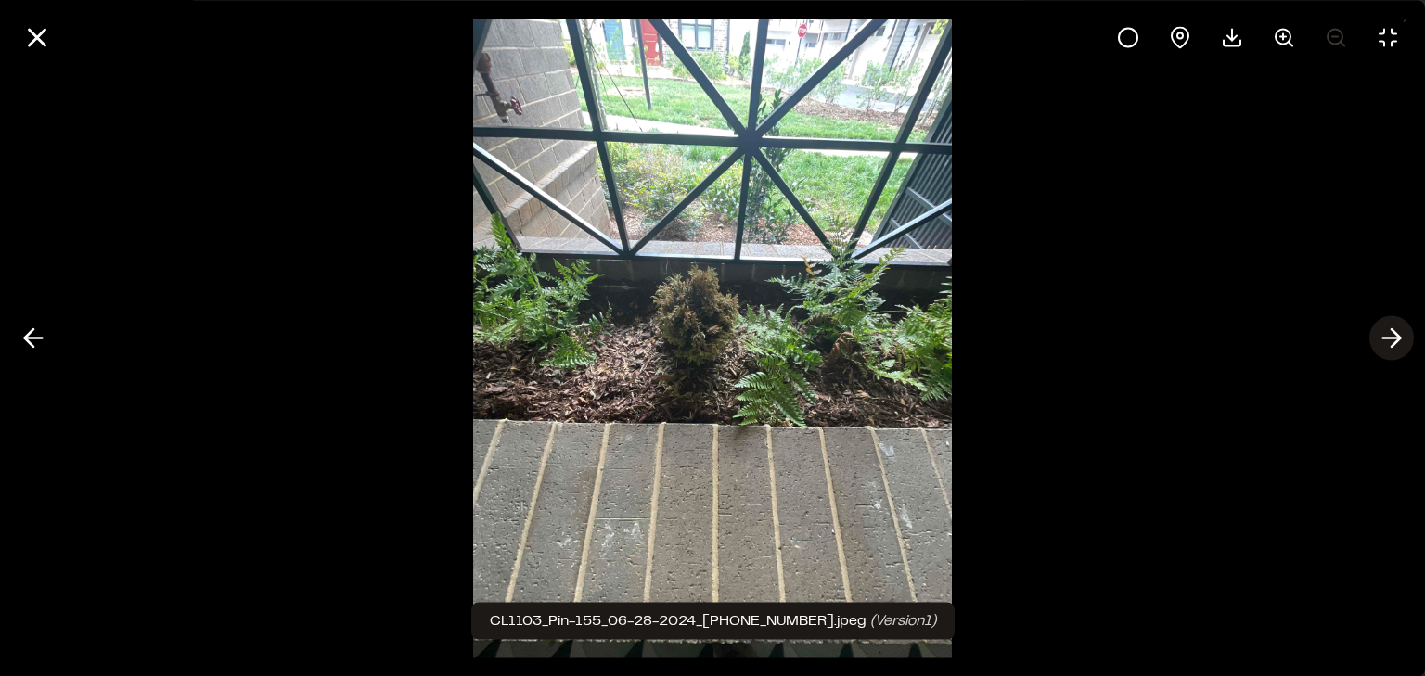
click at [1385, 327] on icon at bounding box center [1392, 339] width 30 height 32
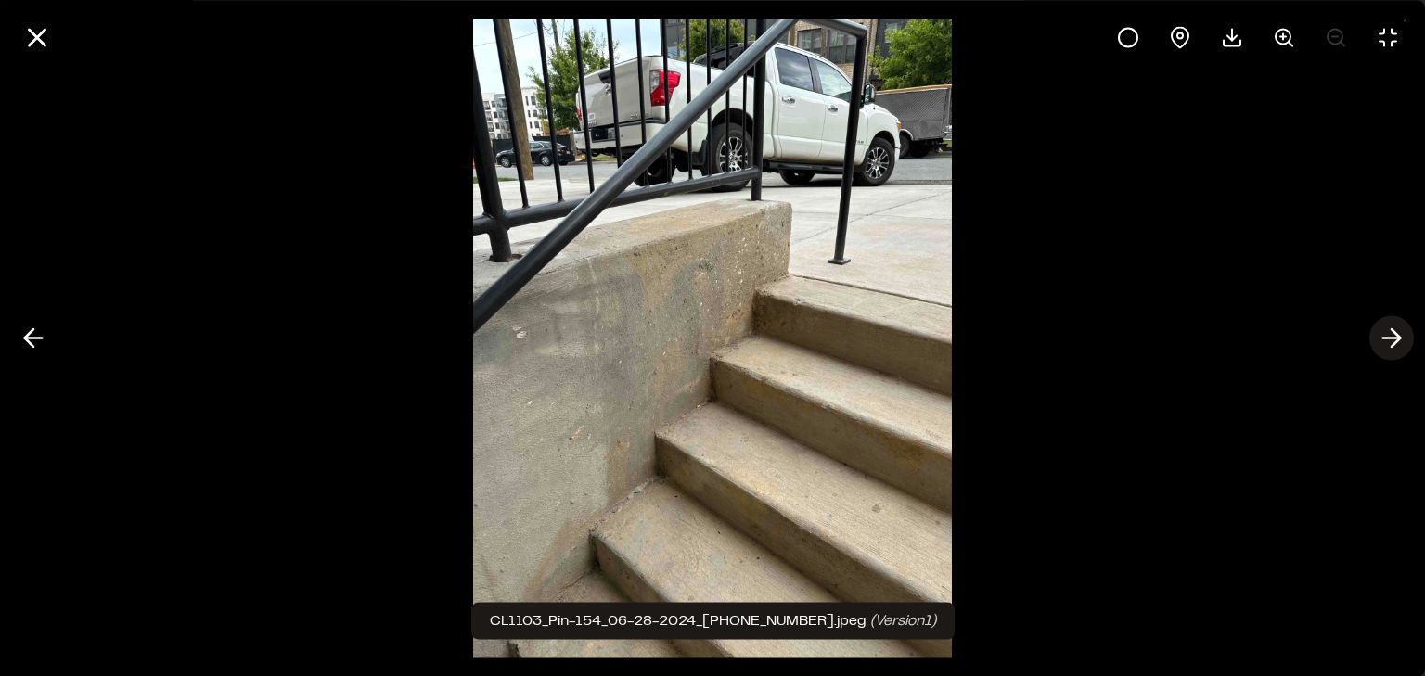
click at [1385, 327] on icon at bounding box center [1392, 339] width 30 height 32
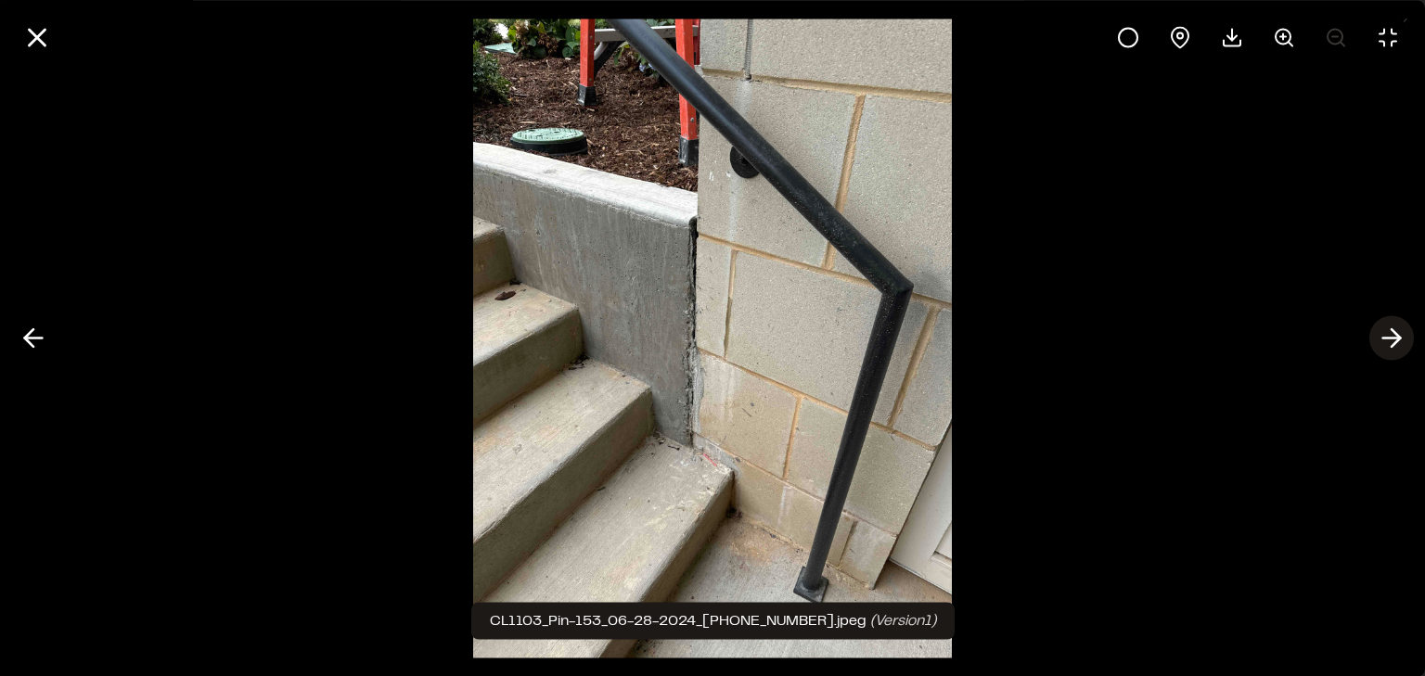
click at [1385, 327] on icon at bounding box center [1392, 339] width 30 height 32
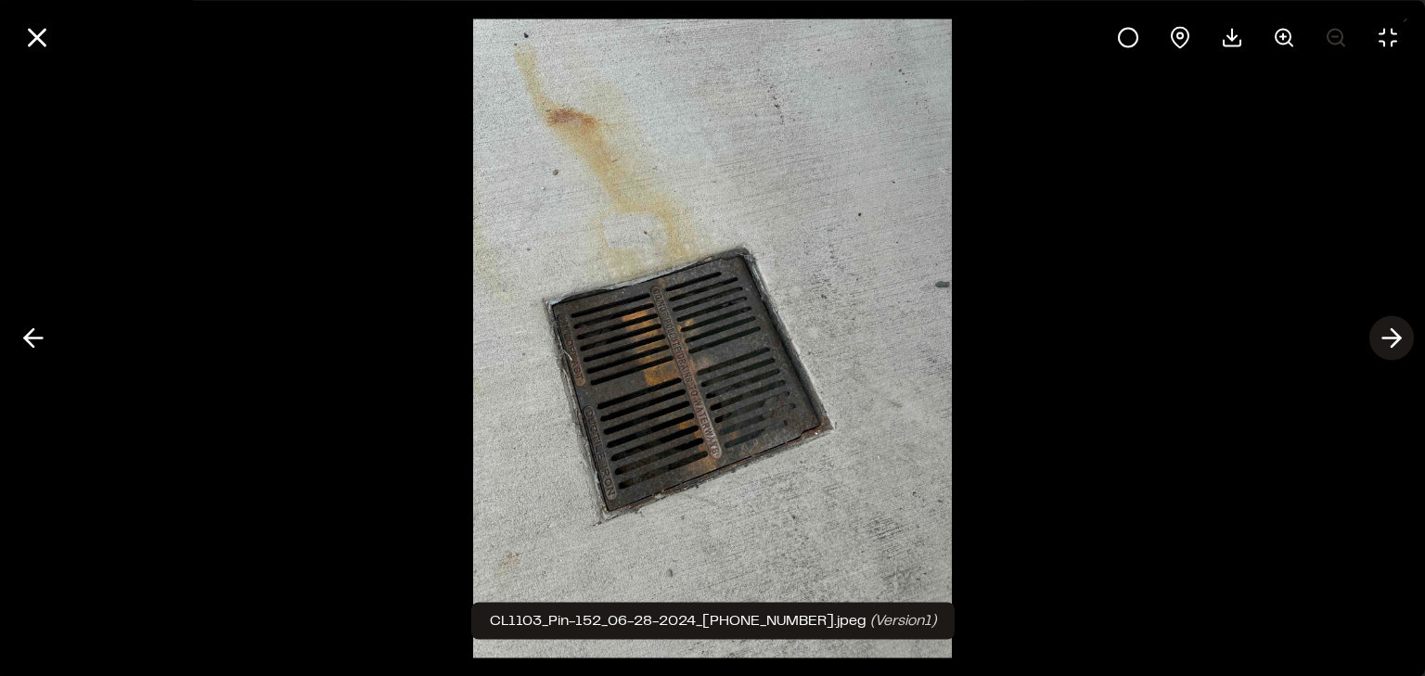
click at [1385, 327] on icon at bounding box center [1392, 339] width 30 height 32
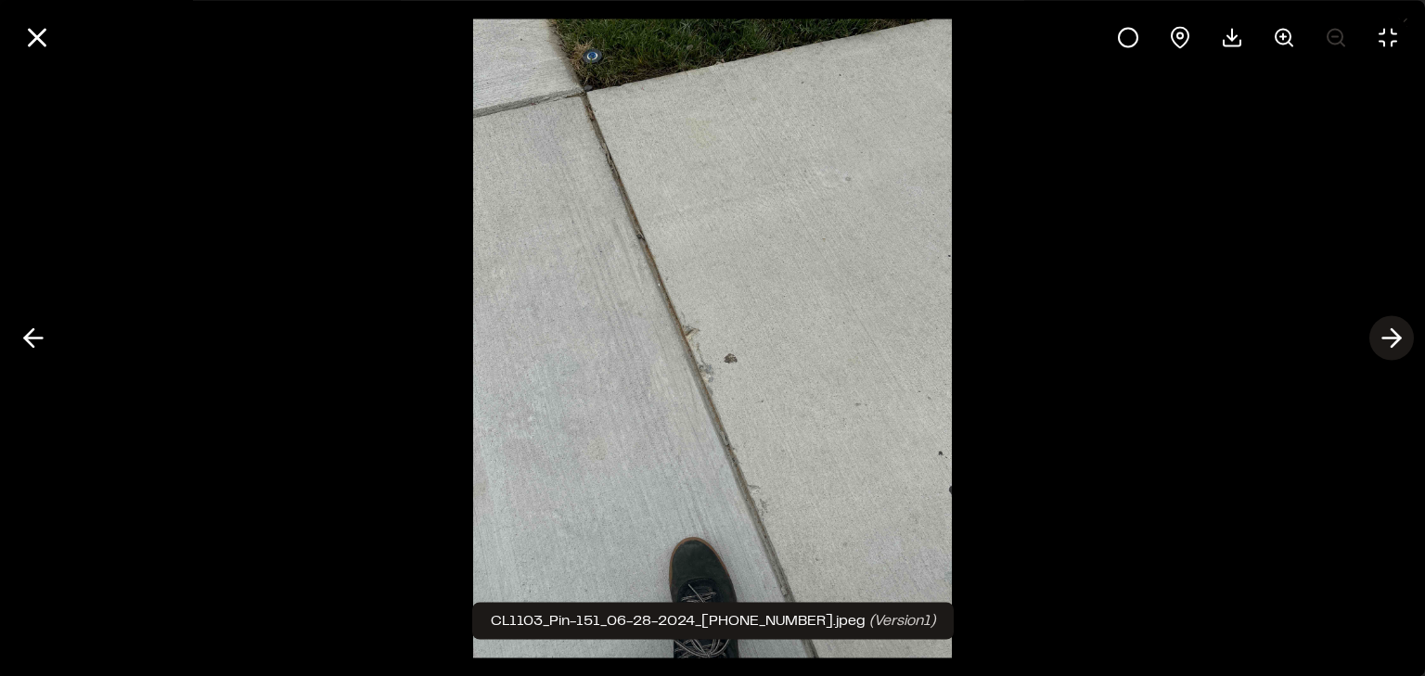
click at [1385, 327] on icon at bounding box center [1392, 339] width 30 height 32
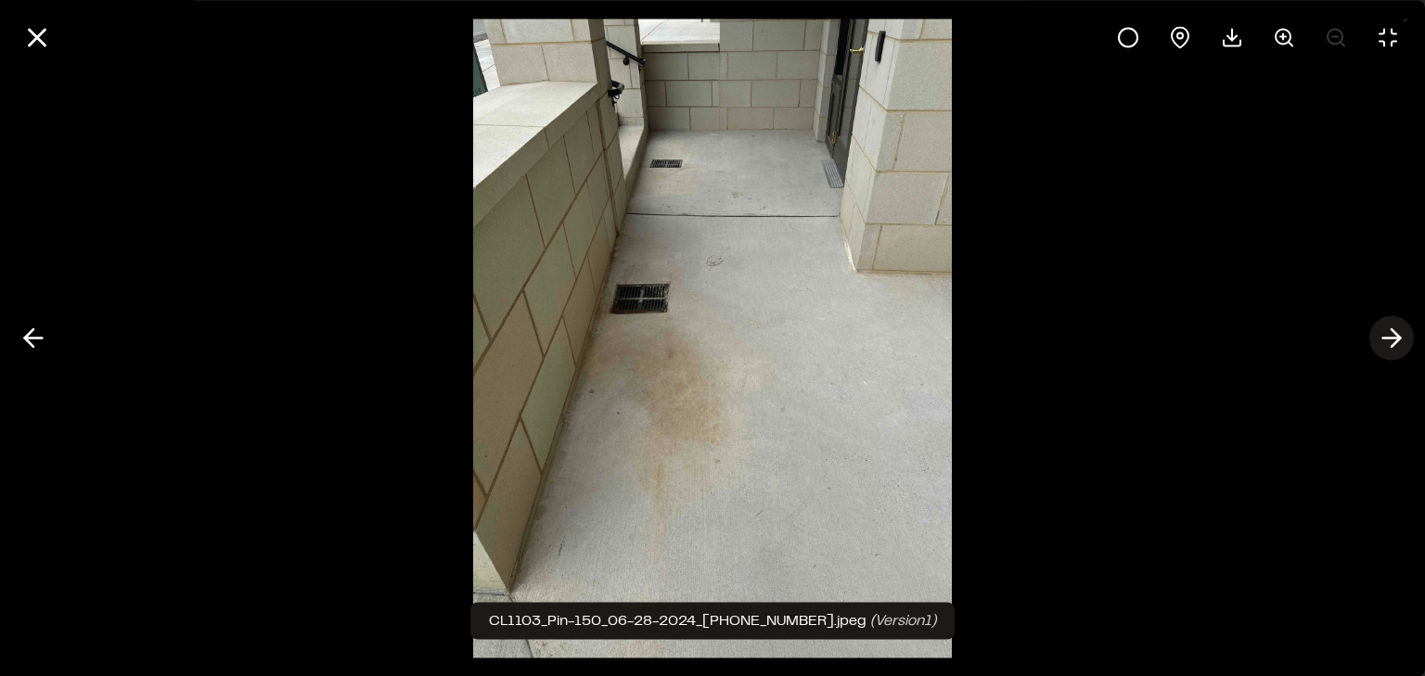
click at [1385, 327] on icon at bounding box center [1392, 339] width 30 height 32
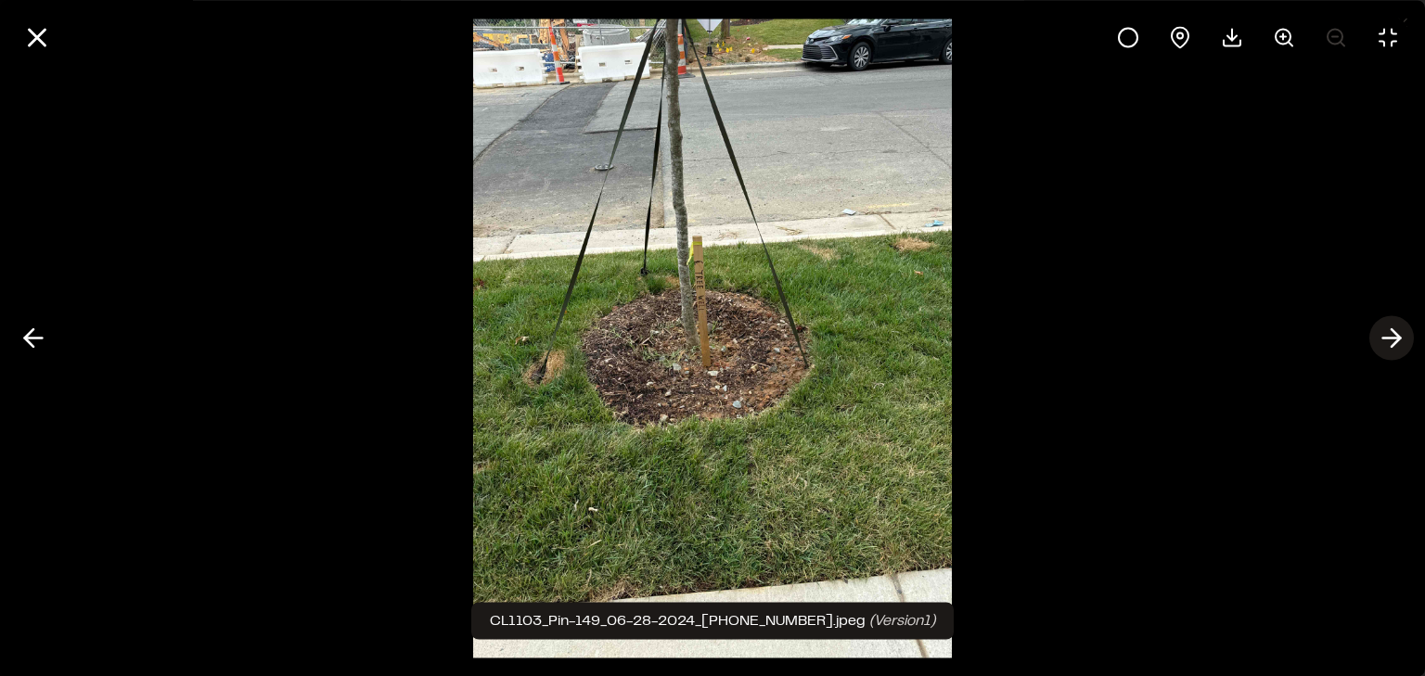
click at [1385, 327] on icon at bounding box center [1392, 339] width 30 height 32
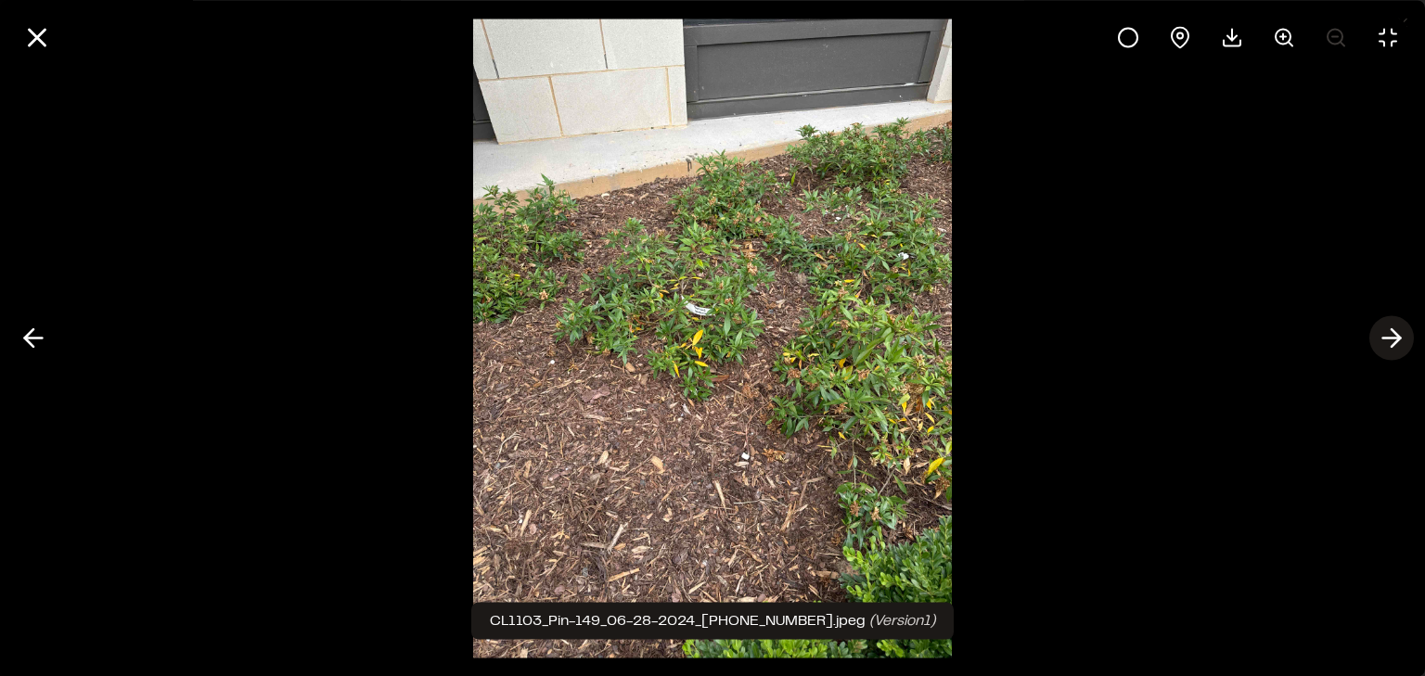
click at [1385, 327] on icon at bounding box center [1392, 339] width 30 height 32
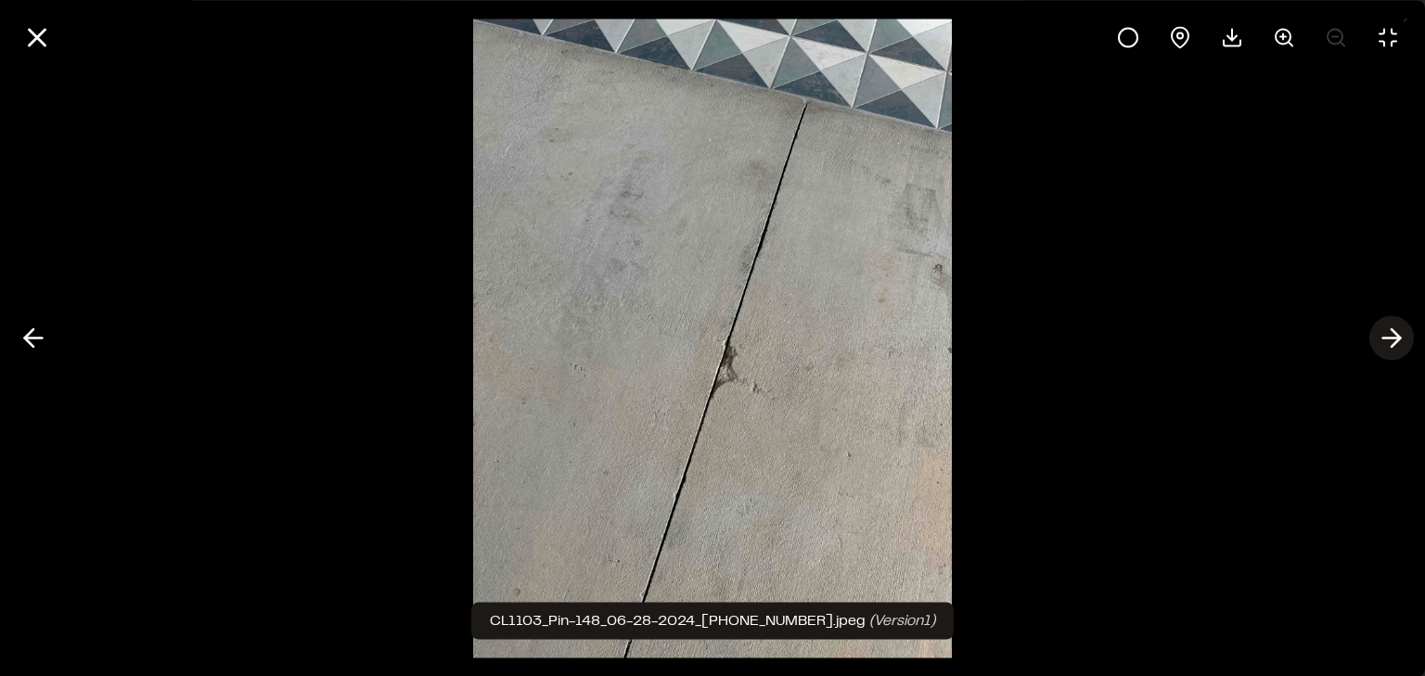
click at [1385, 327] on icon at bounding box center [1392, 339] width 30 height 32
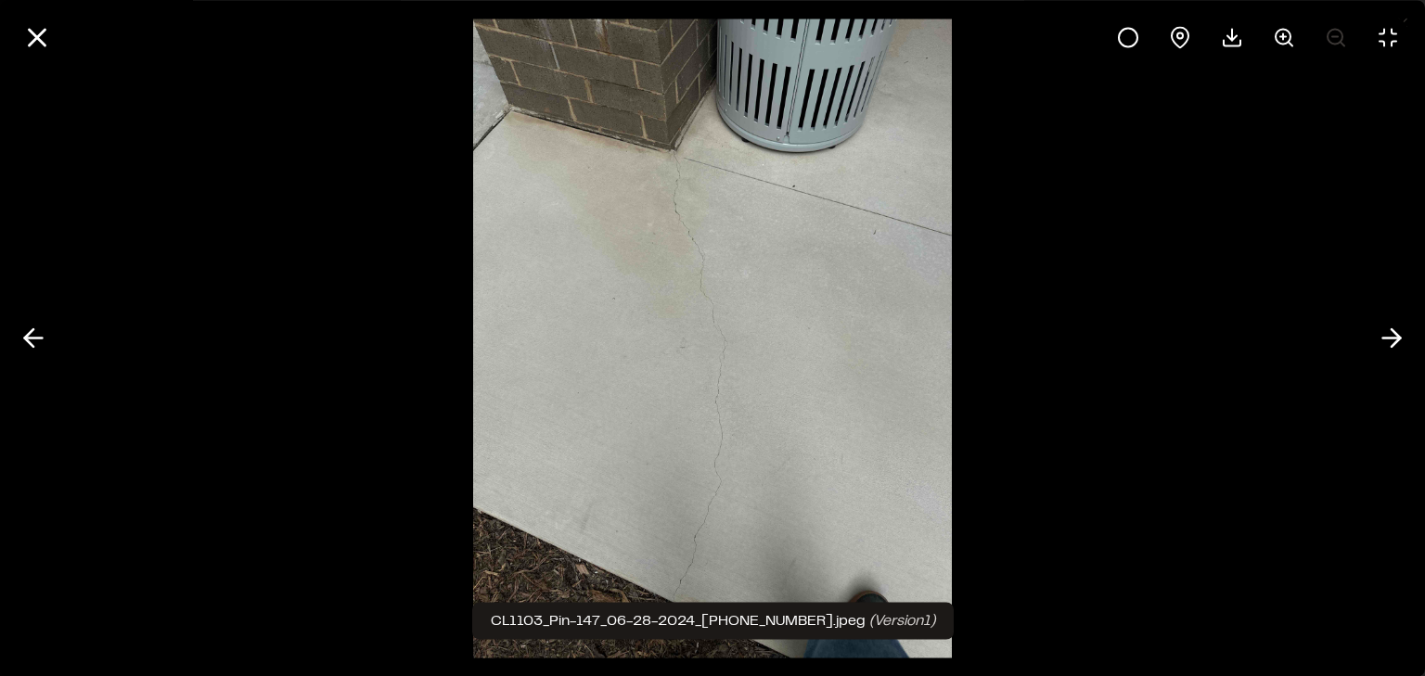
click at [1019, 199] on div at bounding box center [712, 338] width 1425 height 676
